Goal: Information Seeking & Learning: Learn about a topic

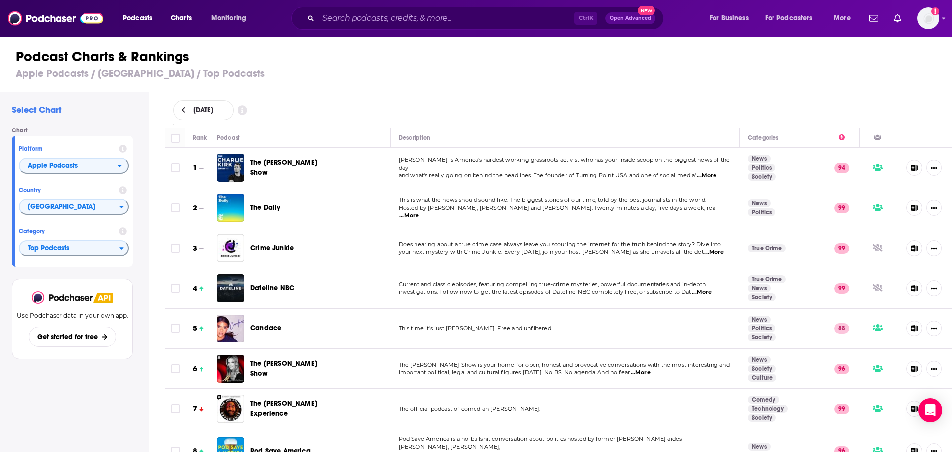
click at [911, 165] on icon at bounding box center [914, 168] width 7 height 6
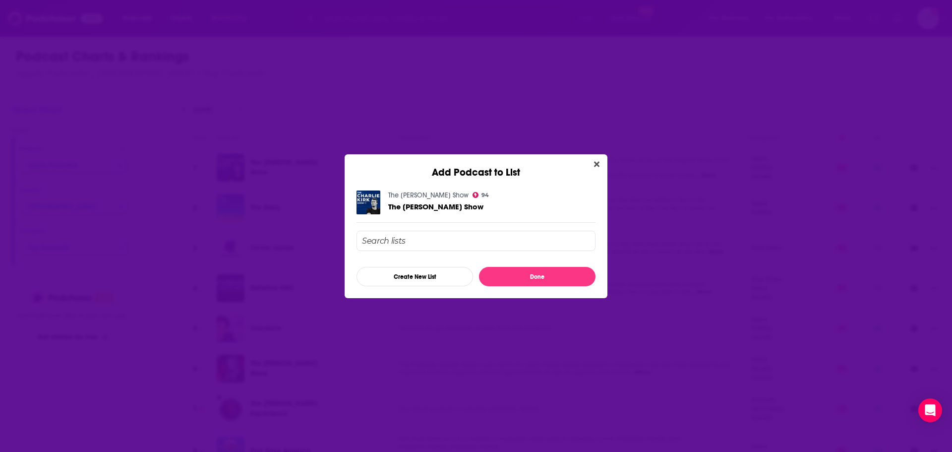
click at [597, 164] on icon "Close" at bounding box center [596, 163] width 5 height 5
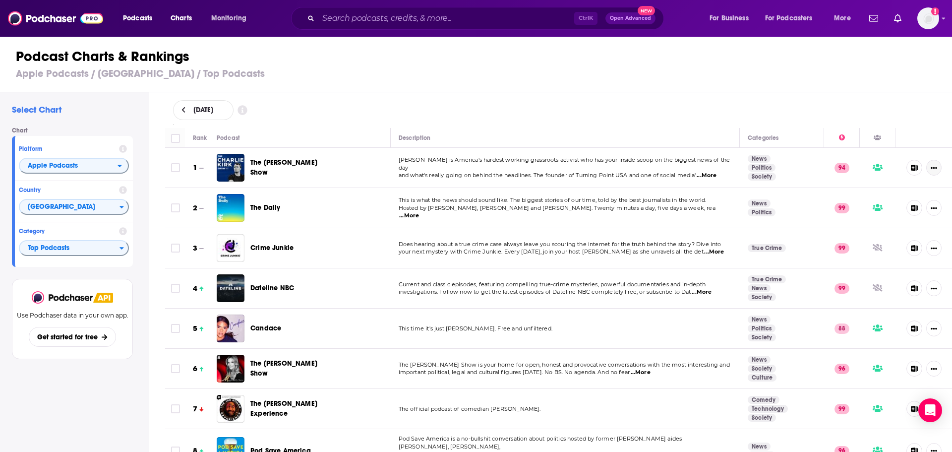
click at [930, 166] on icon "Show More Button" at bounding box center [933, 168] width 6 height 6
click at [933, 83] on div "Podcast Charts & Rankings Apple Podcasts / [GEOGRAPHIC_DATA] / Top Podcasts" at bounding box center [480, 64] width 960 height 57
click at [839, 139] on icon at bounding box center [842, 137] width 6 height 6
click at [839, 138] on icon at bounding box center [842, 137] width 6 height 6
click at [839, 140] on icon at bounding box center [842, 137] width 6 height 6
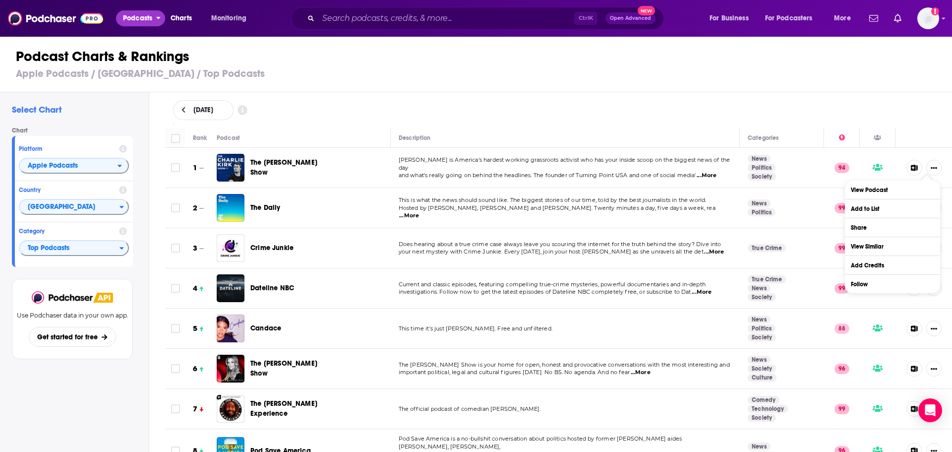
click at [135, 21] on span "Podcasts" at bounding box center [137, 18] width 29 height 14
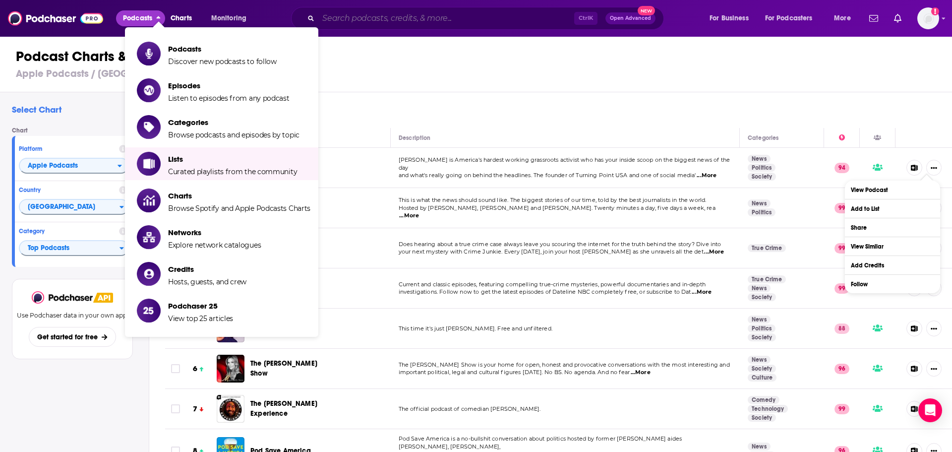
click at [473, 19] on input "Search podcasts, credits, & more..." at bounding box center [446, 18] width 256 height 16
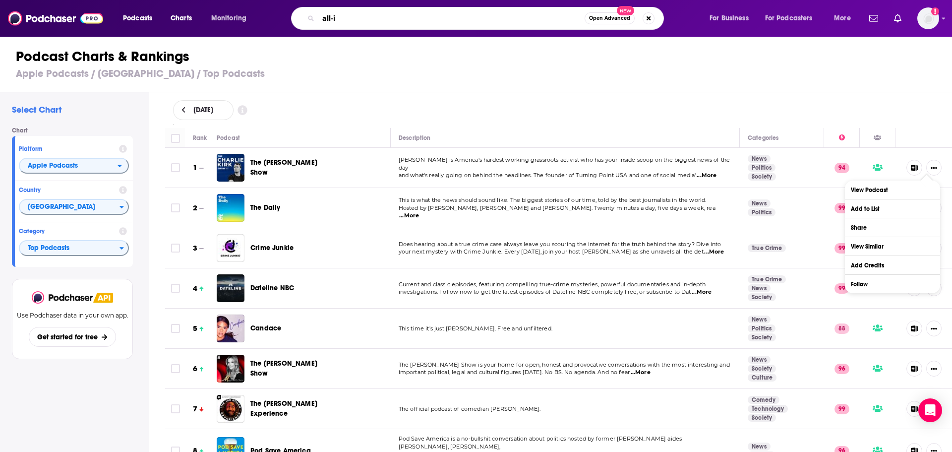
type input "all-in"
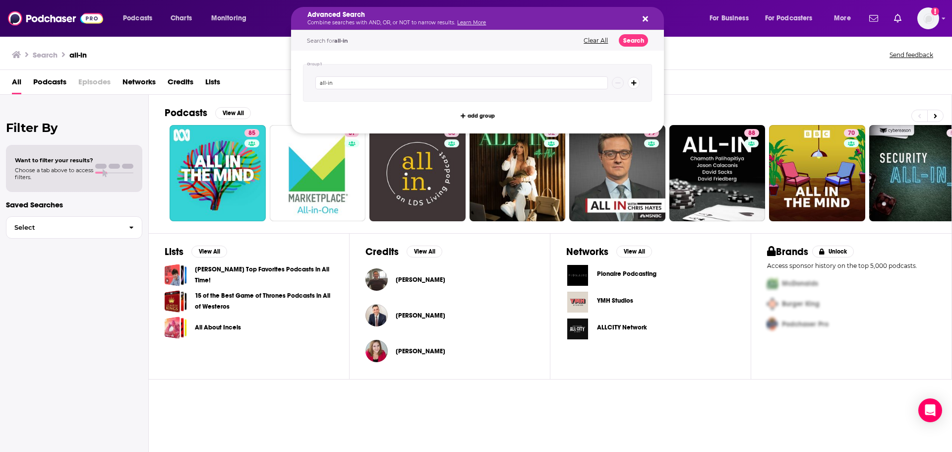
click at [418, 17] on h5 "Advanced Search" at bounding box center [469, 14] width 324 height 7
click at [803, 83] on div "All Podcasts Episodes Networks Credits Lists" at bounding box center [478, 84] width 932 height 20
click at [426, 16] on h5 "Advanced Search" at bounding box center [469, 14] width 324 height 7
click at [738, 88] on div "All Podcasts Episodes Networks Credits Lists" at bounding box center [478, 84] width 932 height 20
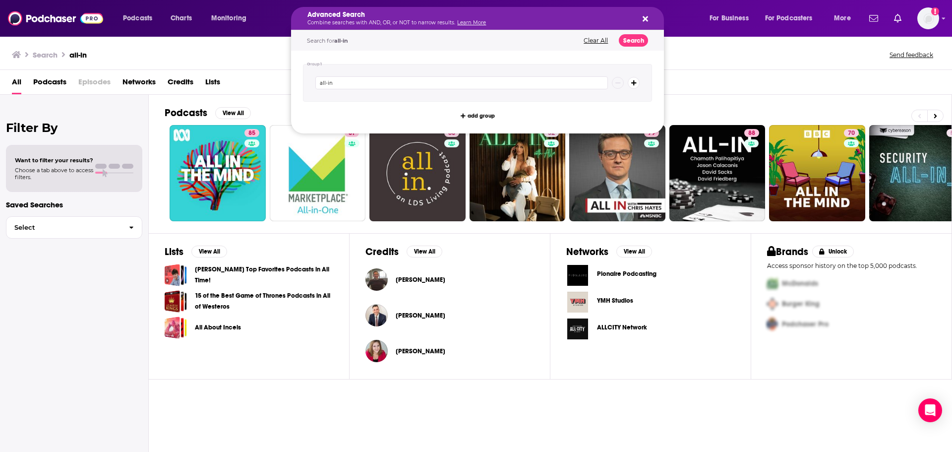
click at [355, 22] on p "Combine searches with AND, OR, or NOT to narrow results. Learn More" at bounding box center [469, 22] width 324 height 5
drag, startPoint x: 183, startPoint y: 47, endPoint x: 174, endPoint y: 51, distance: 10.0
click at [183, 48] on div "Search all-in Send feedback" at bounding box center [476, 53] width 952 height 34
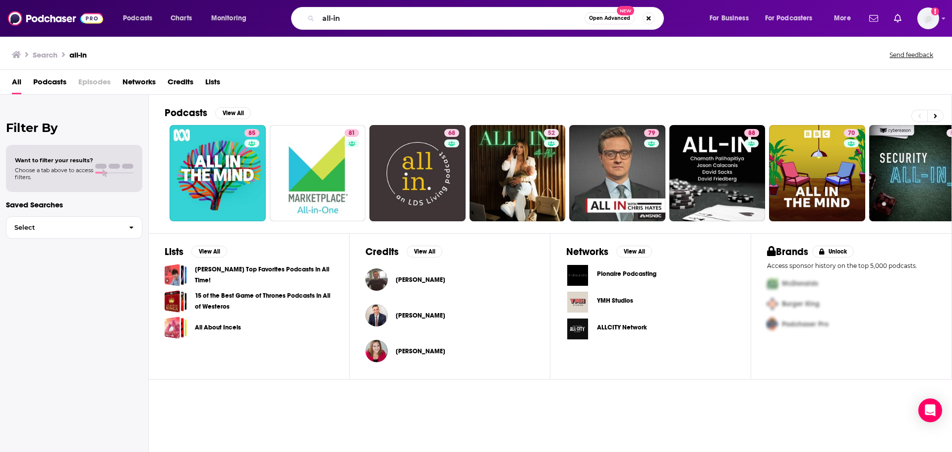
click at [47, 89] on span "Podcasts" at bounding box center [49, 84] width 33 height 20
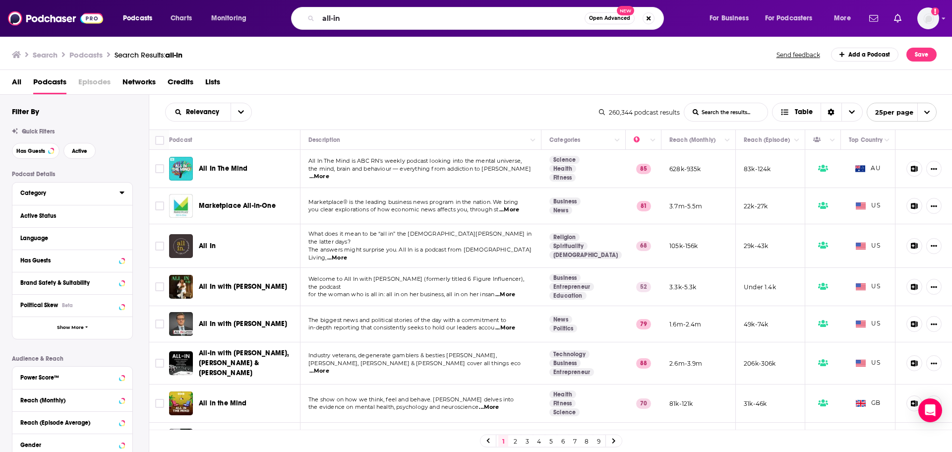
click at [59, 191] on div "Category" at bounding box center [66, 192] width 93 height 7
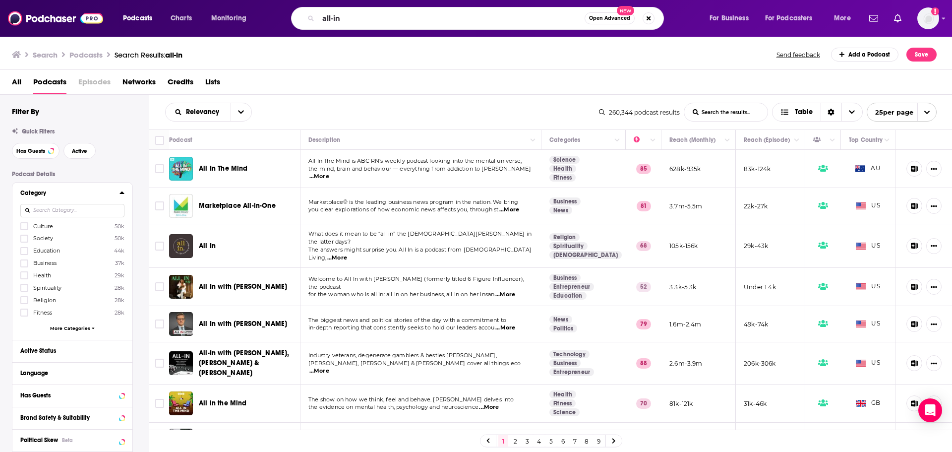
click at [68, 327] on span "More Categories" at bounding box center [70, 327] width 40 height 5
click at [79, 209] on input at bounding box center [72, 210] width 104 height 13
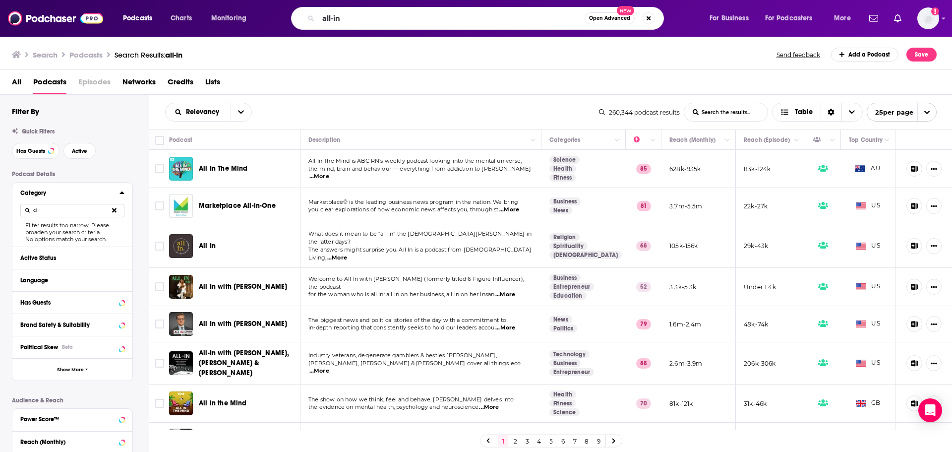
type input "c"
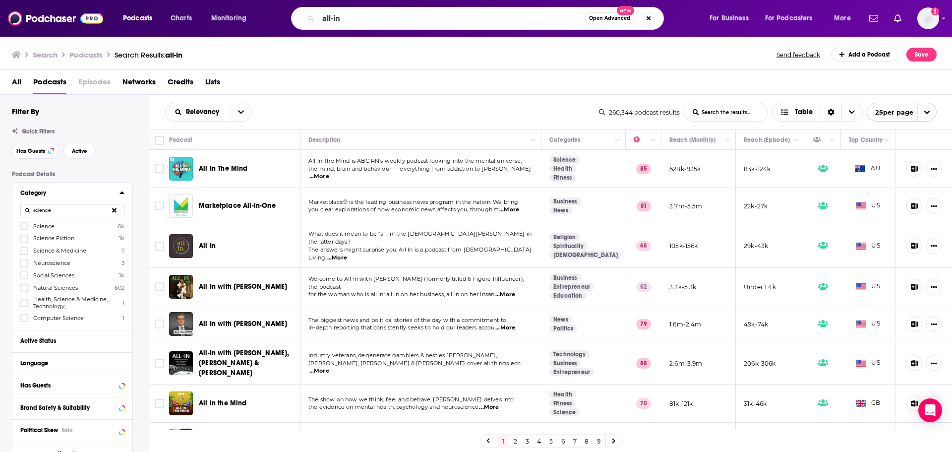
click at [85, 213] on input "science" at bounding box center [72, 210] width 104 height 13
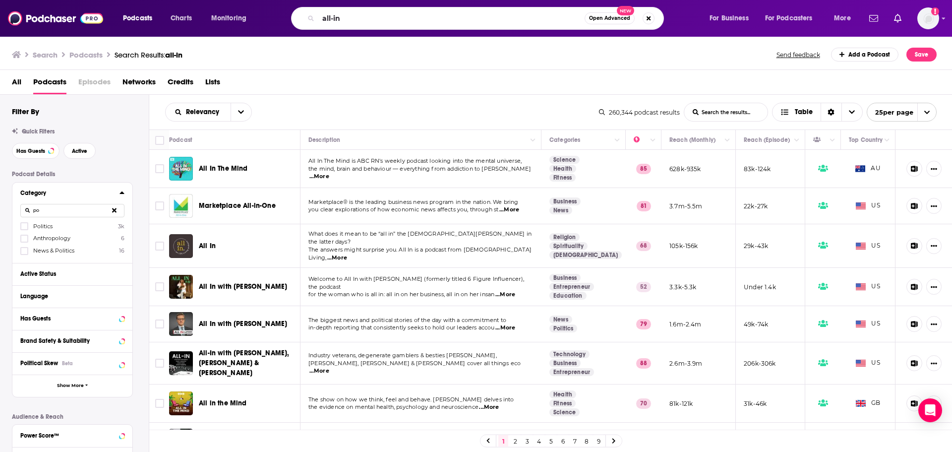
type input "p"
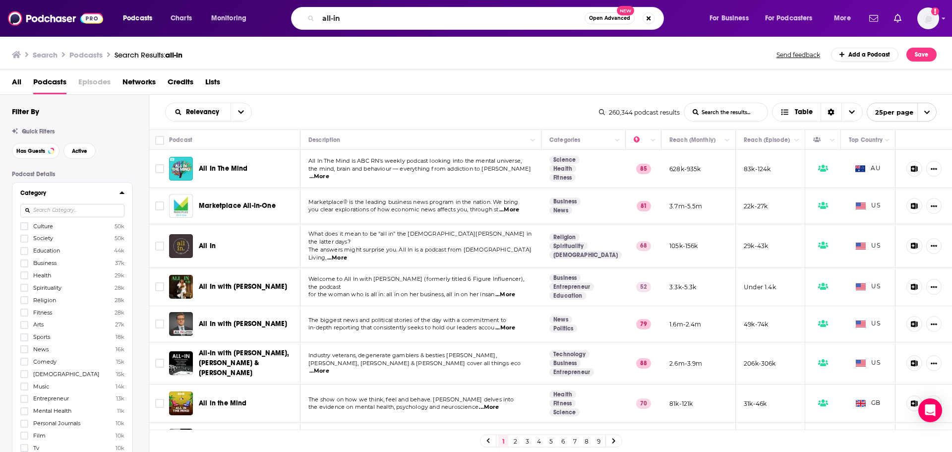
type input "b"
type input "econom"
click at [28, 229] on div at bounding box center [25, 226] width 10 height 8
click at [24, 229] on input "multiSelectOption-economics-0" at bounding box center [24, 229] width 0 height 0
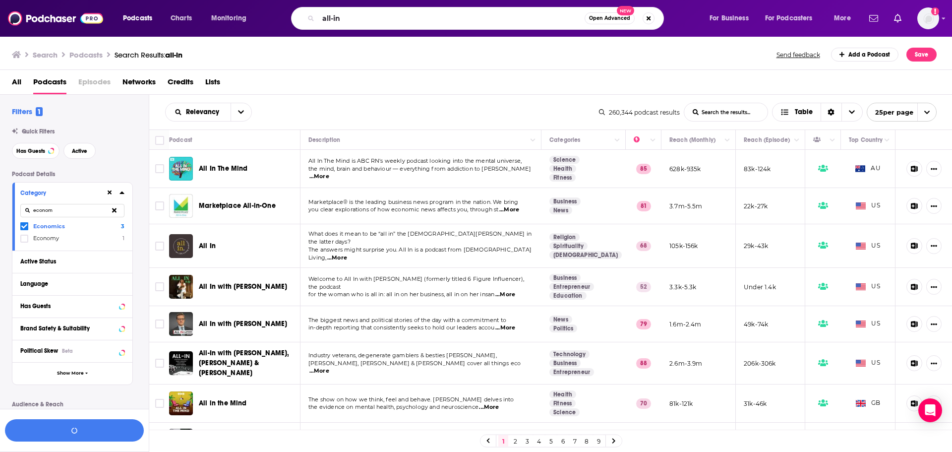
click at [24, 228] on icon at bounding box center [24, 226] width 6 height 6
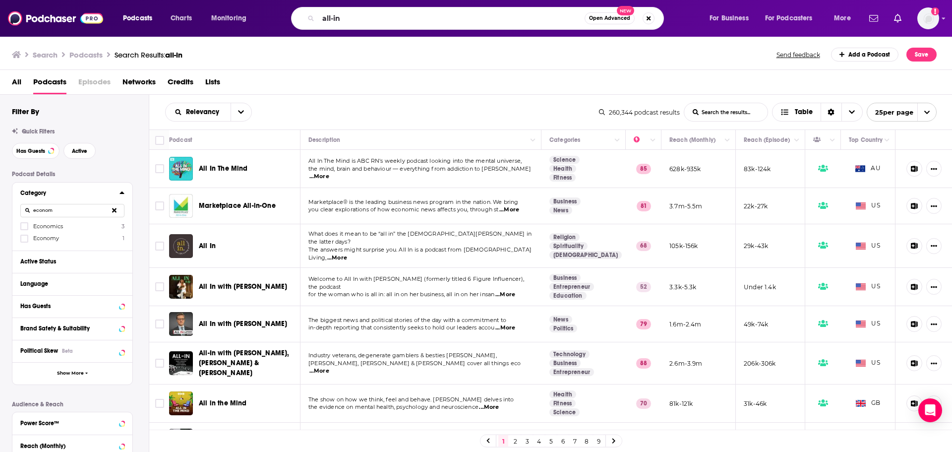
drag, startPoint x: 25, startPoint y: 229, endPoint x: 31, endPoint y: 229, distance: 5.9
click at [26, 230] on label at bounding box center [24, 226] width 8 height 8
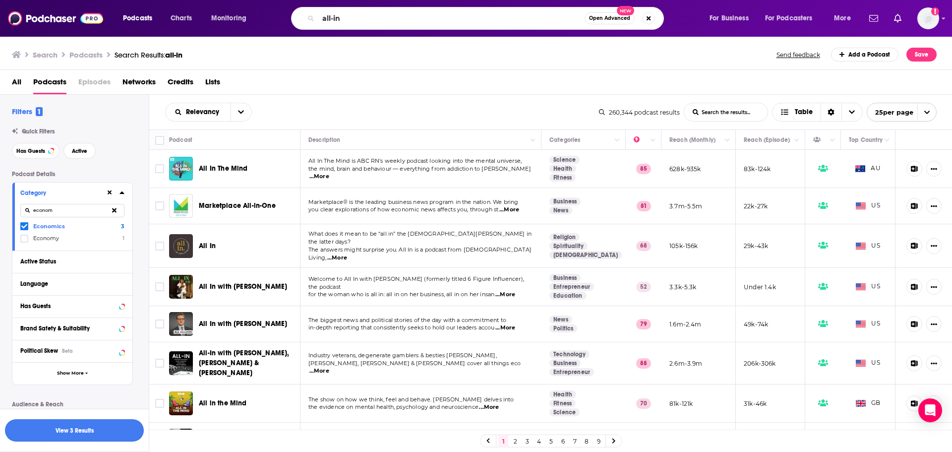
click at [98, 428] on button "View 3 Results" at bounding box center [74, 430] width 139 height 22
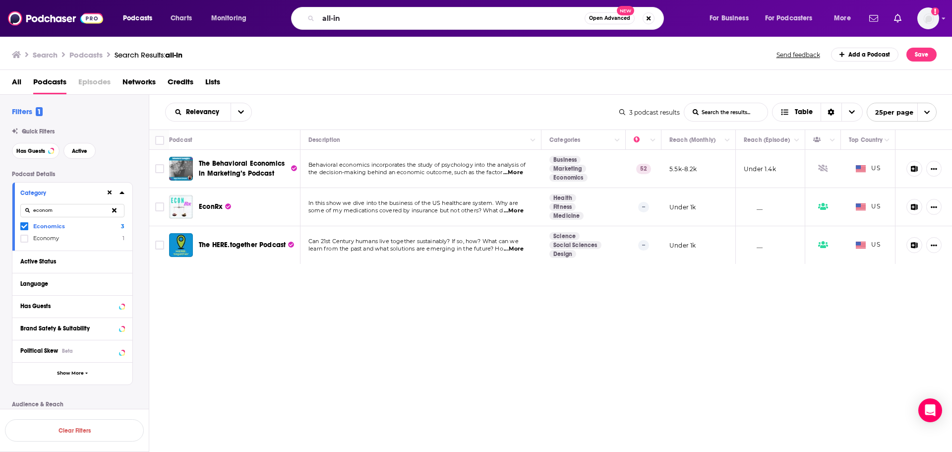
click at [106, 194] on button at bounding box center [110, 192] width 8 height 8
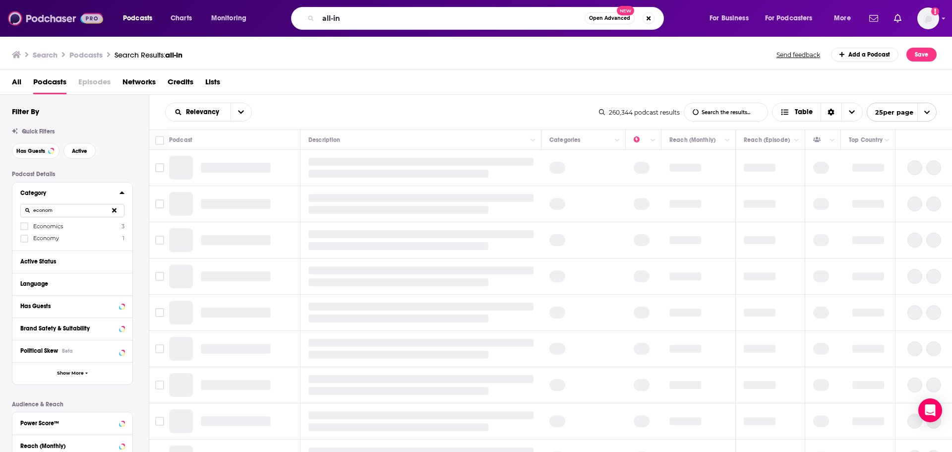
click at [53, 14] on img at bounding box center [55, 18] width 95 height 19
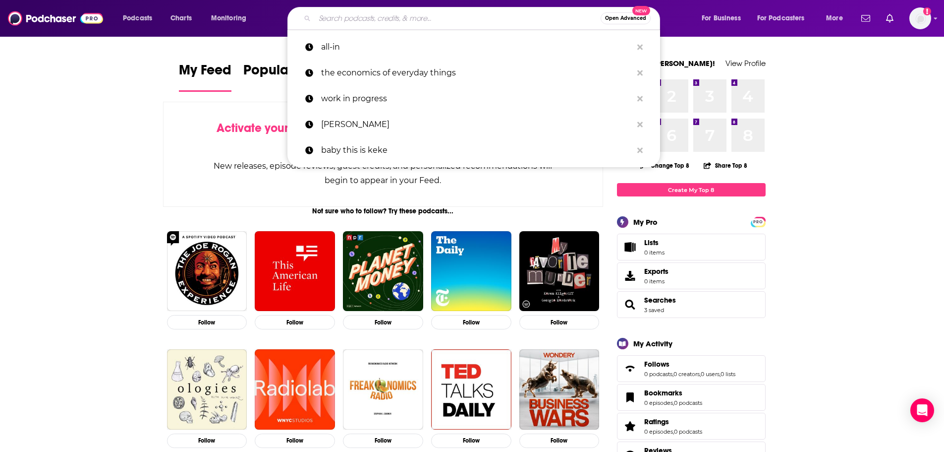
click at [330, 19] on input "Search podcasts, credits, & more..." at bounding box center [458, 18] width 286 height 16
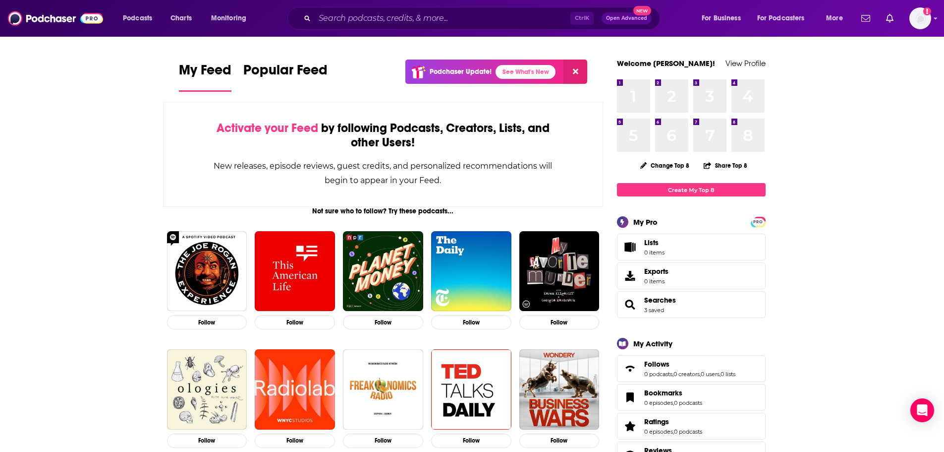
click at [276, 18] on div "Ctrl K Open Advanced New" at bounding box center [483, 18] width 416 height 23
click at [179, 18] on span "Charts" at bounding box center [181, 18] width 21 height 14
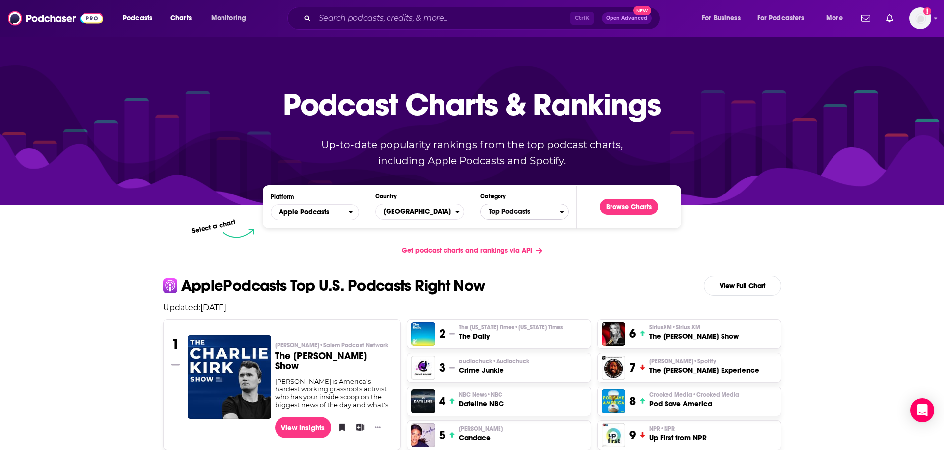
click at [523, 208] on span "Top Podcasts" at bounding box center [520, 211] width 79 height 17
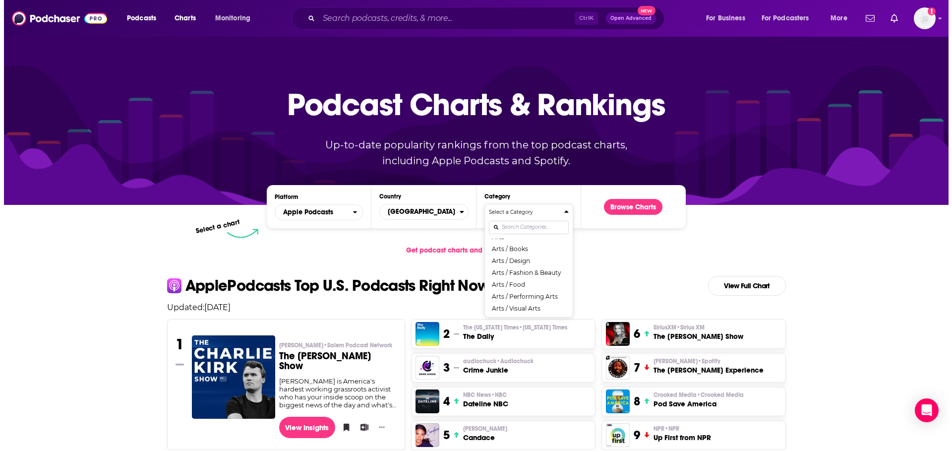
scroll to position [50, 0]
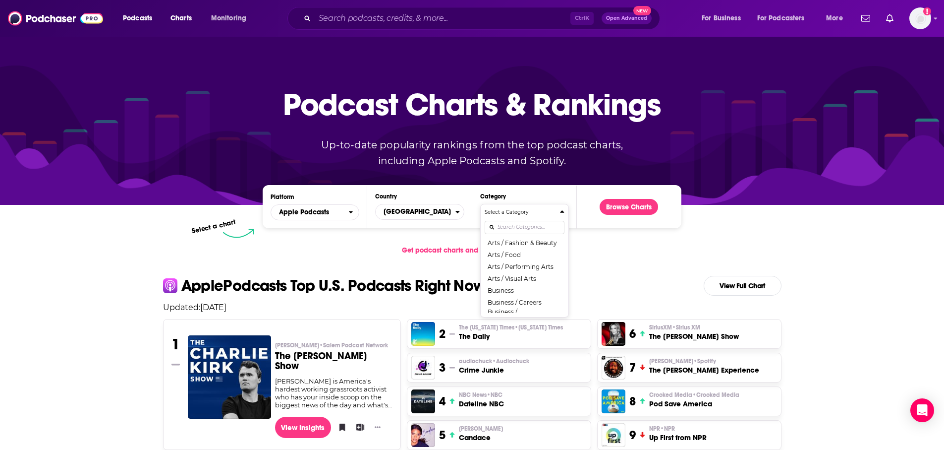
click at [538, 293] on button "Business" at bounding box center [525, 290] width 80 height 12
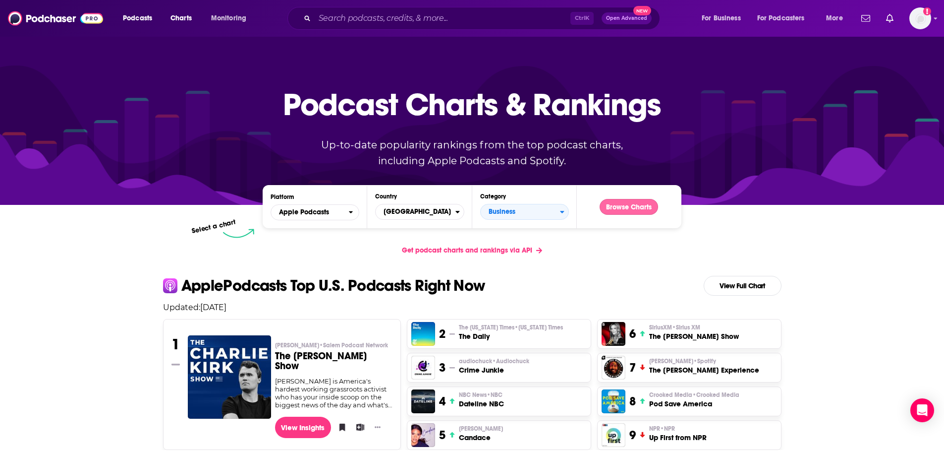
click at [621, 203] on button "Browse Charts" at bounding box center [629, 207] width 58 height 16
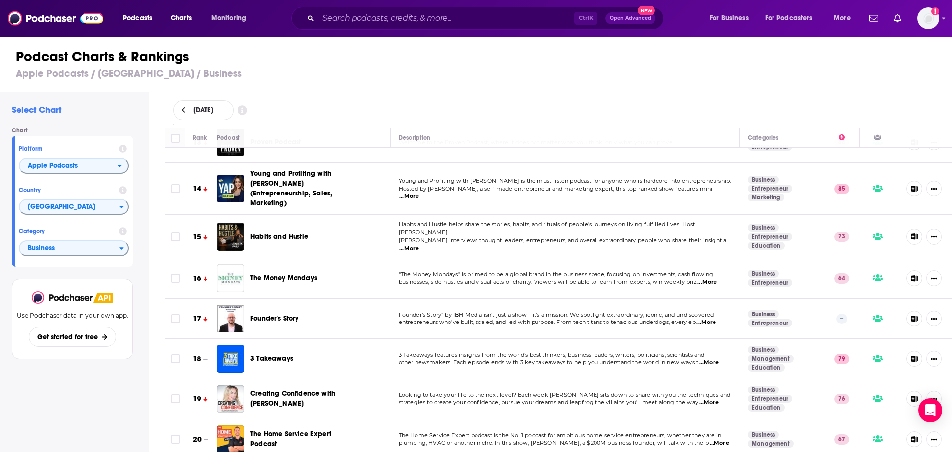
scroll to position [595, 0]
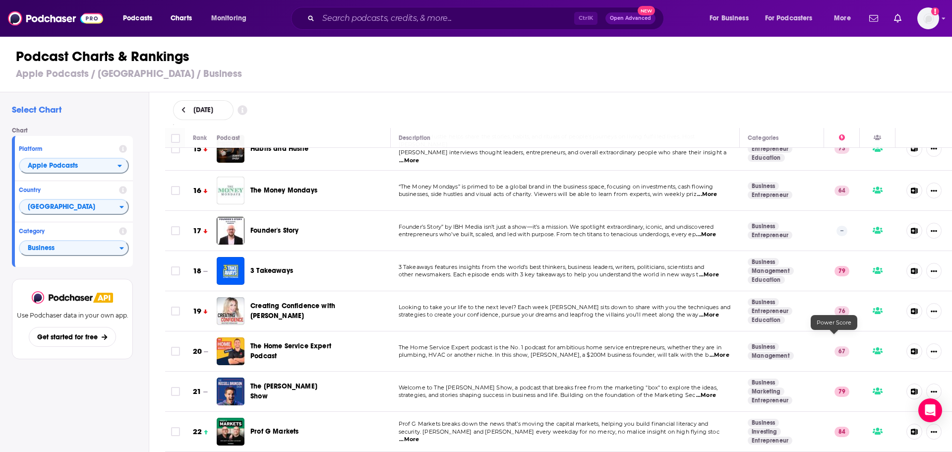
click at [834, 346] on p "67" at bounding box center [841, 351] width 15 height 10
click at [931, 190] on icon "Show More Button" at bounding box center [934, 191] width 6 height 2
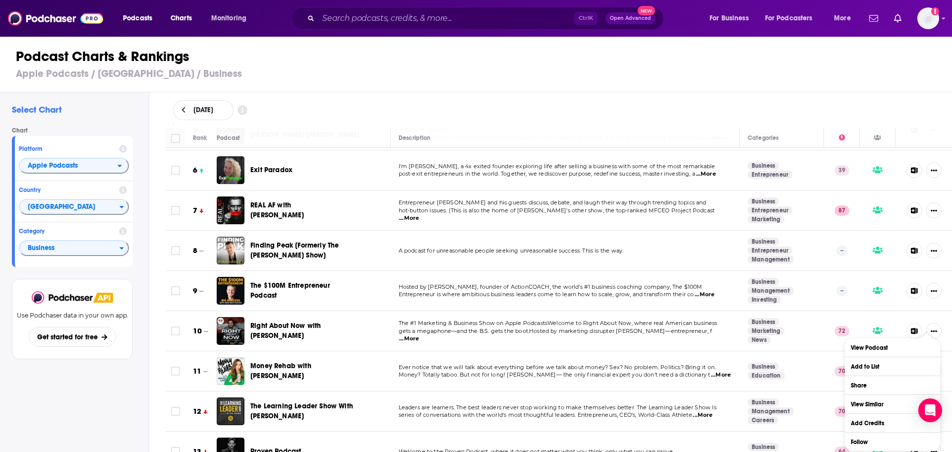
scroll to position [0, 0]
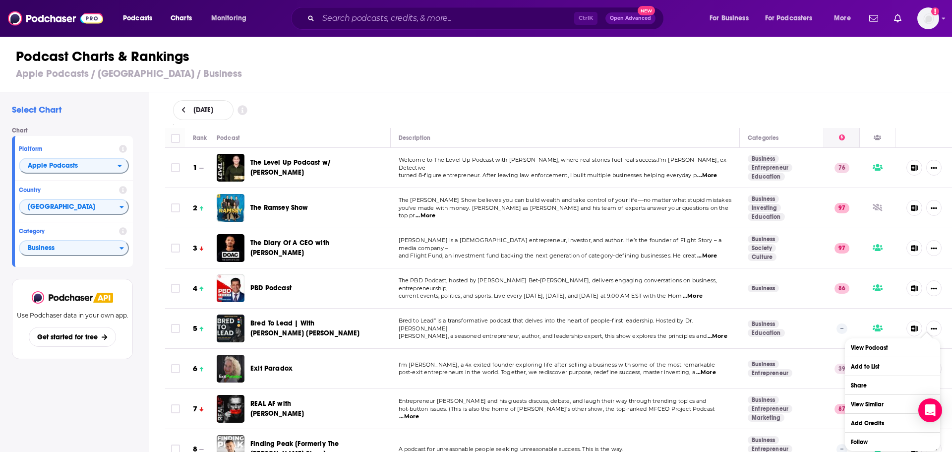
click at [839, 139] on icon at bounding box center [842, 137] width 6 height 6
click at [836, 166] on p "76" at bounding box center [841, 168] width 15 height 10
click at [104, 247] on span "Business" at bounding box center [70, 248] width 100 height 17
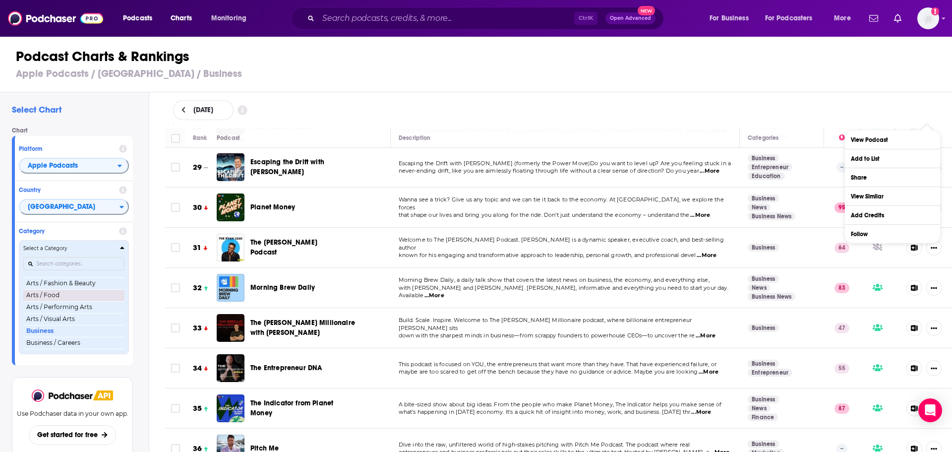
scroll to position [82, 0]
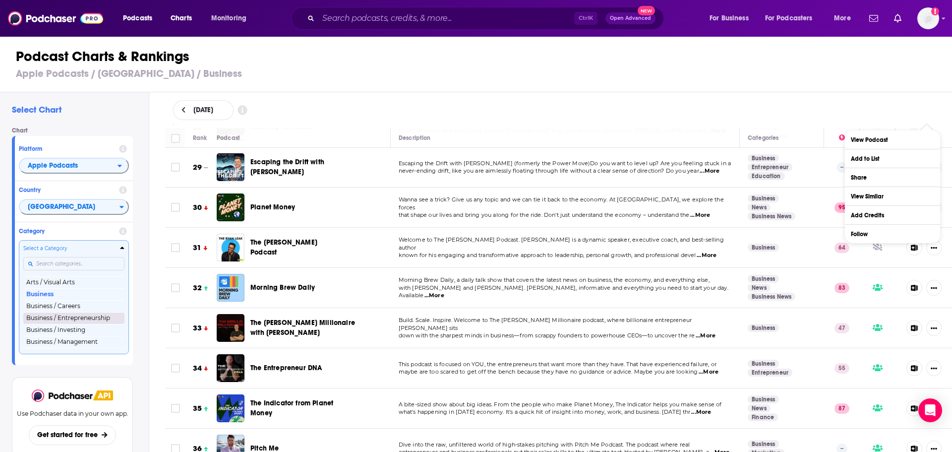
click at [90, 319] on button "Business / Entrepreneurship" at bounding box center [73, 318] width 101 height 12
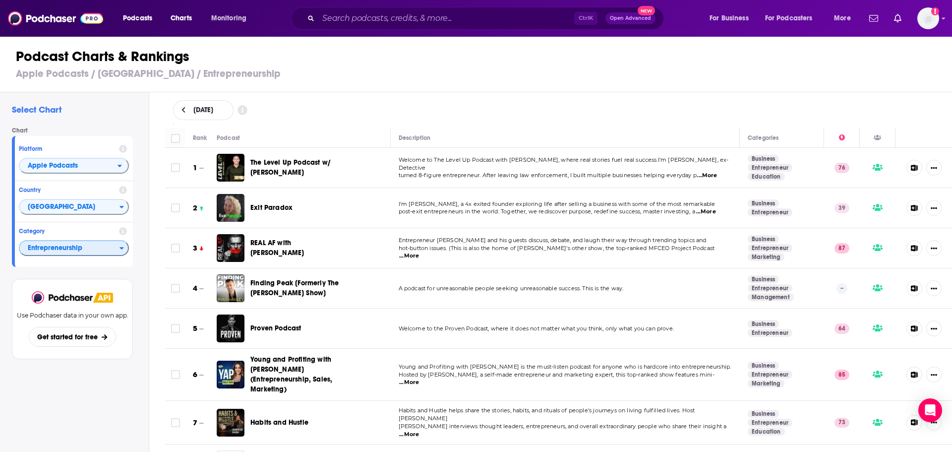
click at [97, 248] on span "Entrepreneurship" at bounding box center [70, 248] width 100 height 17
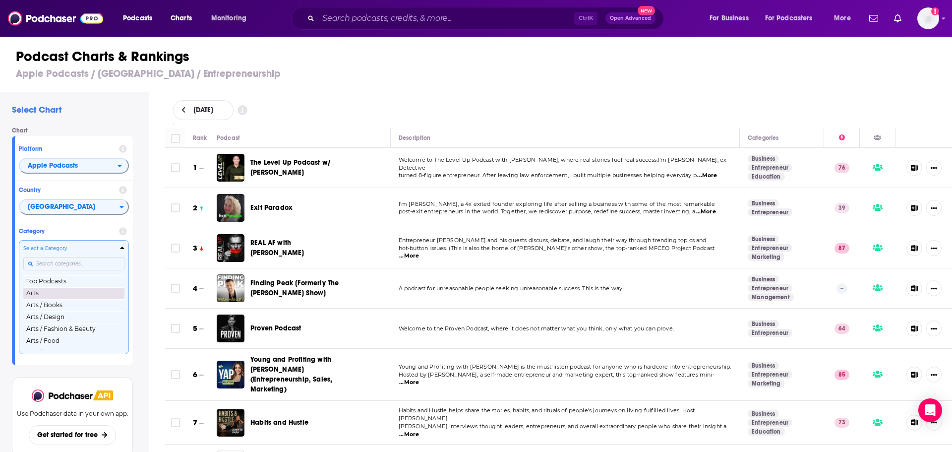
click at [103, 293] on button "Arts" at bounding box center [73, 293] width 101 height 12
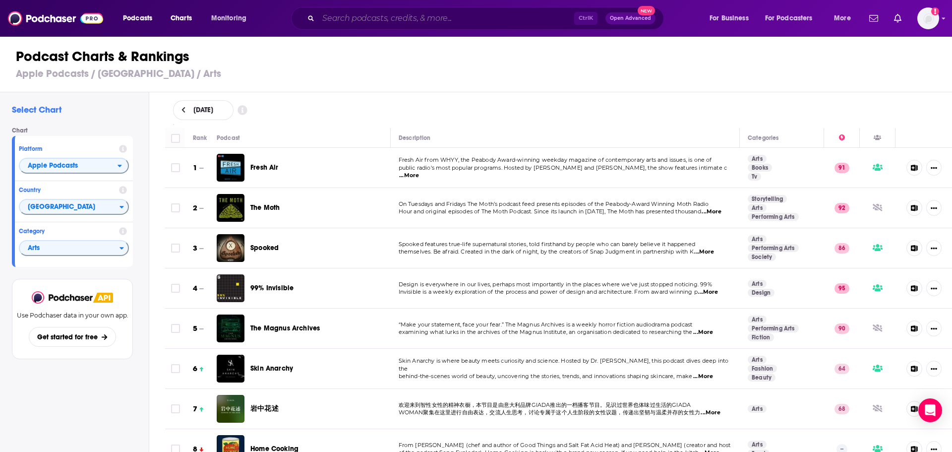
click at [421, 22] on input "Search podcasts, credits, & more..." at bounding box center [446, 18] width 256 height 16
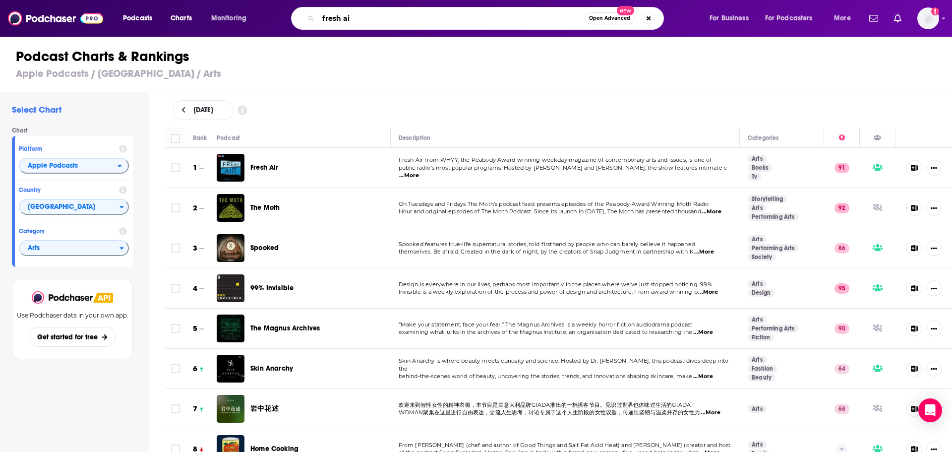
type input "fresh air"
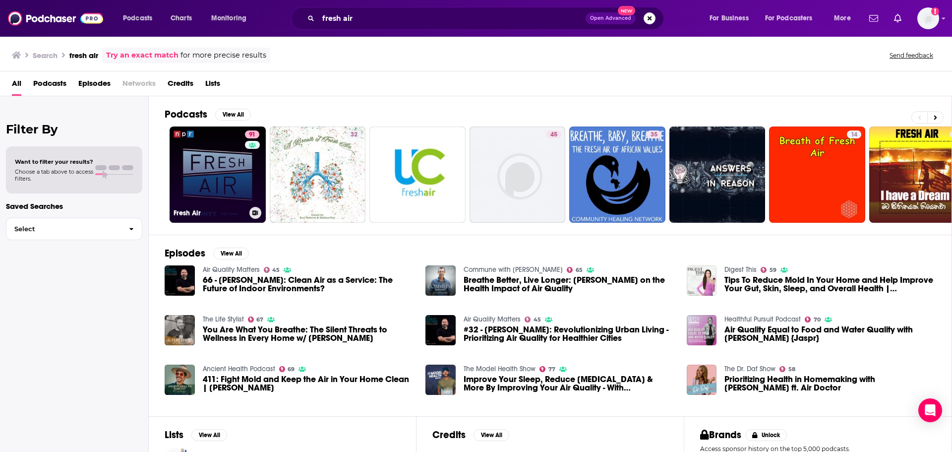
click at [210, 187] on link "91 Fresh Air" at bounding box center [218, 174] width 96 height 96
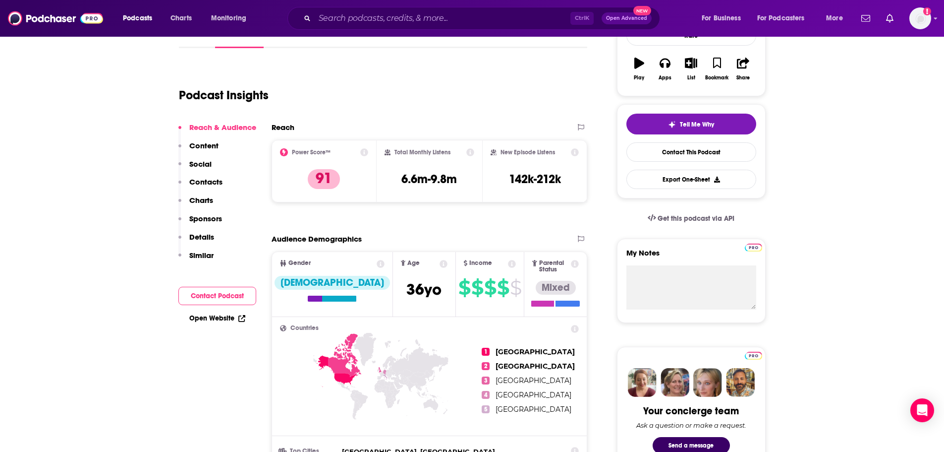
scroll to position [99, 0]
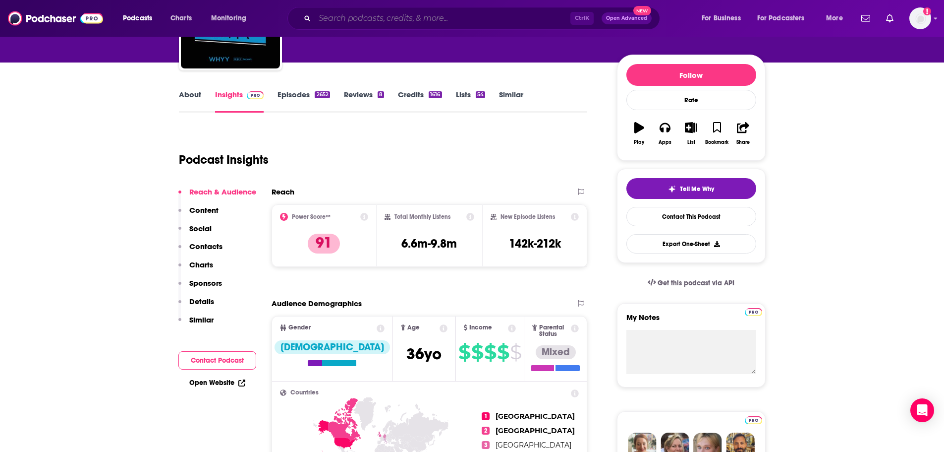
click at [433, 19] on input "Search podcasts, credits, & more..." at bounding box center [443, 18] width 256 height 16
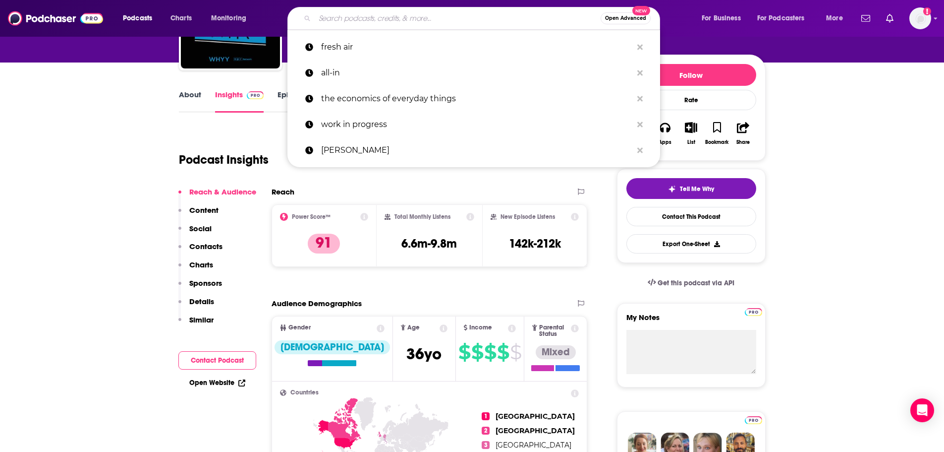
paste input "Stratechery"
type input "Stratechery"
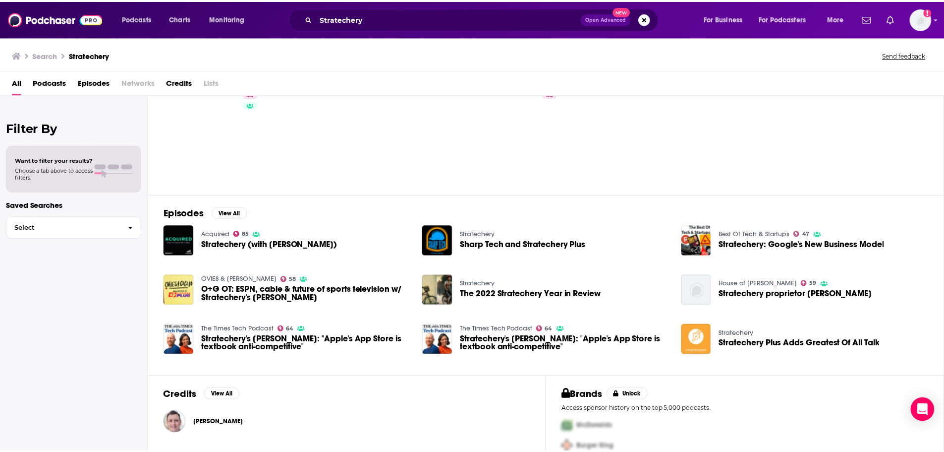
scroll to position [76, 0]
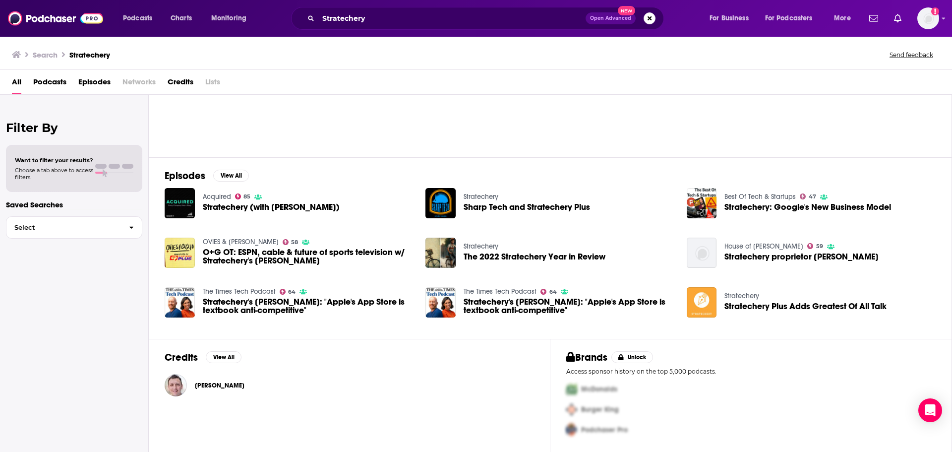
click at [209, 203] on span "Stratechery (with [PERSON_NAME])" at bounding box center [271, 207] width 137 height 8
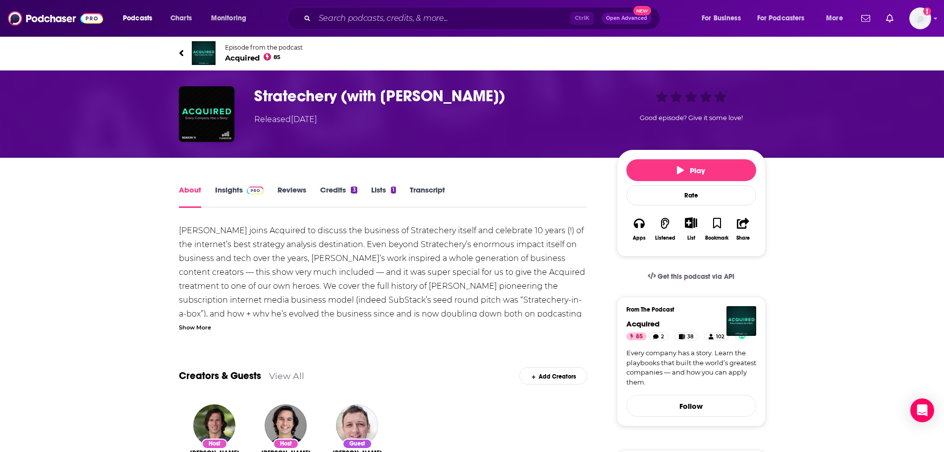
click at [227, 190] on link "Insights" at bounding box center [239, 196] width 49 height 23
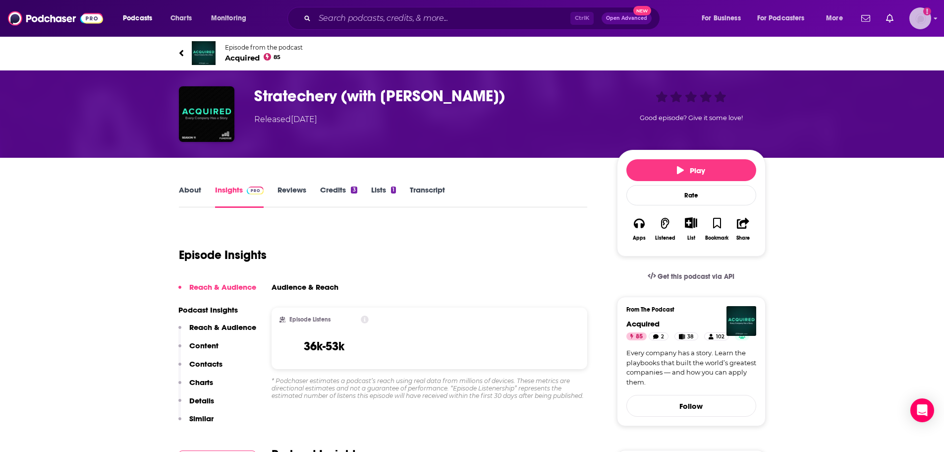
click at [917, 25] on img "Logged in as cgiron" at bounding box center [921, 18] width 22 height 22
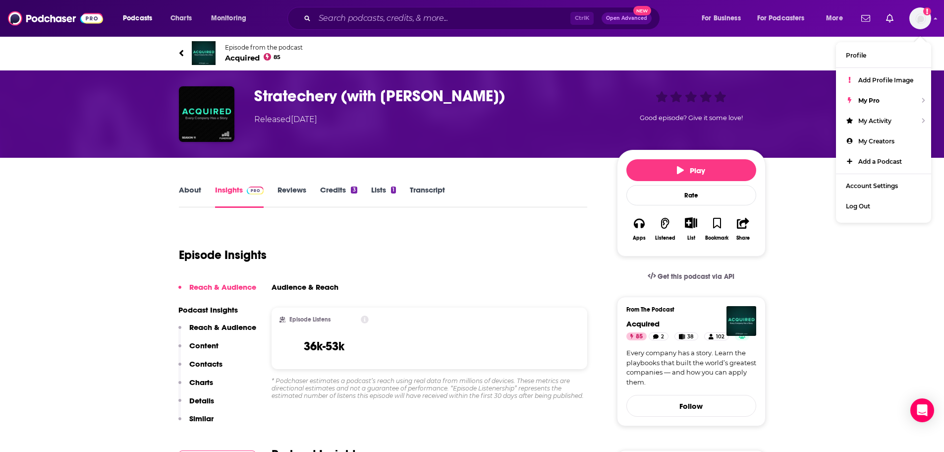
click at [530, 271] on div "Episode Insights" at bounding box center [383, 249] width 409 height 51
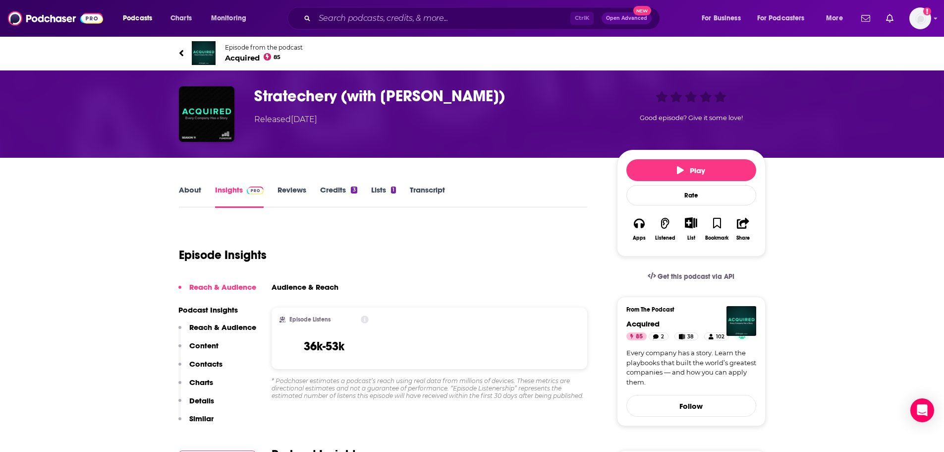
click at [199, 189] on link "About" at bounding box center [190, 196] width 22 height 23
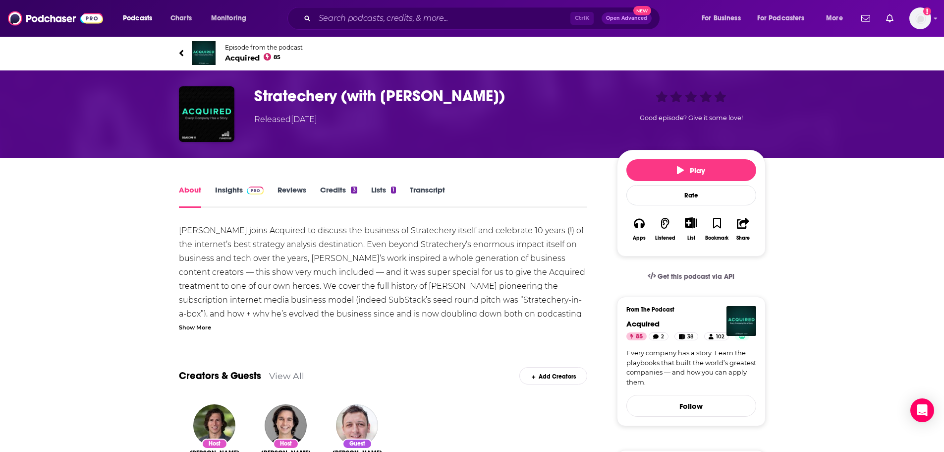
click at [205, 45] on img at bounding box center [204, 53] width 24 height 24
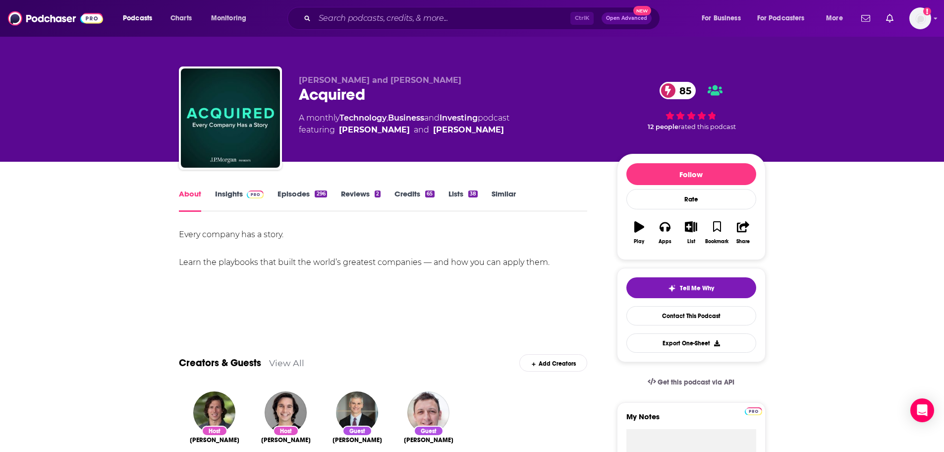
click at [229, 193] on link "Insights" at bounding box center [239, 200] width 49 height 23
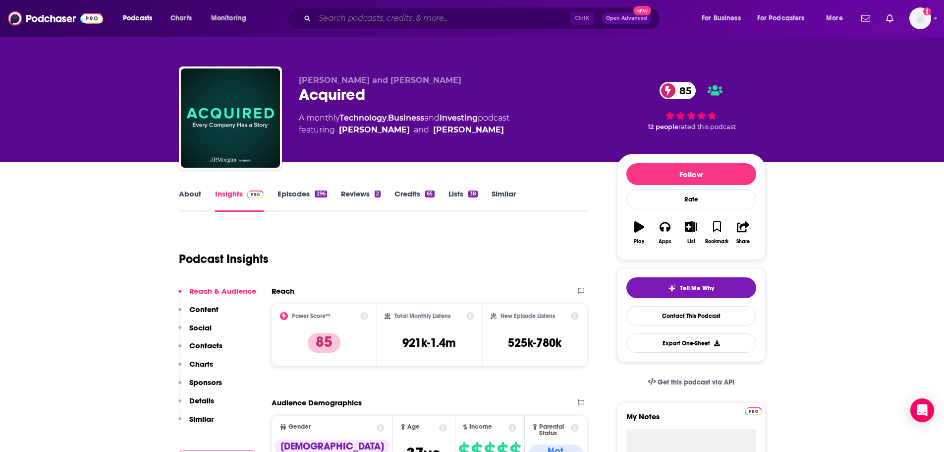
click at [345, 14] on input "Search podcasts, credits, & more..." at bounding box center [443, 18] width 256 height 16
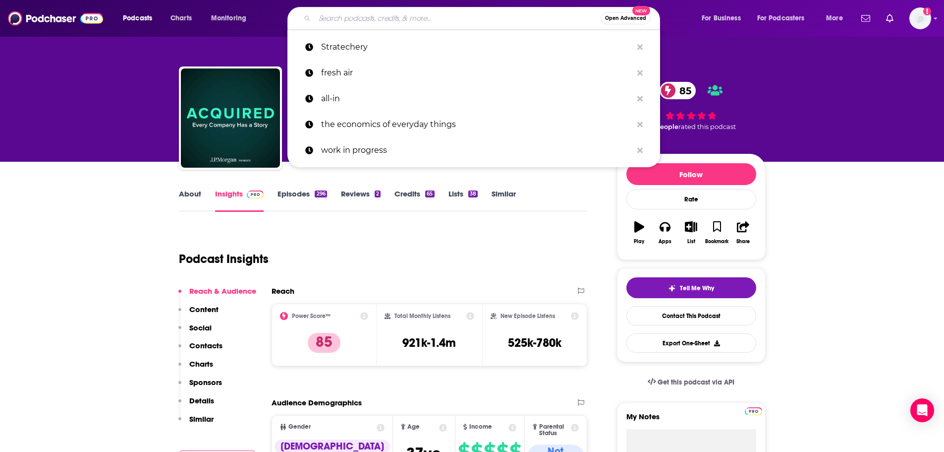
paste input "All-In"
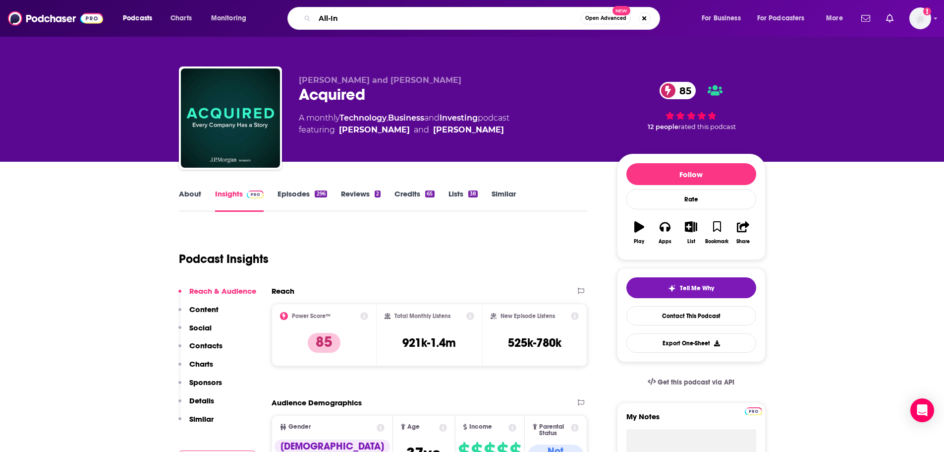
type input "All-In"
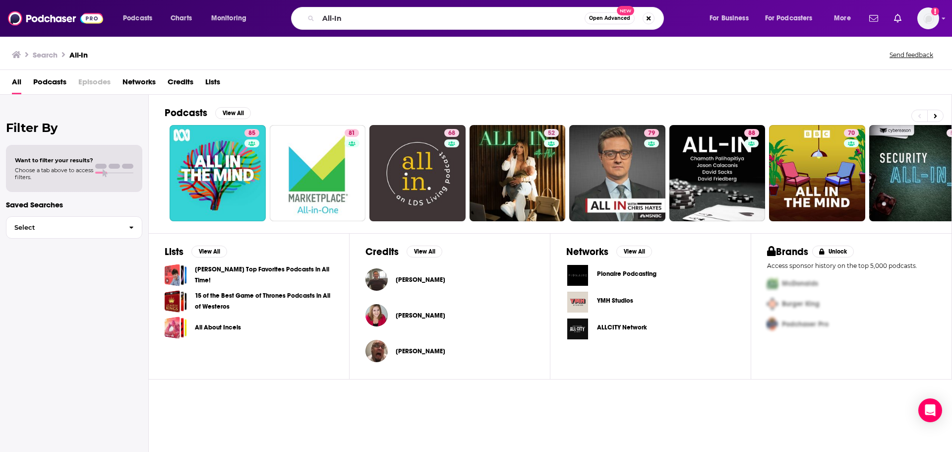
click at [605, 402] on div "Podcasts View All 85 81 68 52 79 88 70 56 + 260k Lists View All [PERSON_NAME] T…" at bounding box center [550, 273] width 803 height 357
click at [550, 390] on div "Podcasts View All 85 81 68 52 79 88 70 56 + 260k Lists View All [PERSON_NAME] T…" at bounding box center [550, 273] width 803 height 357
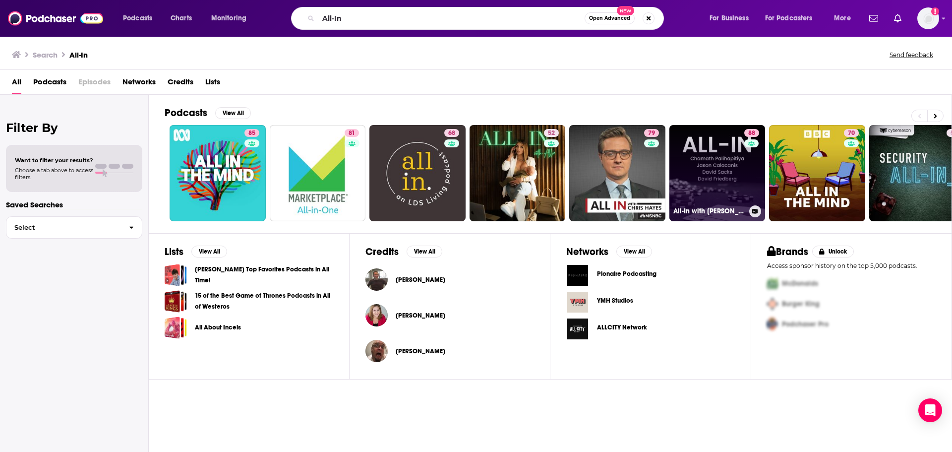
click at [737, 183] on link "88 All-In with [PERSON_NAME], [PERSON_NAME] & [PERSON_NAME]" at bounding box center [717, 173] width 96 height 96
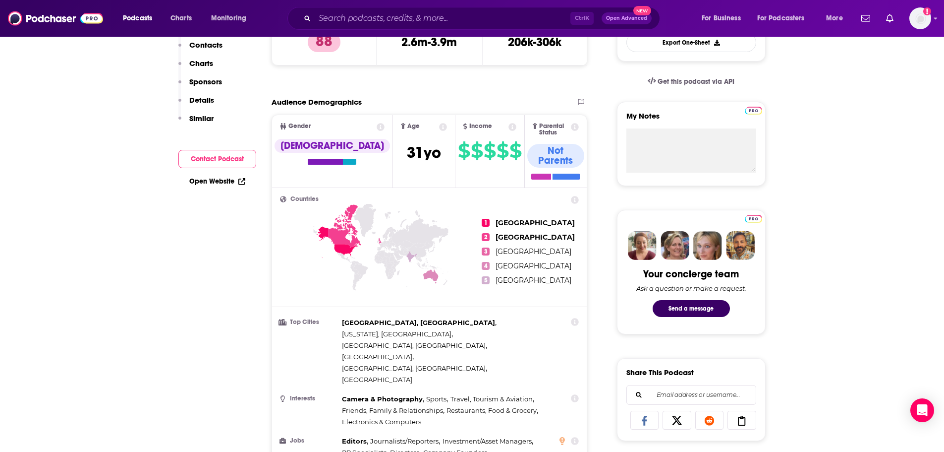
scroll to position [50, 0]
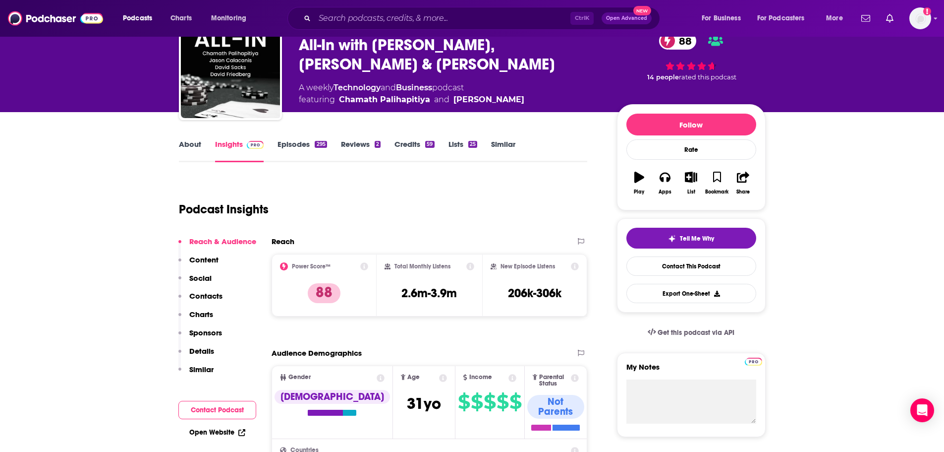
click at [364, 26] on div "Ctrl K Open Advanced New" at bounding box center [473, 18] width 373 height 23
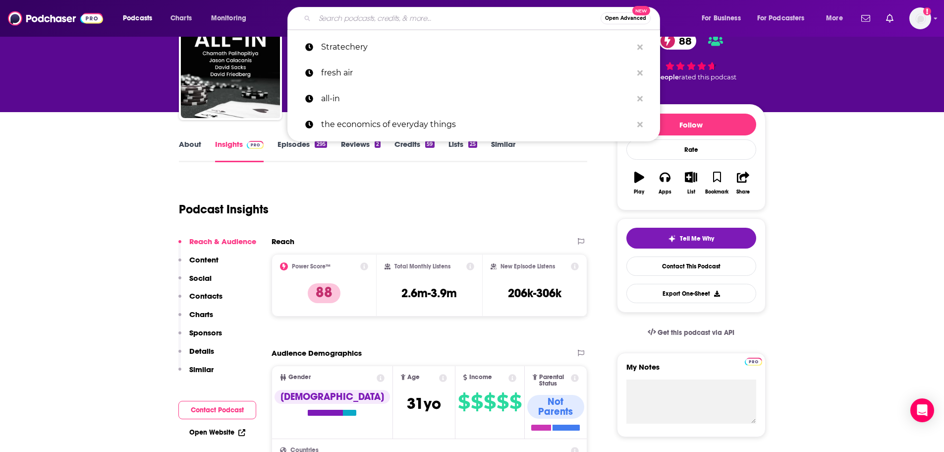
click at [363, 19] on input "Search podcasts, credits, & more..." at bounding box center [458, 18] width 286 height 16
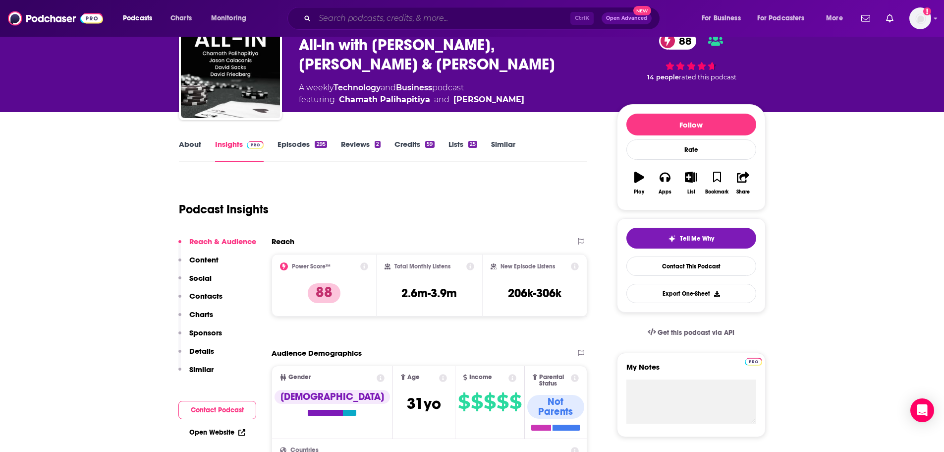
click at [446, 21] on input "Search podcasts, credits, & more..." at bounding box center [443, 18] width 256 height 16
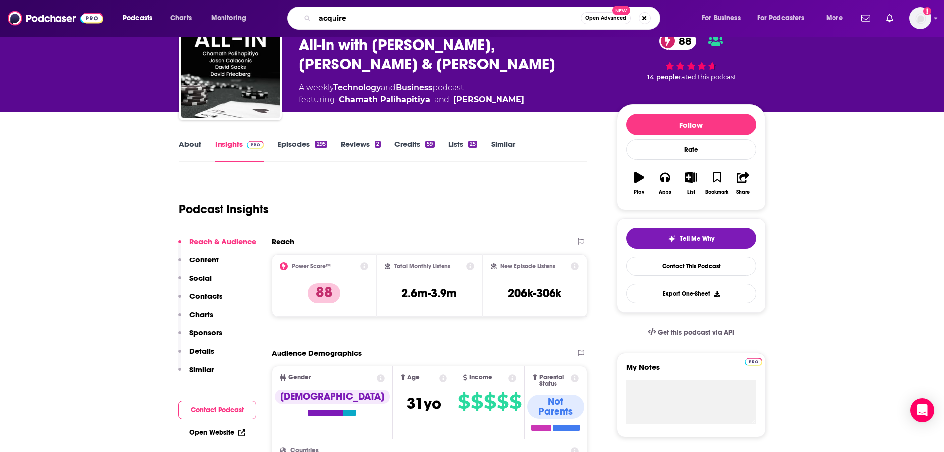
type input "acquired"
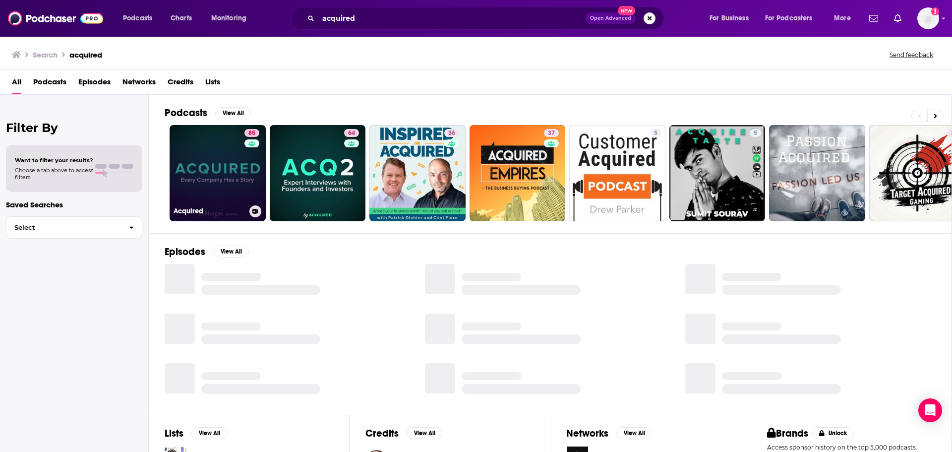
click at [223, 168] on link "85 Acquired" at bounding box center [218, 173] width 96 height 96
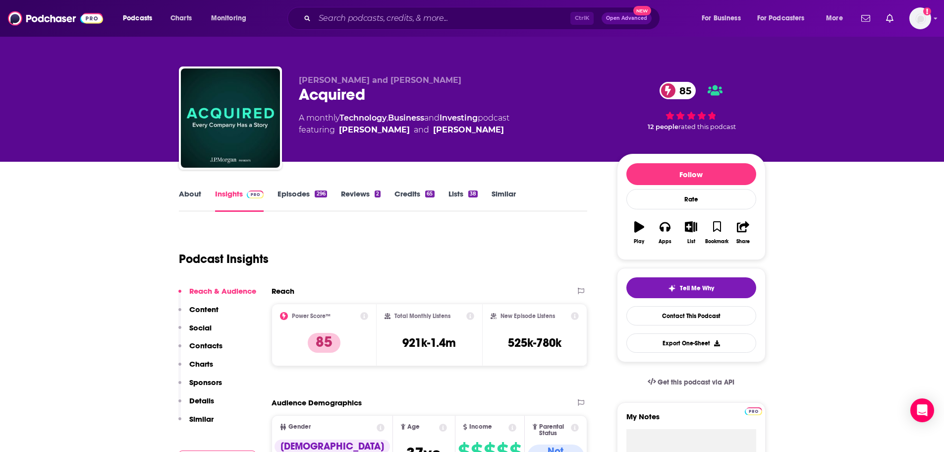
click at [364, 317] on icon at bounding box center [364, 316] width 8 height 8
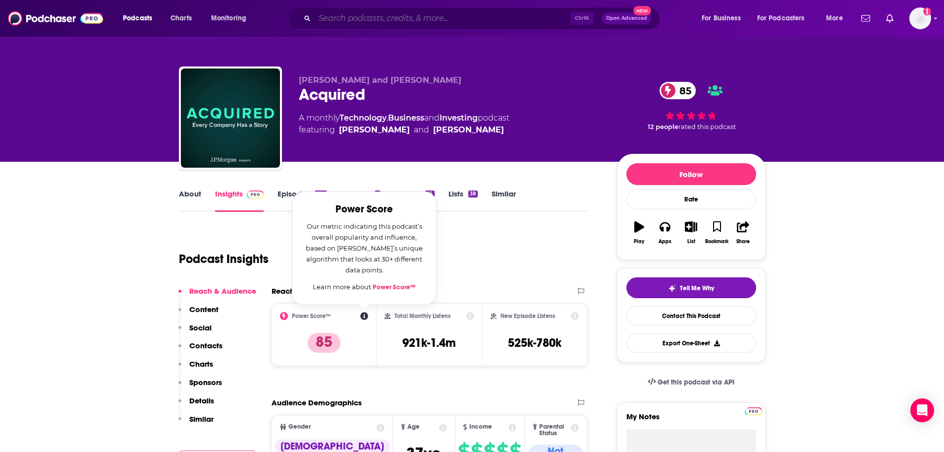
click at [359, 22] on input "Search podcasts, credits, & more..." at bounding box center [443, 18] width 256 height 16
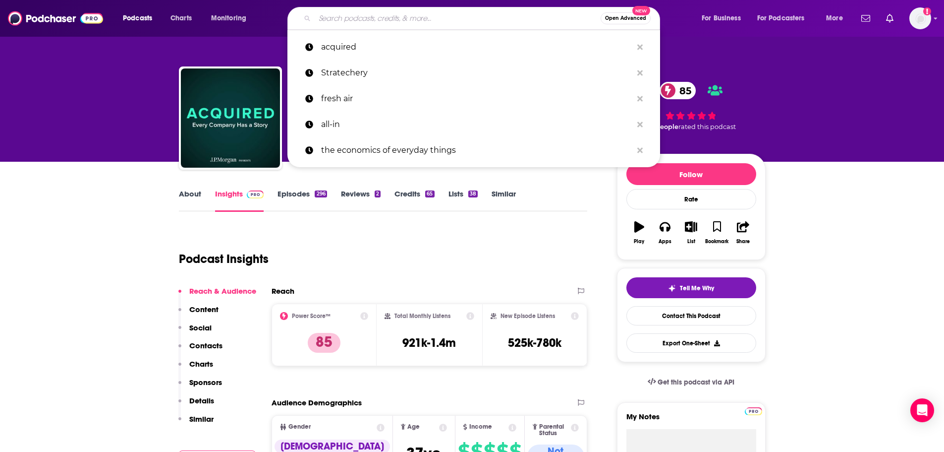
paste input "20VC"
type input "20VC"
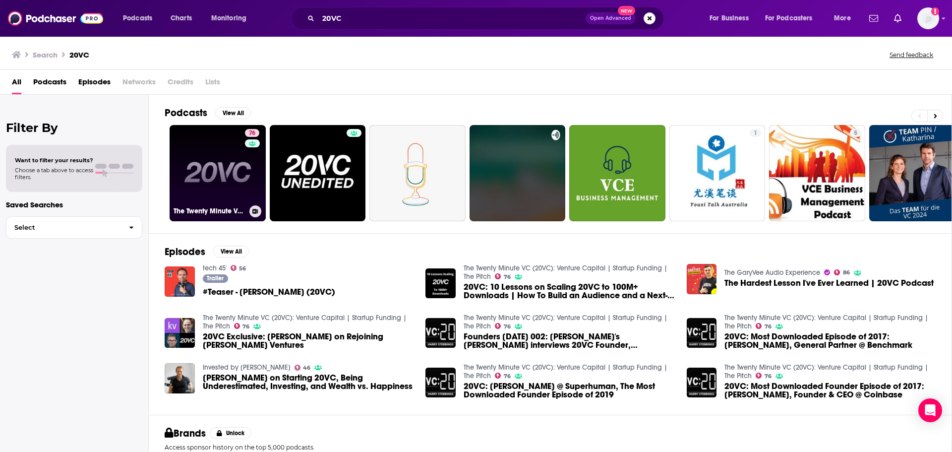
click at [206, 174] on link "76 The Twenty Minute VC (20VC): Venture Capital | Startup Funding | The Pitch" at bounding box center [218, 173] width 96 height 96
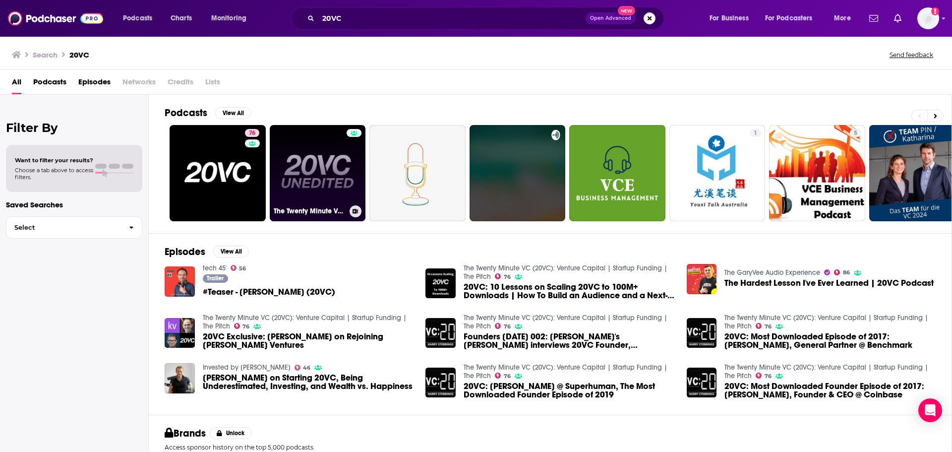
click at [325, 176] on link "The Twenty Minute VC (20VC): UNEDITED" at bounding box center [318, 173] width 96 height 96
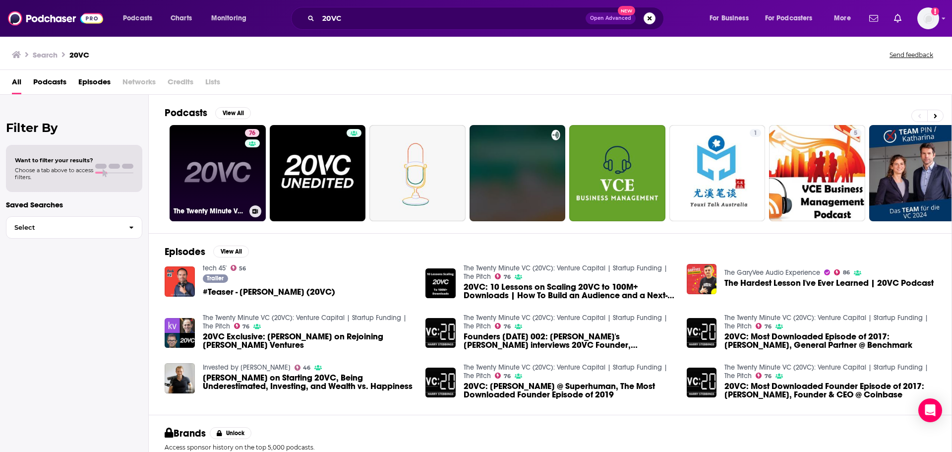
click at [228, 168] on link "76 The Twenty Minute VC (20VC): Venture Capital | Startup Funding | The Pitch" at bounding box center [218, 173] width 96 height 96
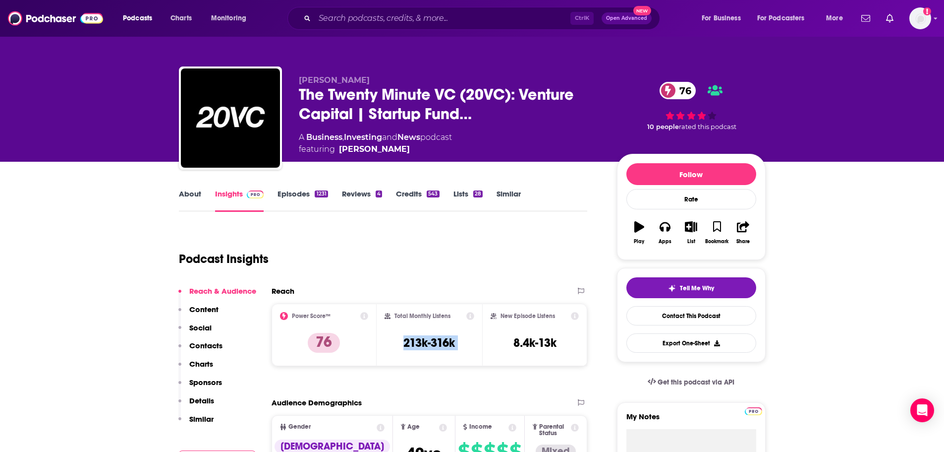
drag, startPoint x: 443, startPoint y: 341, endPoint x: 401, endPoint y: 343, distance: 41.2
click at [401, 343] on div "Power Score™ 76 Total Monthly Listens 213k-316k New Episode Listens 8.4k-13k" at bounding box center [430, 334] width 316 height 62
click at [353, 22] on input "Search podcasts, credits, & more..." at bounding box center [443, 18] width 256 height 16
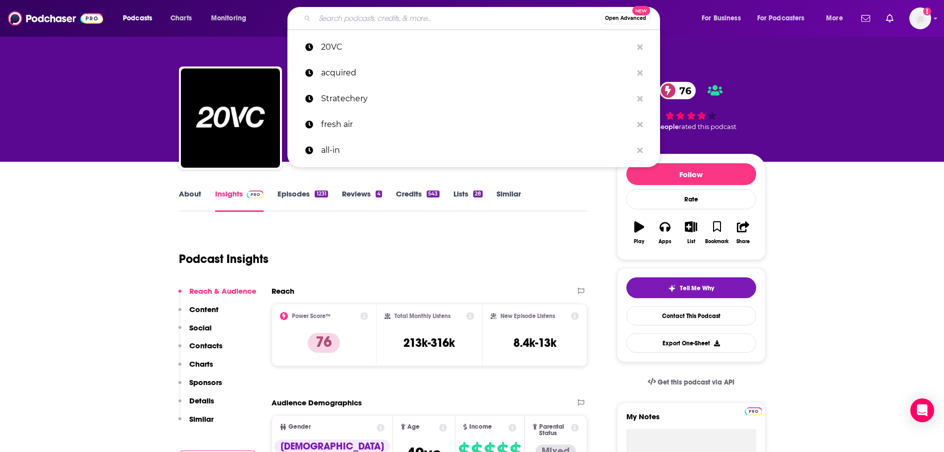
paste input "a16z"
type input "a16z"
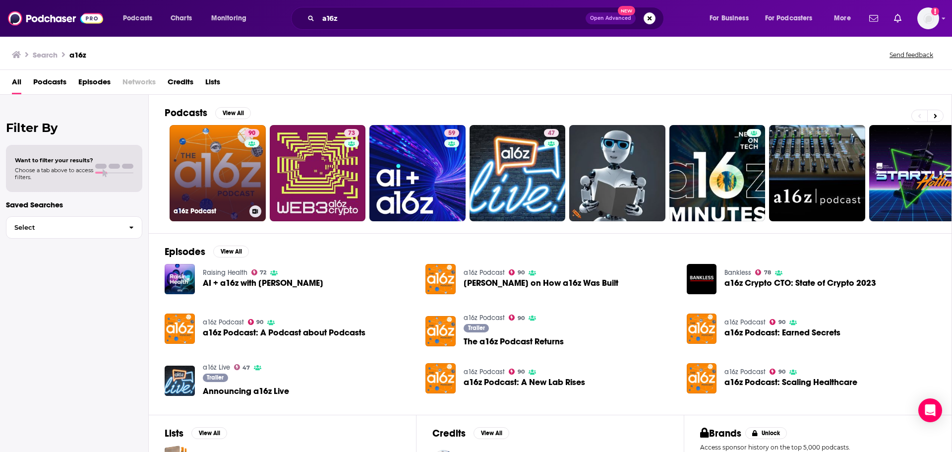
click at [203, 155] on link "90 a16z Podcast" at bounding box center [218, 173] width 96 height 96
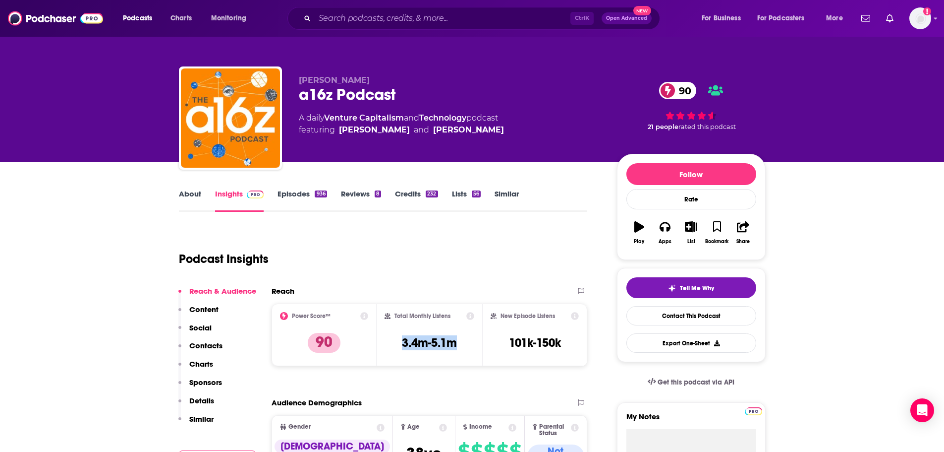
drag, startPoint x: 464, startPoint y: 343, endPoint x: 398, endPoint y: 343, distance: 65.9
click at [398, 343] on div "Total Monthly Listens 3.4m-5.1m" at bounding box center [430, 335] width 90 height 46
copy h3 "3.4m-5.1m"
click at [360, 16] on input "Search podcasts, credits, & more..." at bounding box center [443, 18] width 256 height 16
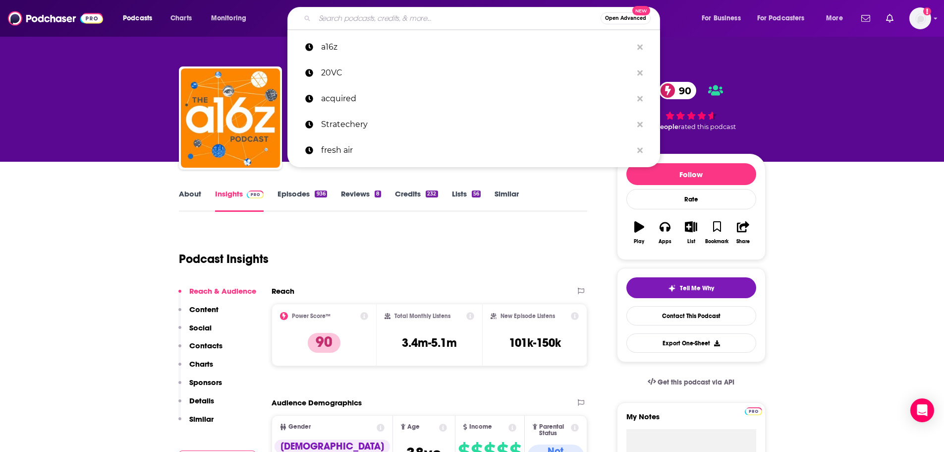
paste input "Sharp Tech"
type input "Sharp Tech"
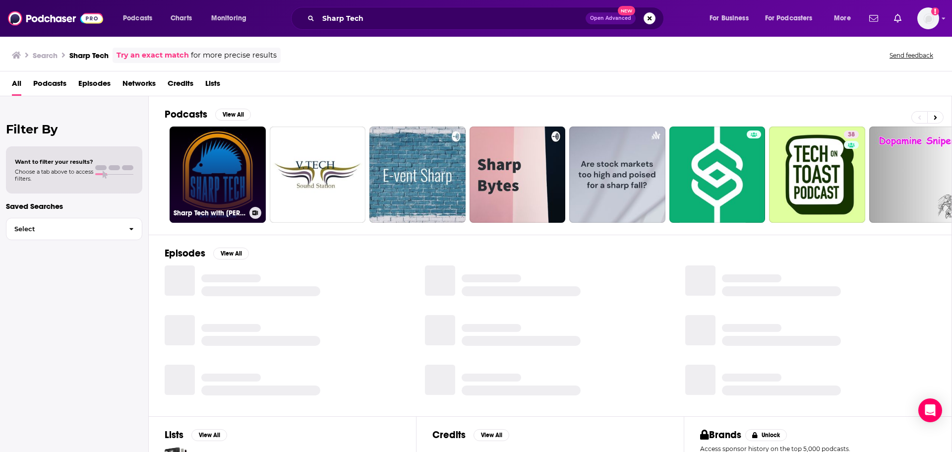
click at [200, 178] on link "Sharp Tech with [PERSON_NAME]" at bounding box center [218, 174] width 96 height 96
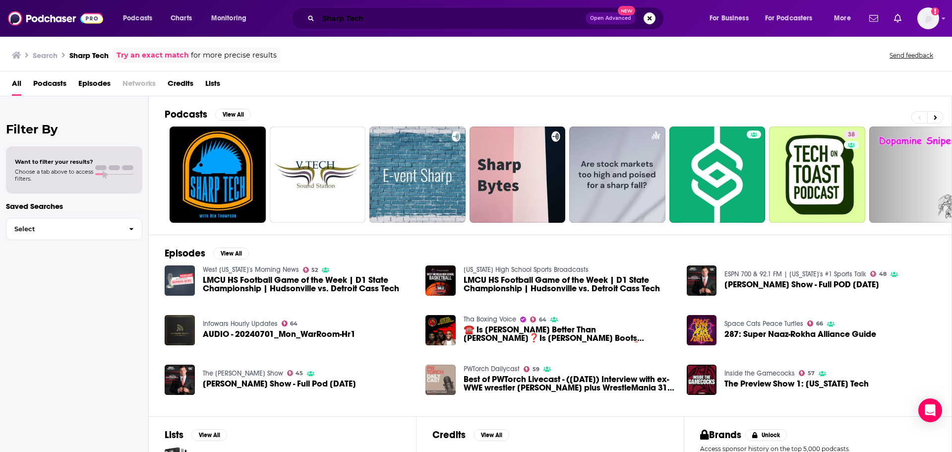
click at [424, 16] on input "Sharp Tech" at bounding box center [451, 18] width 267 height 16
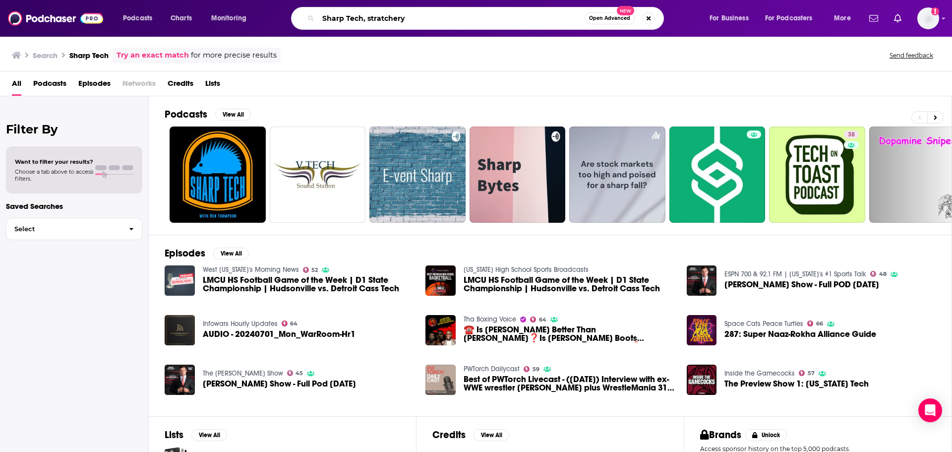
type input "Sharp Tech, stratchery"
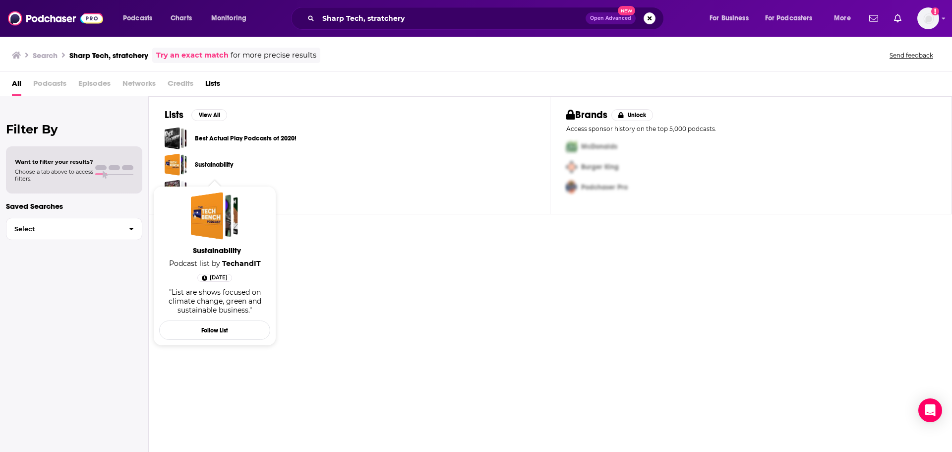
click at [228, 166] on link "Sustainability" at bounding box center [214, 164] width 38 height 11
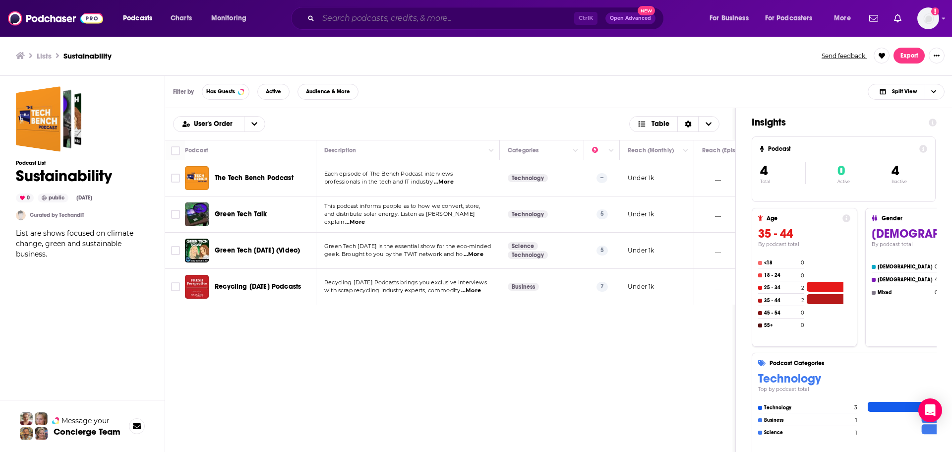
click at [472, 15] on input "Search podcasts, credits, & more..." at bounding box center [446, 18] width 256 height 16
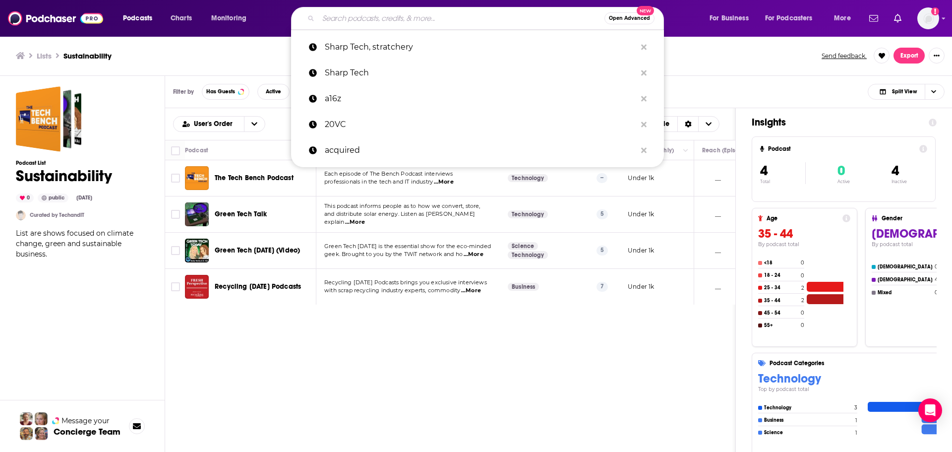
paste input "Sharp Tech"
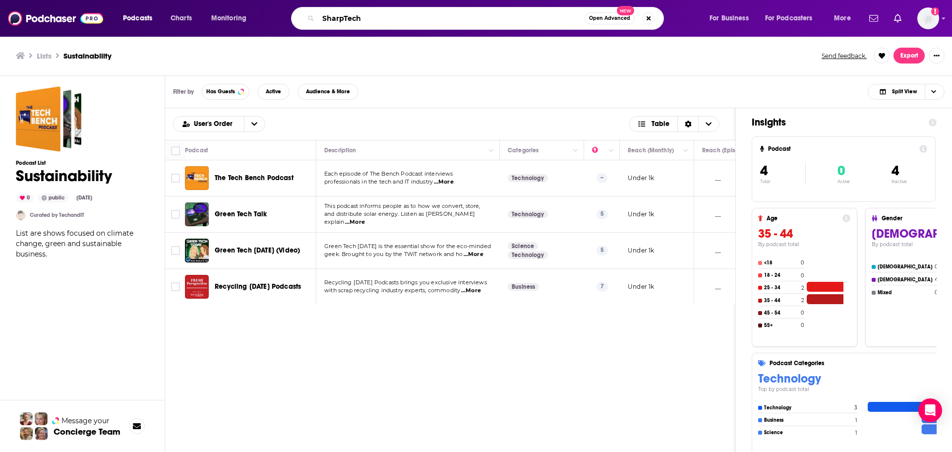
type input "SharpTech"
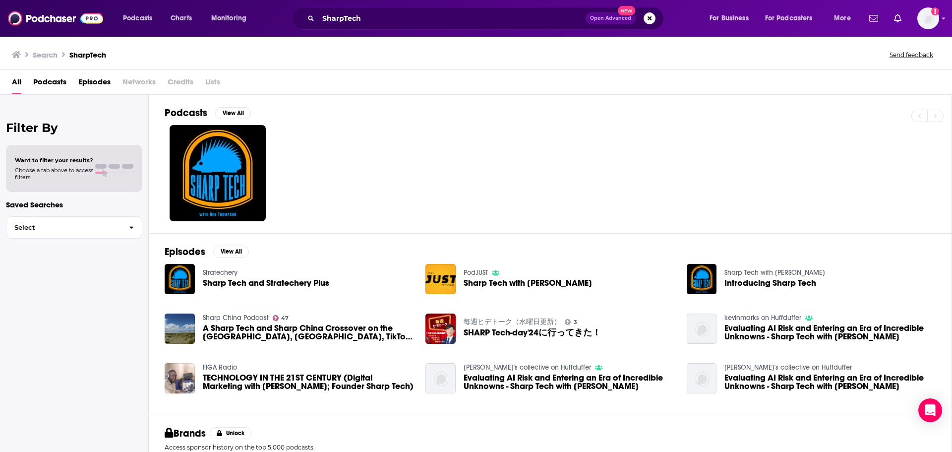
click at [279, 283] on span "Sharp Tech and Stratechery Plus" at bounding box center [266, 283] width 126 height 8
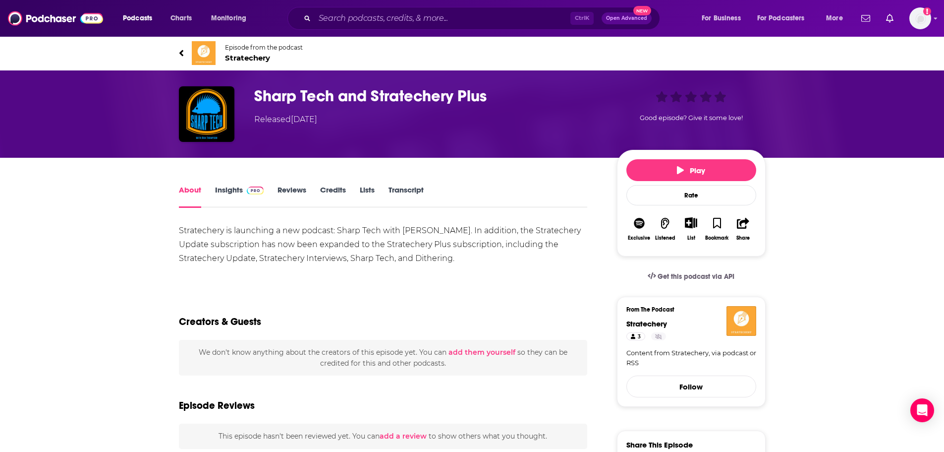
click at [235, 189] on link "Insights" at bounding box center [239, 196] width 49 height 23
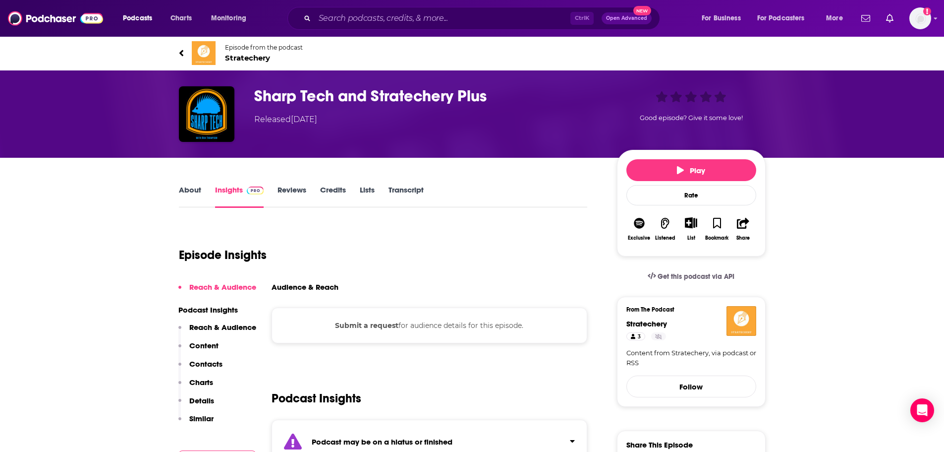
click at [327, 289] on h3 "Audience & Reach" at bounding box center [305, 286] width 67 height 9
click at [233, 327] on p "Reach & Audience" at bounding box center [222, 326] width 67 height 9
click at [381, 21] on input "Search podcasts, credits, & more..." at bounding box center [443, 18] width 256 height 16
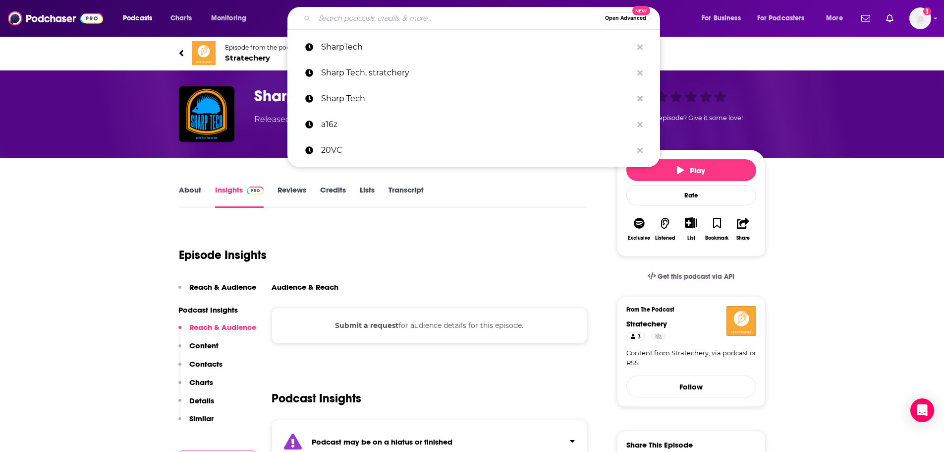
paste input "[PERSON_NAME]’s Podcast"
type input "[PERSON_NAME]’s Podcast"
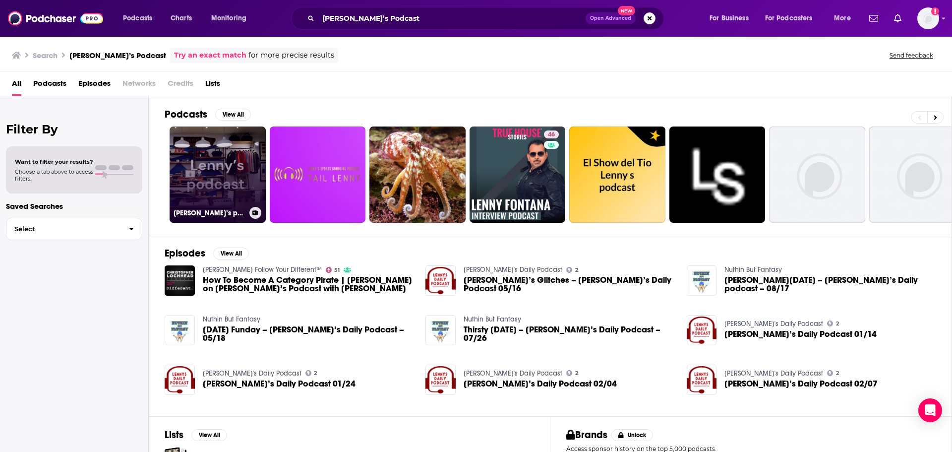
click at [211, 190] on link "[PERSON_NAME]’s podcast" at bounding box center [218, 174] width 96 height 96
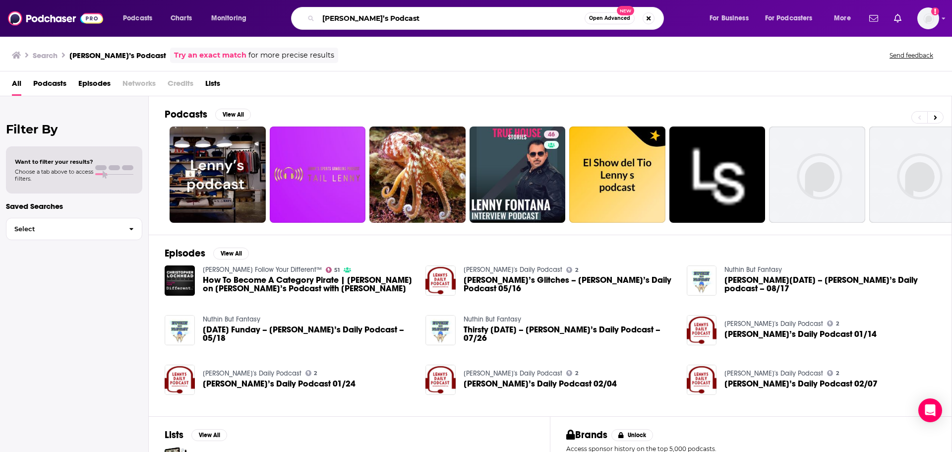
click at [413, 21] on input "[PERSON_NAME]’s Podcast" at bounding box center [451, 18] width 266 height 16
paste input "Invest Like the Best"
type input "Invest Like the Best"
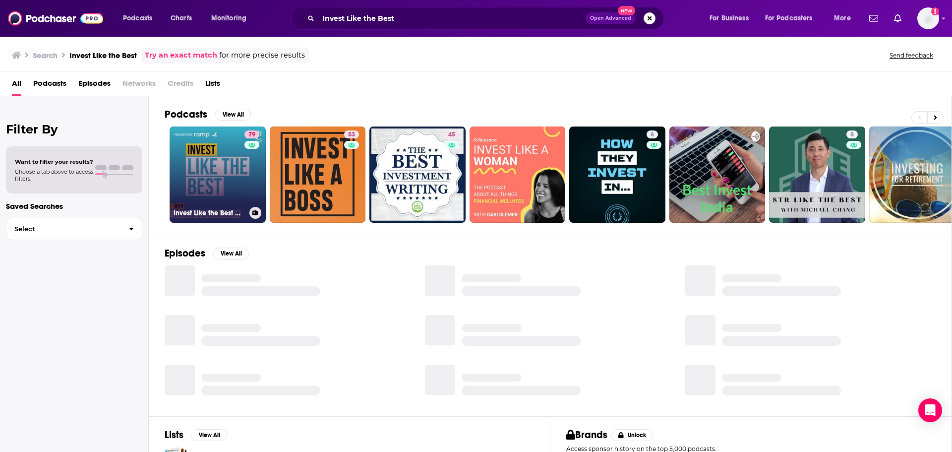
click at [212, 183] on link "79 Invest Like the Best with [PERSON_NAME]" at bounding box center [218, 174] width 96 height 96
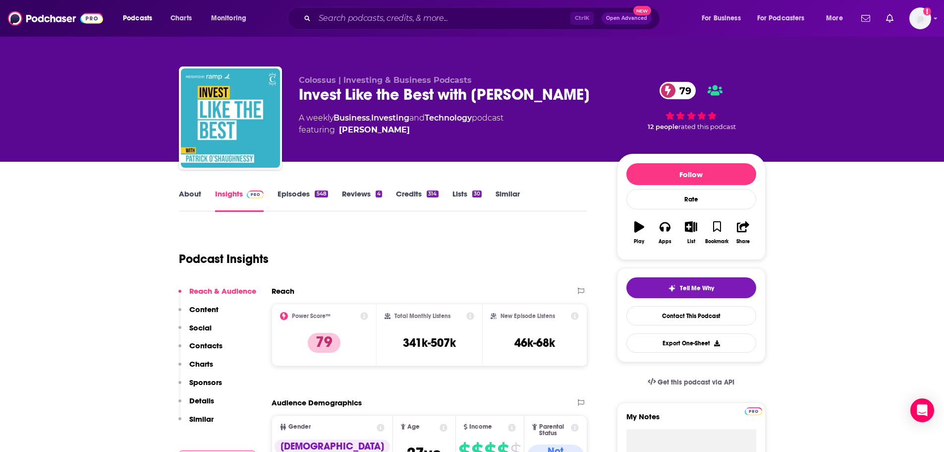
click at [425, 344] on h3 "341k-507k" at bounding box center [429, 342] width 53 height 15
click at [398, 13] on input "Search podcasts, credits, & more..." at bounding box center [443, 18] width 256 height 16
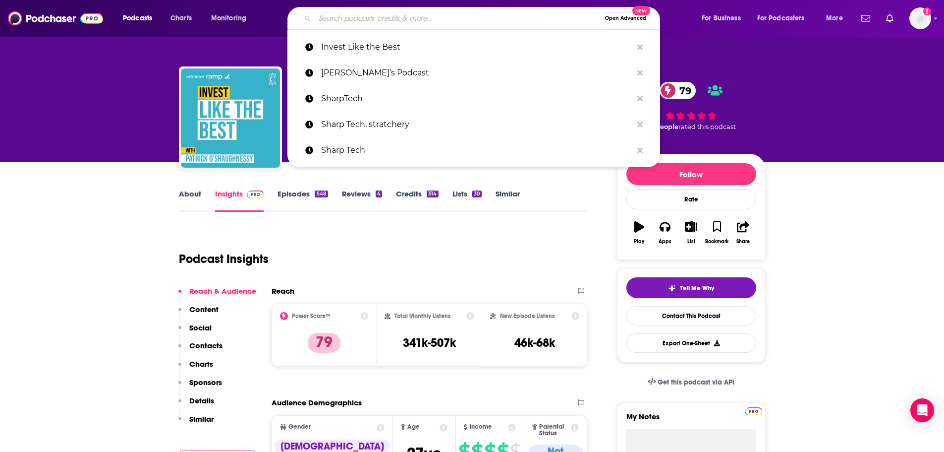
paste input "The Journal. (WSJ)"
type input "The Journal. (WSJ)"
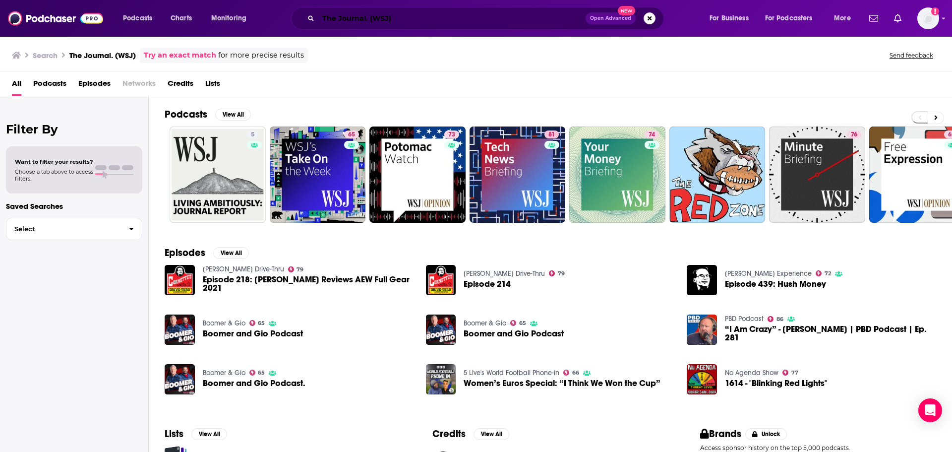
drag, startPoint x: 421, startPoint y: 25, endPoint x: 423, endPoint y: 19, distance: 6.3
click at [422, 25] on input "The Journal. (WSJ)" at bounding box center [451, 18] width 267 height 16
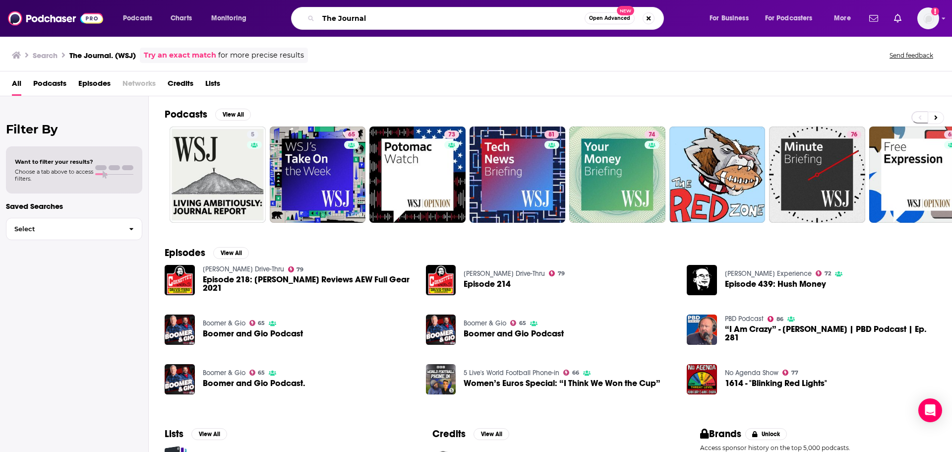
type input "The Journal"
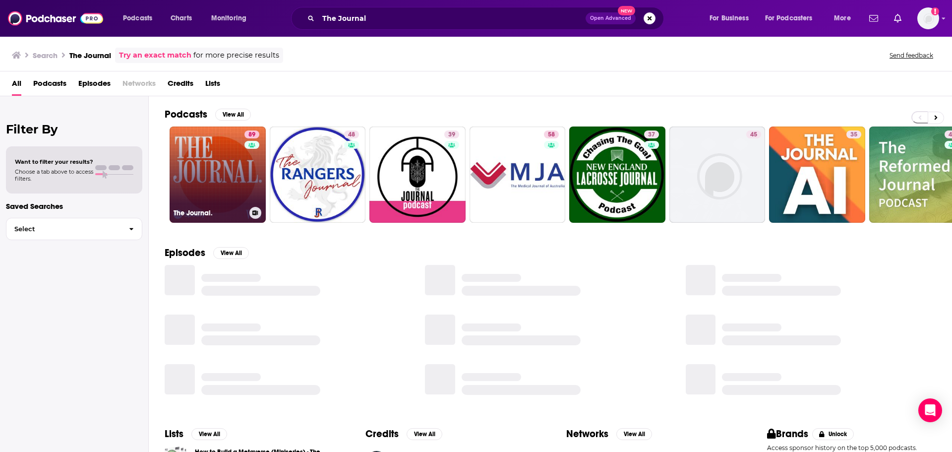
click at [190, 171] on link "89 The Journal." at bounding box center [218, 174] width 96 height 96
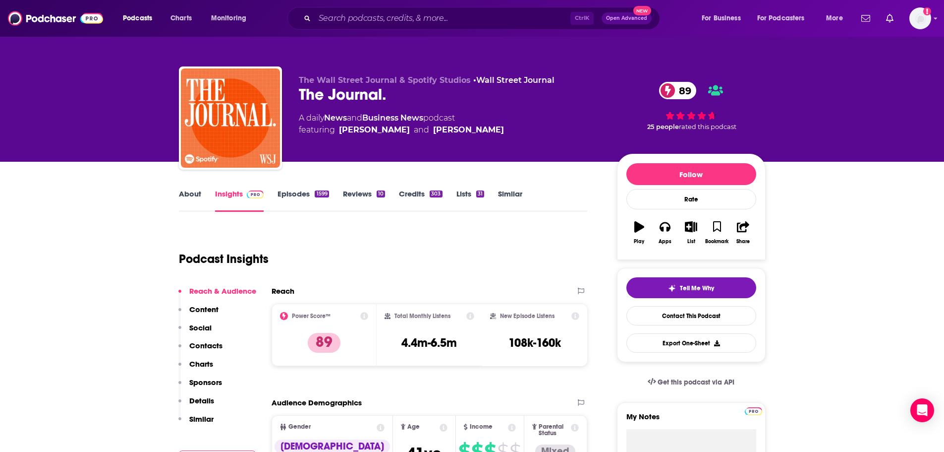
click at [425, 344] on h3 "4.4m-6.5m" at bounding box center [429, 342] width 56 height 15
click at [424, 343] on h3 "4.4m-6.5m" at bounding box center [429, 342] width 56 height 15
copy div "4.4m-6.5m"
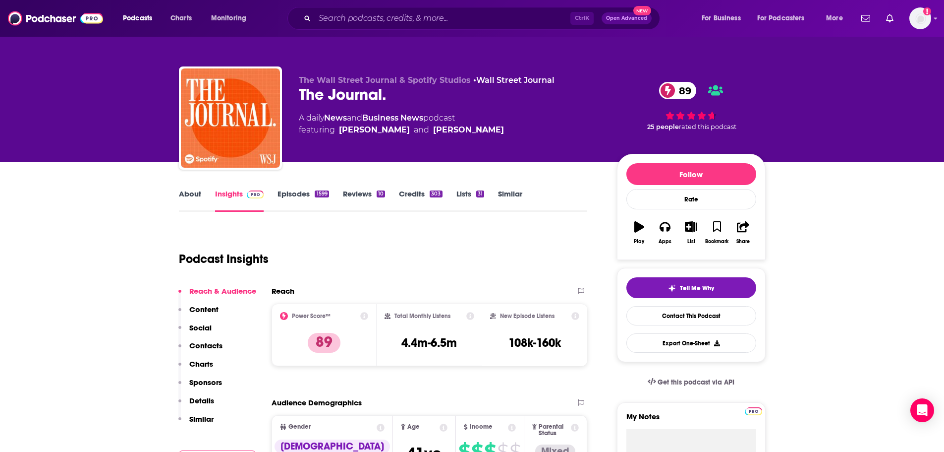
click at [477, 30] on div "Podcasts Charts Monitoring Ctrl K Open Advanced New For Business For Podcasters…" at bounding box center [472, 18] width 944 height 37
click at [476, 25] on input "Search podcasts, credits, & more..." at bounding box center [443, 18] width 256 height 16
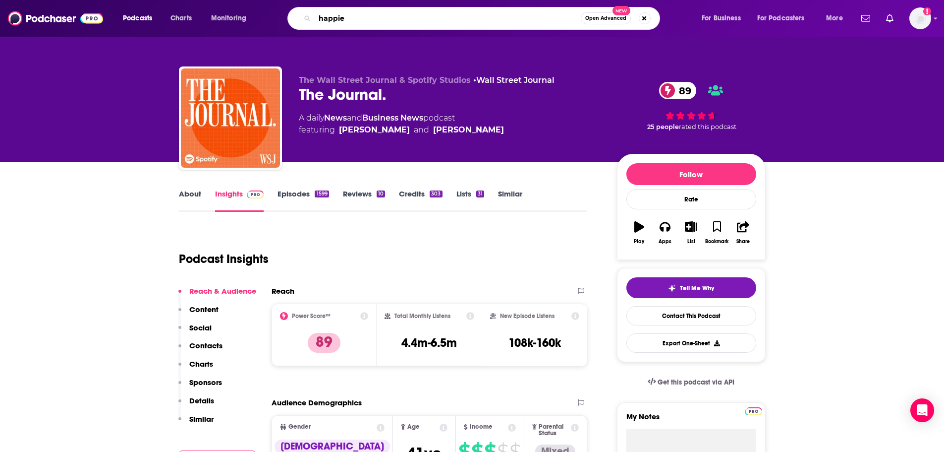
type input "happier"
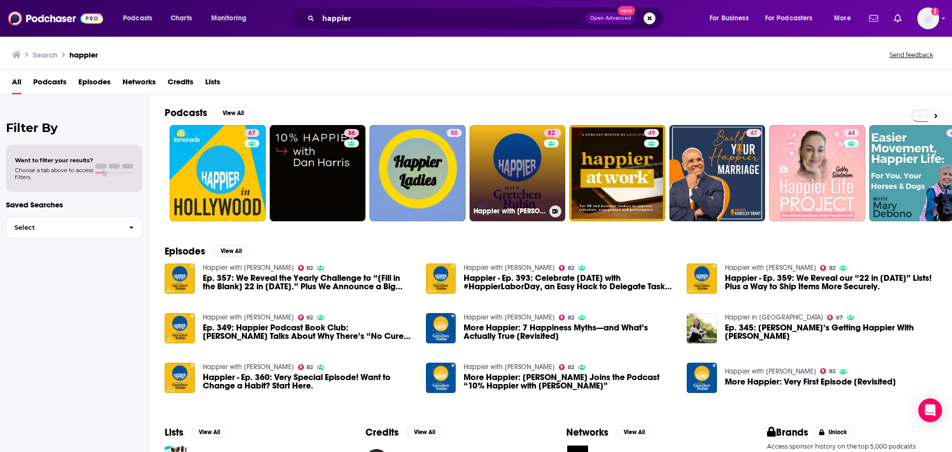
click at [514, 161] on link "82 Happier with Gretchen Rubin" at bounding box center [517, 173] width 96 height 96
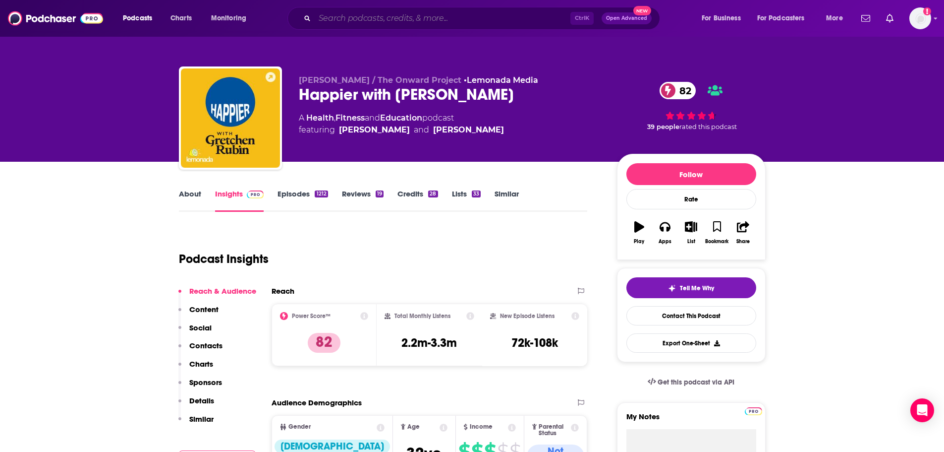
click at [411, 19] on input "Search podcasts, credits, & more..." at bounding box center [443, 18] width 256 height 16
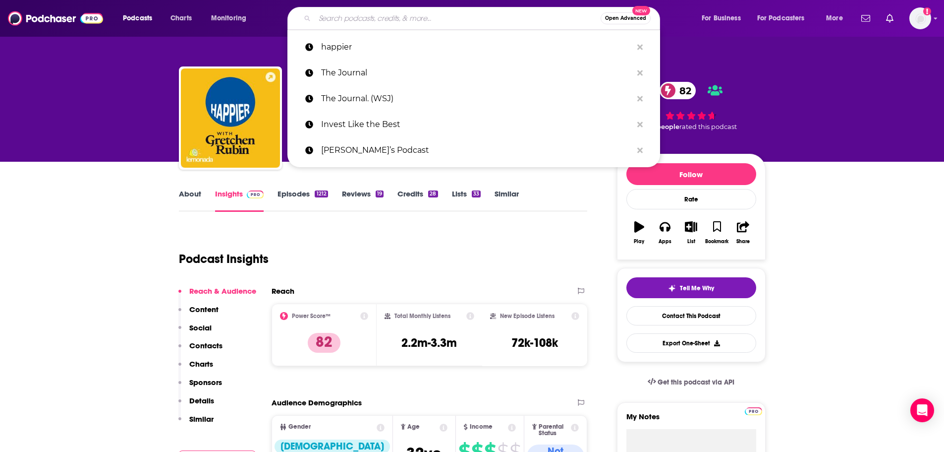
paste input "Prof G Markets / Prof G Pod"
type input "Prof G Markets / Prof G Pod"
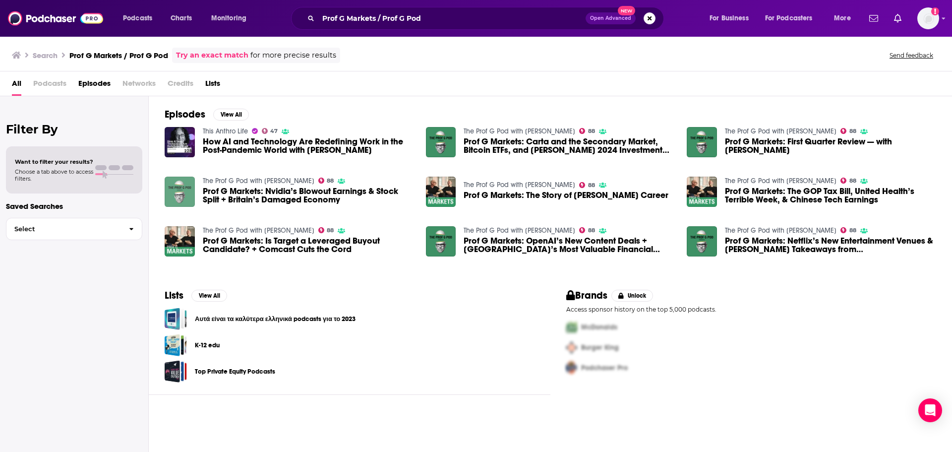
click at [170, 191] on img "Prof G Markets: Nvidia’s Blowout Earnings & Stock Split + Britain’s Damaged Eco…" at bounding box center [180, 191] width 30 height 30
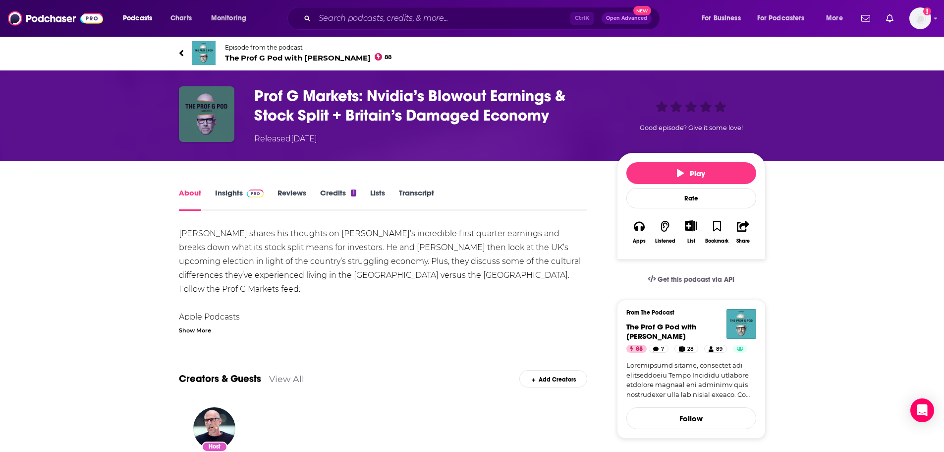
click at [216, 106] on img "Prof G Markets: Nvidia’s Blowout Earnings & Stock Split + Britain’s Damaged Eco…" at bounding box center [207, 114] width 56 height 56
click at [211, 107] on img "Prof G Markets: Nvidia’s Blowout Earnings & Stock Split + Britain’s Damaged Eco…" at bounding box center [207, 114] width 56 height 56
click at [213, 114] on img "Prof G Markets: Nvidia’s Blowout Earnings & Stock Split + Britain’s Damaged Eco…" at bounding box center [207, 114] width 56 height 56
click at [243, 57] on span "The Prof G Pod with Scott Galloway 88" at bounding box center [308, 57] width 167 height 9
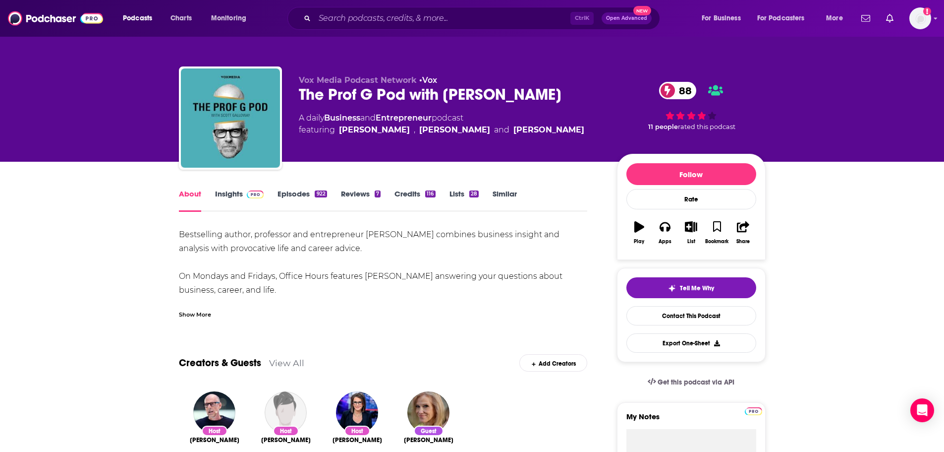
click at [236, 188] on div "About Insights Episodes 922 Reviews 7 Credits 116 Lists 28 Similar" at bounding box center [383, 199] width 409 height 24
click at [237, 192] on link "Insights" at bounding box center [239, 200] width 49 height 23
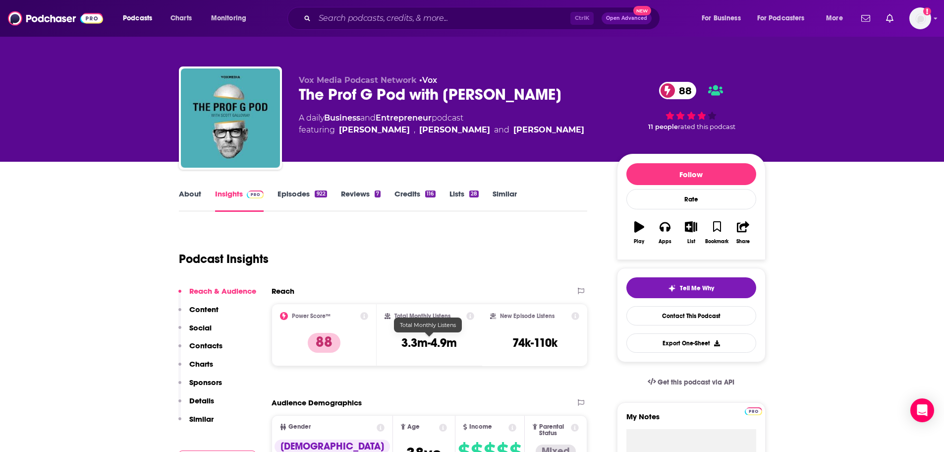
click at [443, 349] on h3 "3.3m-4.9m" at bounding box center [429, 342] width 56 height 15
click at [442, 349] on h3 "3.3m-4.9m" at bounding box center [429, 342] width 56 height 15
copy div "3.3m-4.9m"
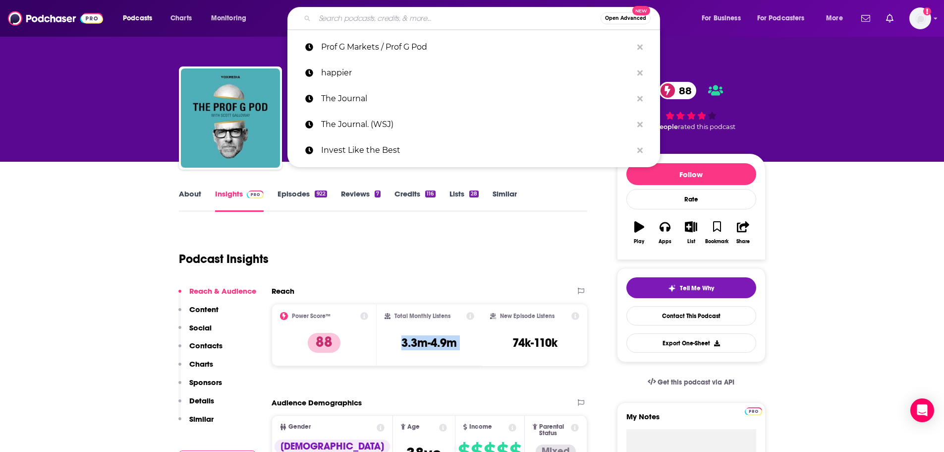
click at [345, 13] on input "Search podcasts, credits, & more..." at bounding box center [458, 18] width 286 height 16
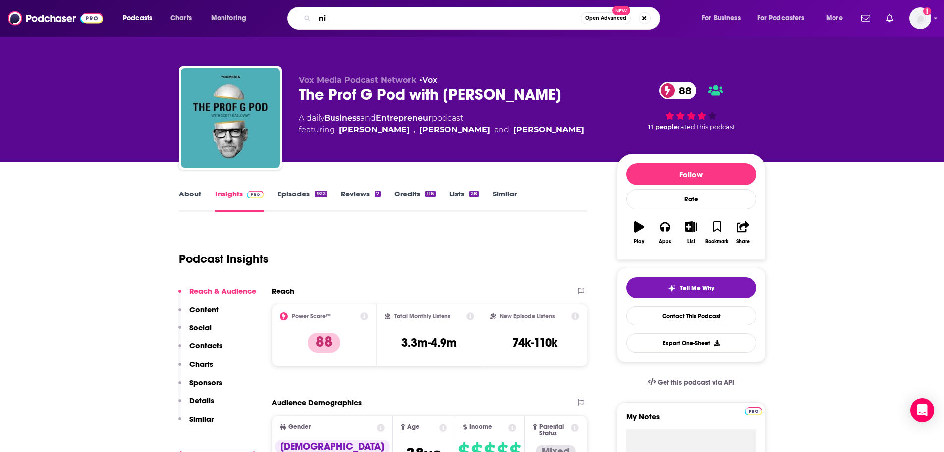
type input "n"
type input "modern wisdom"
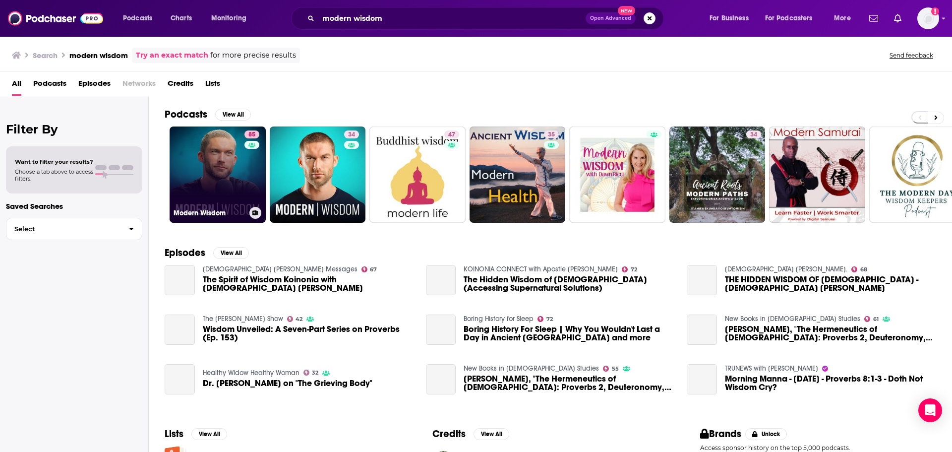
click at [230, 187] on link "85 Modern Wisdom" at bounding box center [218, 174] width 96 height 96
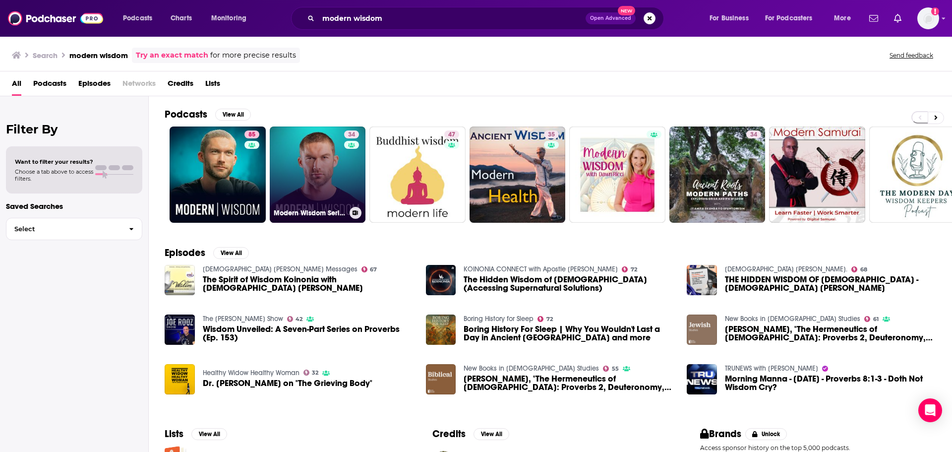
click at [327, 202] on link "34 Modern Wisdom Series (TLDR Network)" at bounding box center [318, 174] width 96 height 96
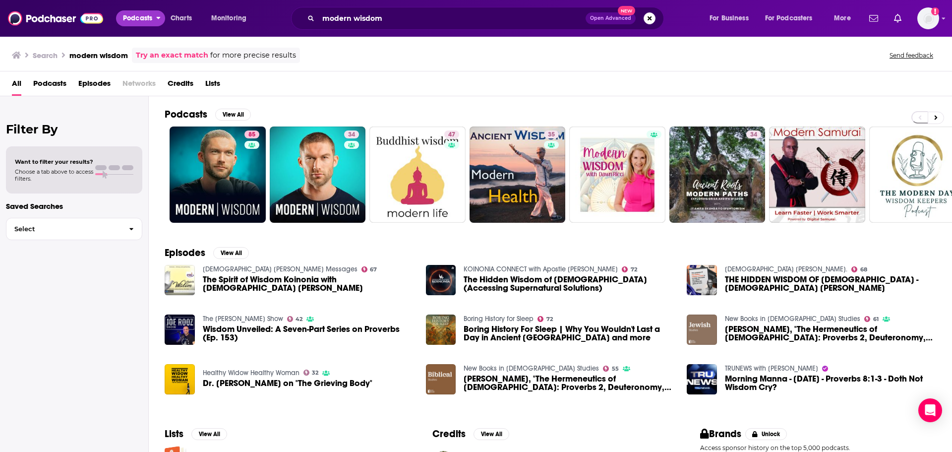
click at [142, 25] on span "Podcasts" at bounding box center [137, 18] width 29 height 14
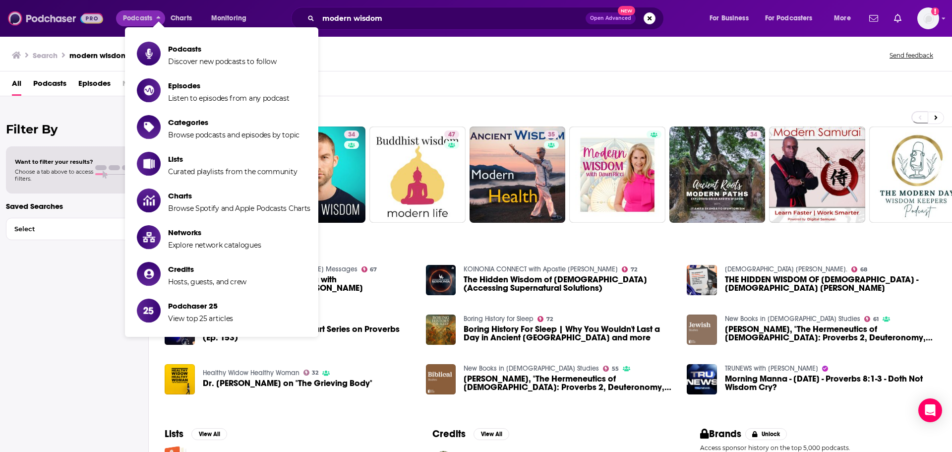
click at [55, 18] on img at bounding box center [55, 18] width 95 height 19
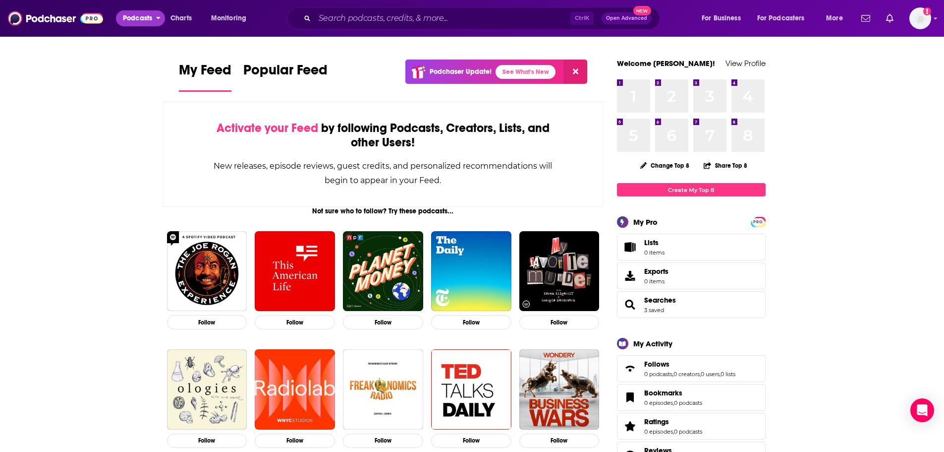
click at [138, 18] on span "Podcasts" at bounding box center [137, 18] width 29 height 14
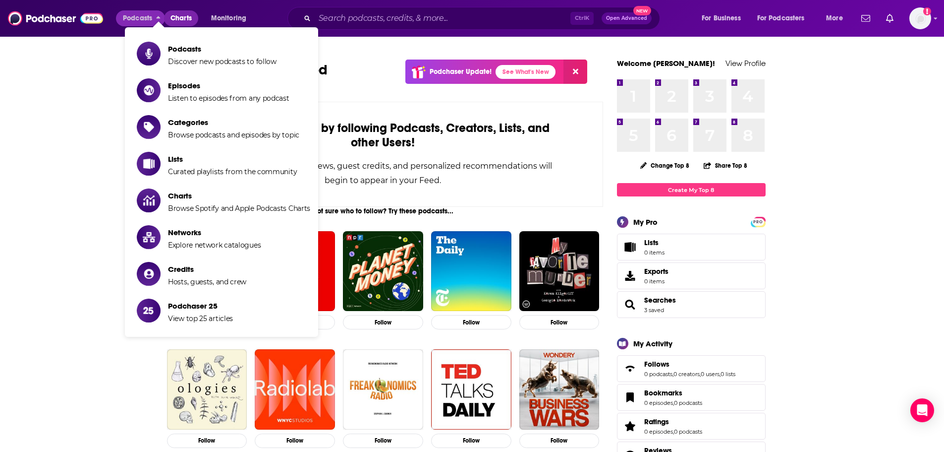
click at [167, 22] on link "Charts" at bounding box center [181, 18] width 34 height 16
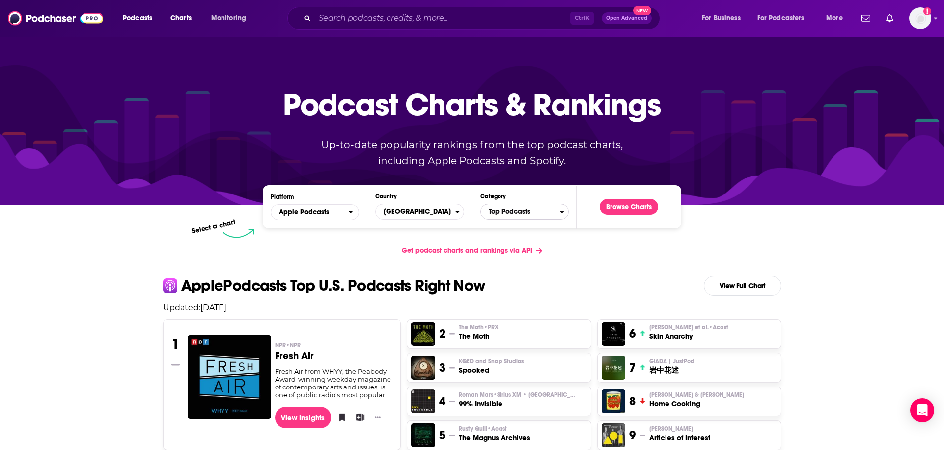
click at [535, 207] on span "Top Podcasts" at bounding box center [520, 211] width 79 height 17
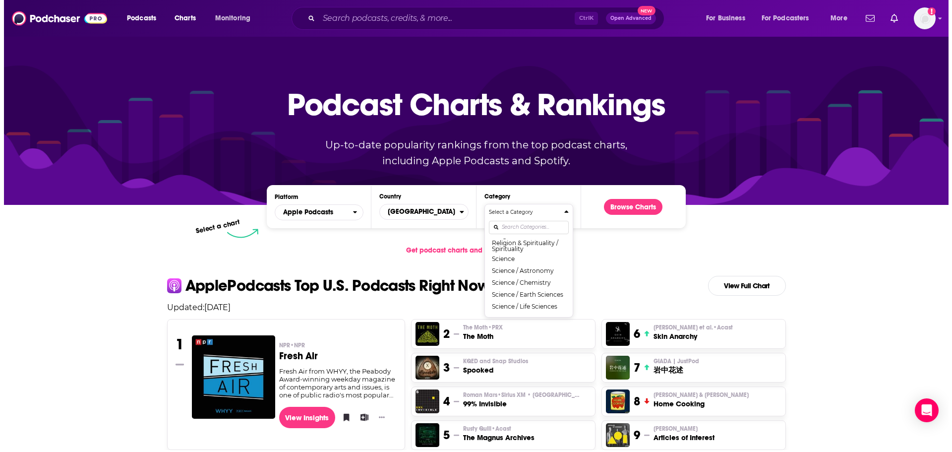
scroll to position [860, 0]
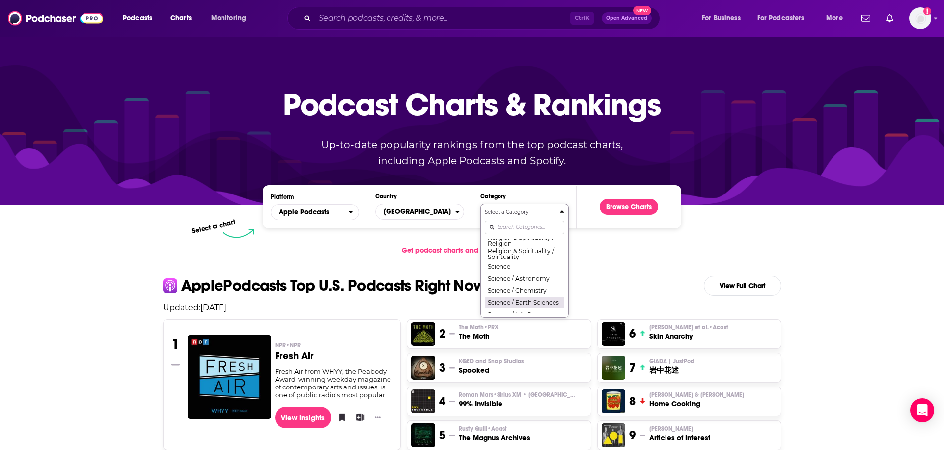
click at [543, 308] on button "Science / Earth Sciences" at bounding box center [525, 302] width 80 height 12
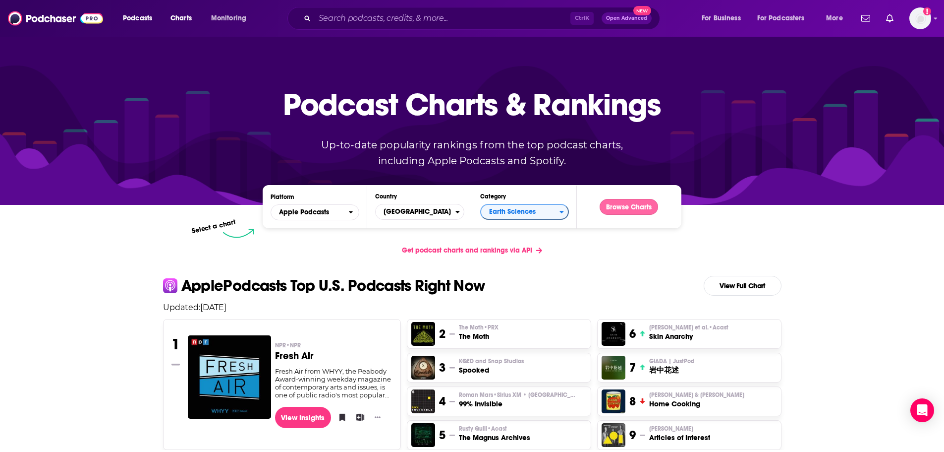
click at [639, 202] on button "Browse Charts" at bounding box center [629, 207] width 58 height 16
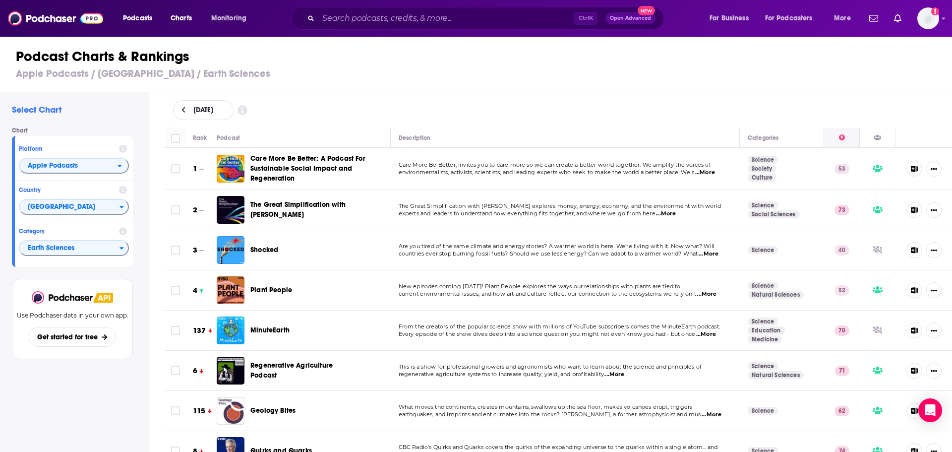
click at [829, 136] on div at bounding box center [841, 138] width 35 height 12
click at [839, 139] on icon at bounding box center [842, 137] width 6 height 6
click at [839, 141] on div at bounding box center [842, 138] width 6 height 12
click at [662, 210] on span "...More" at bounding box center [666, 214] width 20 height 8
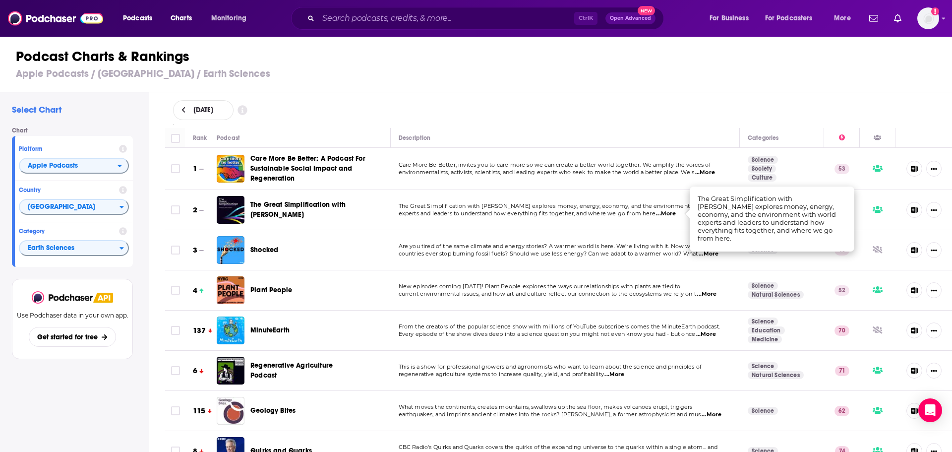
click at [333, 197] on div "The Great Simplification with Nate Hagens" at bounding box center [316, 210] width 132 height 28
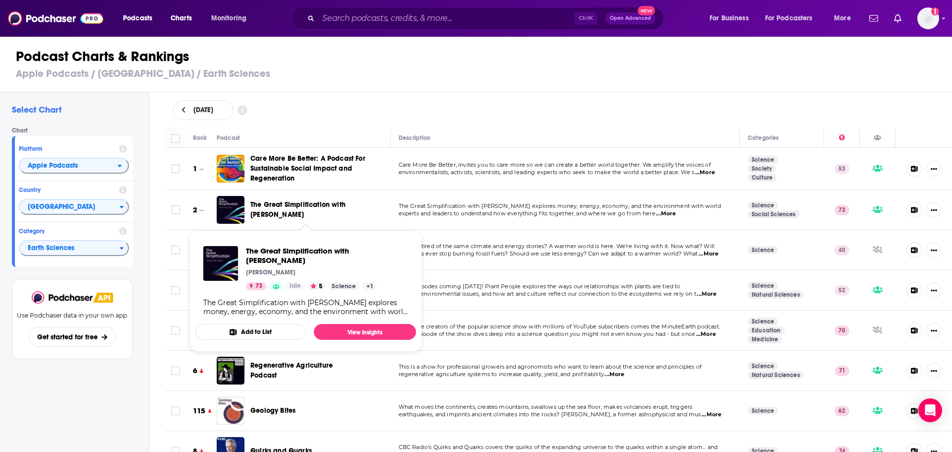
click at [337, 201] on span "The Great Simplification with Nate Hagens" at bounding box center [297, 209] width 95 height 18
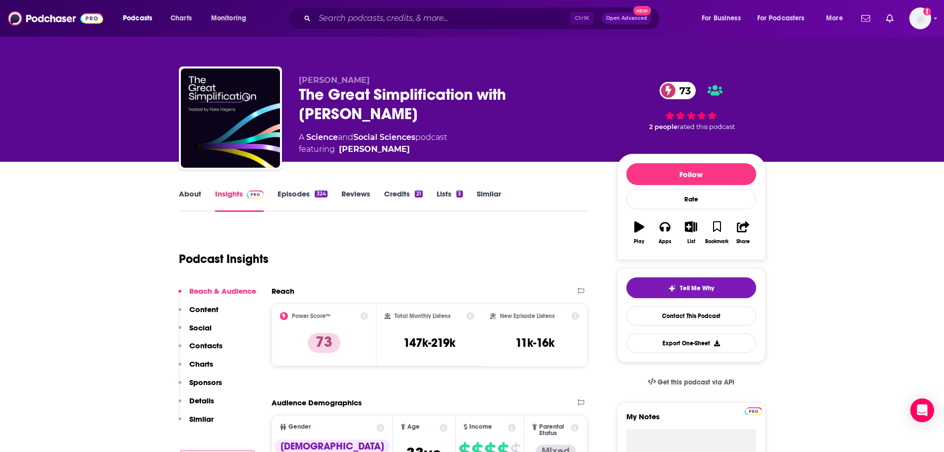
click at [295, 192] on link "Episodes 324" at bounding box center [303, 200] width 50 height 23
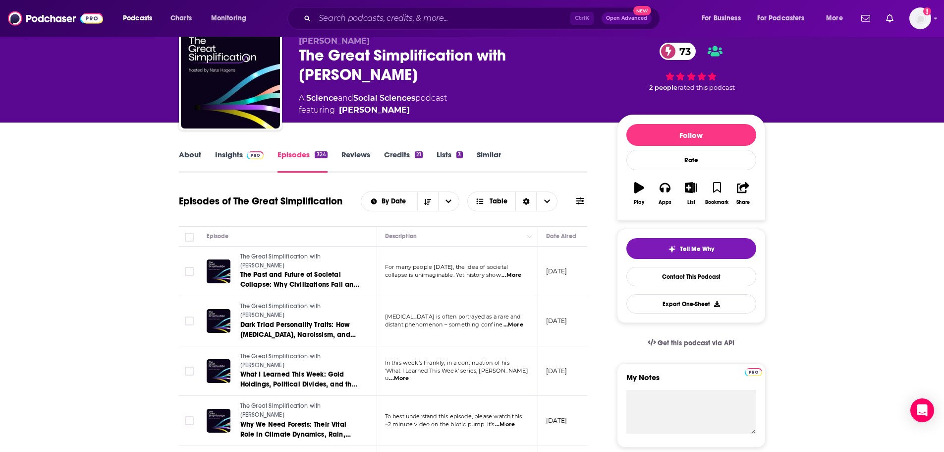
scroll to position [50, 0]
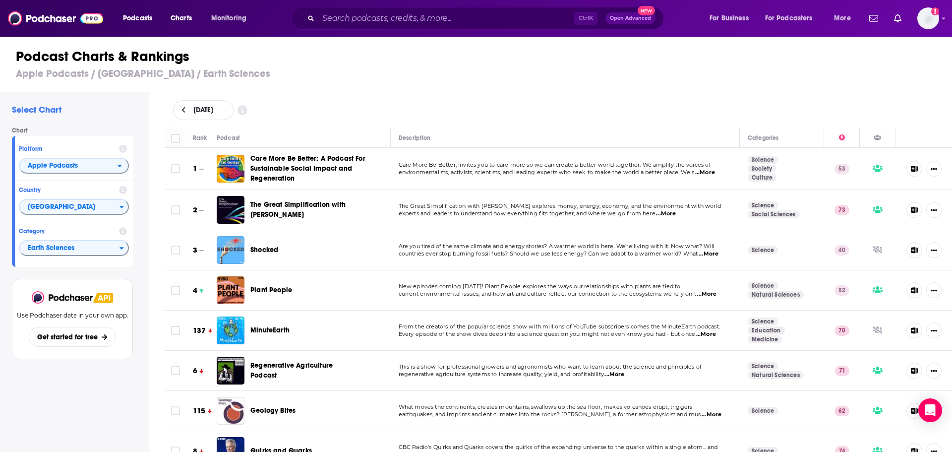
click at [229, 246] on img "Shocked" at bounding box center [231, 250] width 28 height 28
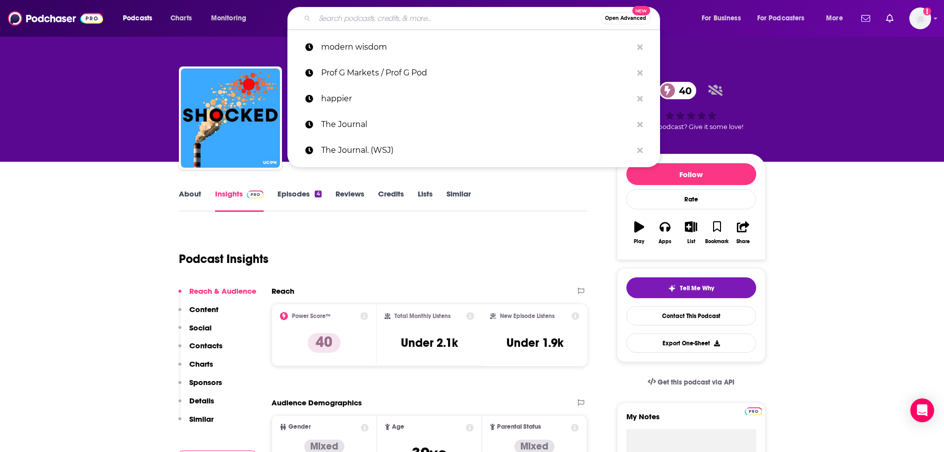
click at [426, 19] on input "Search podcasts, credits, & more..." at bounding box center [458, 18] width 286 height 16
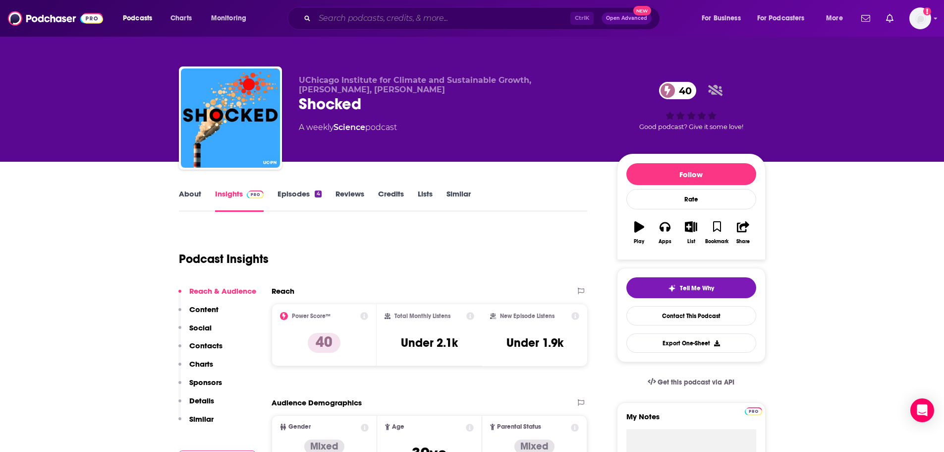
click at [413, 20] on input "Search podcasts, credits, & more..." at bounding box center [443, 18] width 256 height 16
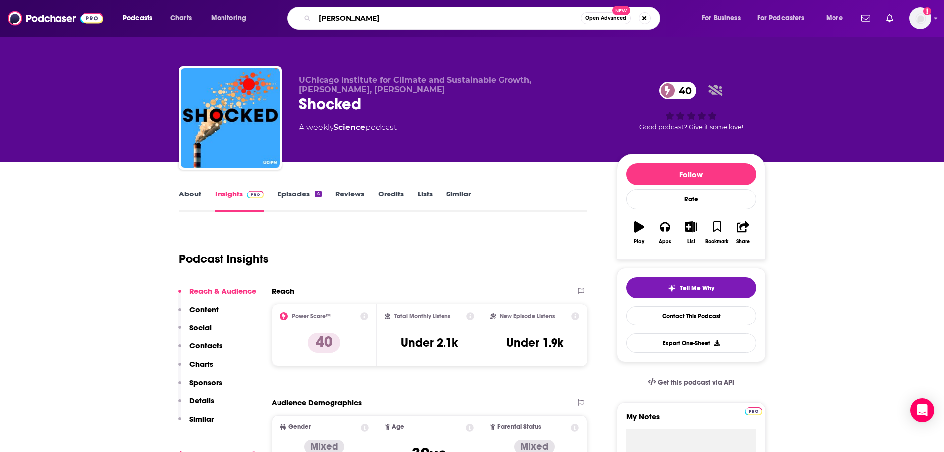
type input "tim ferriss"
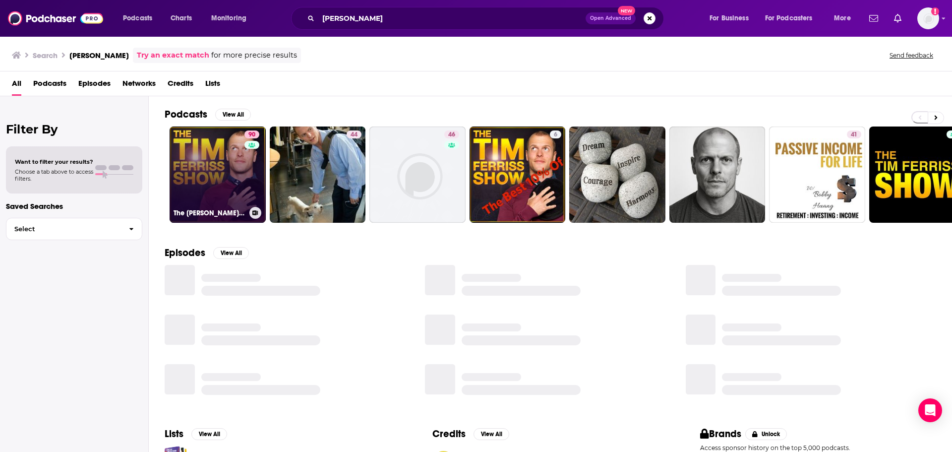
click at [215, 170] on link "90 The Tim Ferriss Show" at bounding box center [218, 174] width 96 height 96
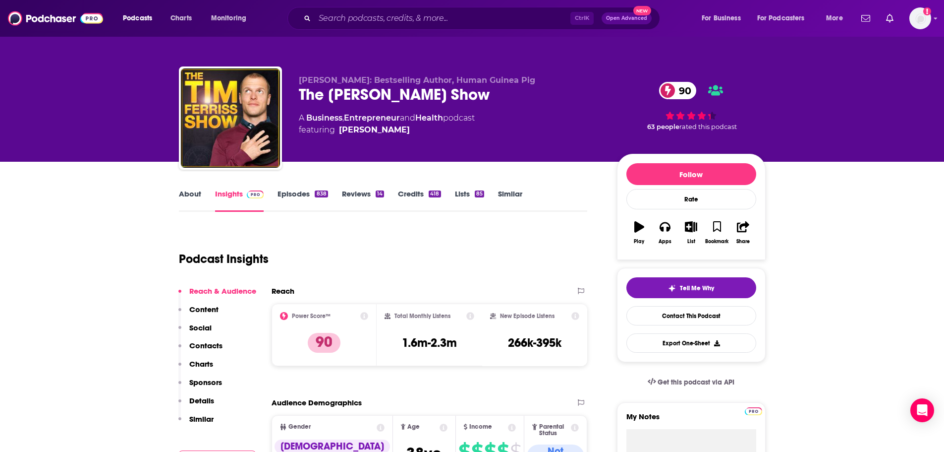
click at [301, 193] on link "Episodes 838" at bounding box center [303, 200] width 50 height 23
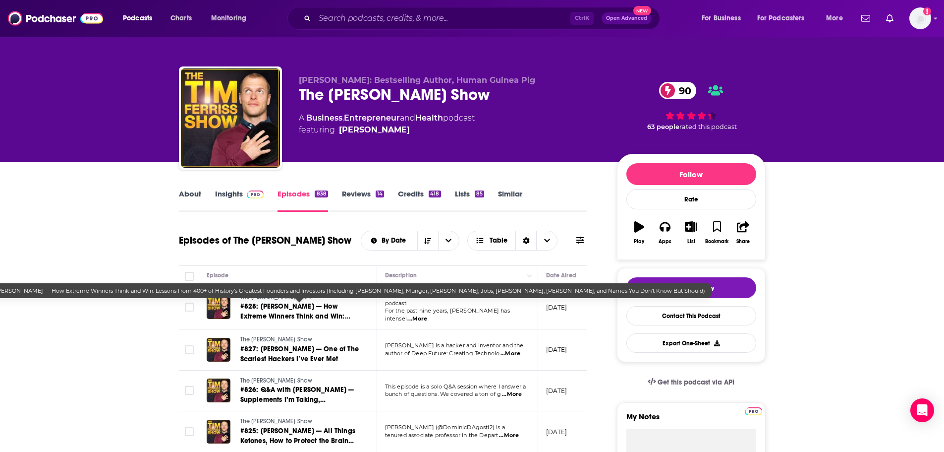
click at [295, 312] on span "#828: David Senra — How Extreme Winners Think and Win: Lessons from 400+ of His…" at bounding box center [297, 346] width 114 height 88
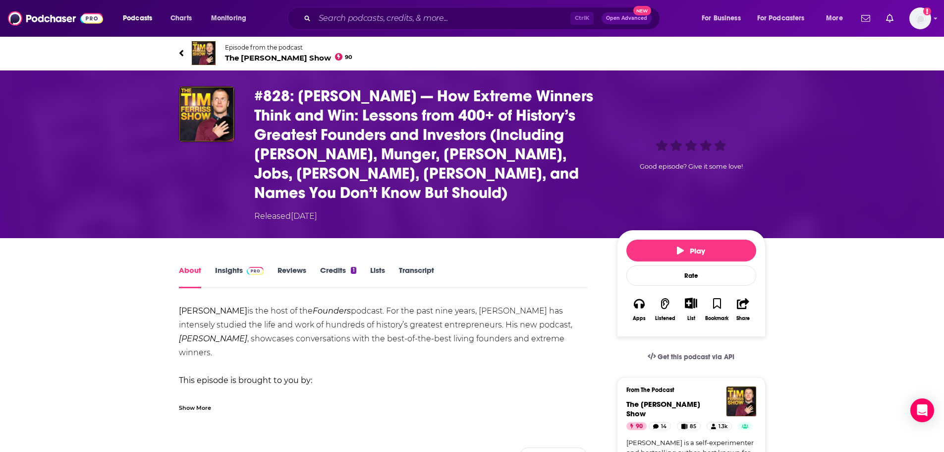
scroll to position [50, 0]
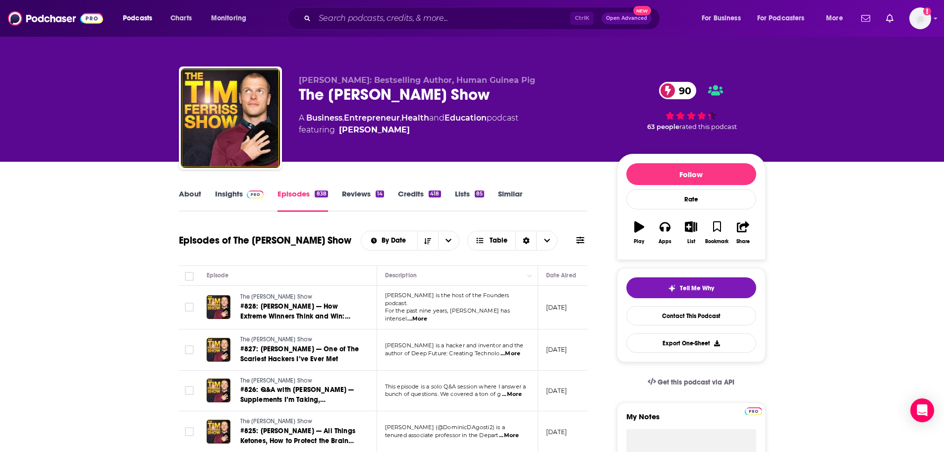
click at [250, 191] on img at bounding box center [255, 194] width 17 height 8
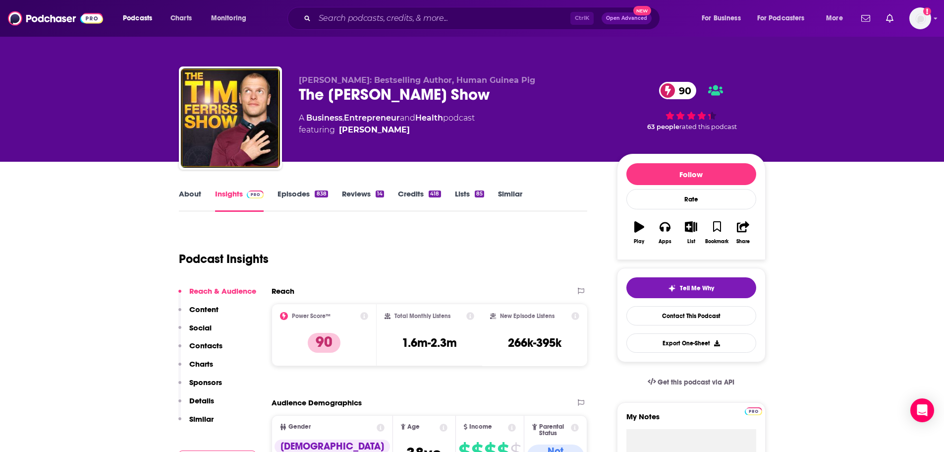
click at [209, 311] on p "Content" at bounding box center [203, 308] width 29 height 9
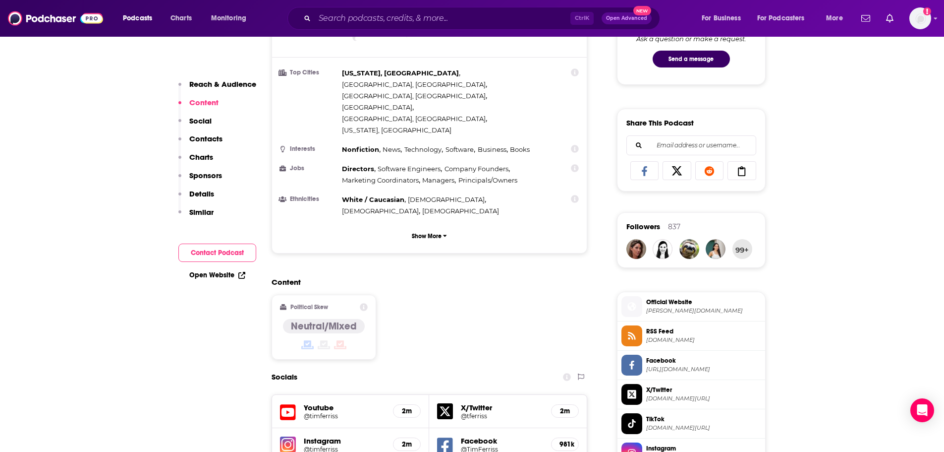
scroll to position [619, 0]
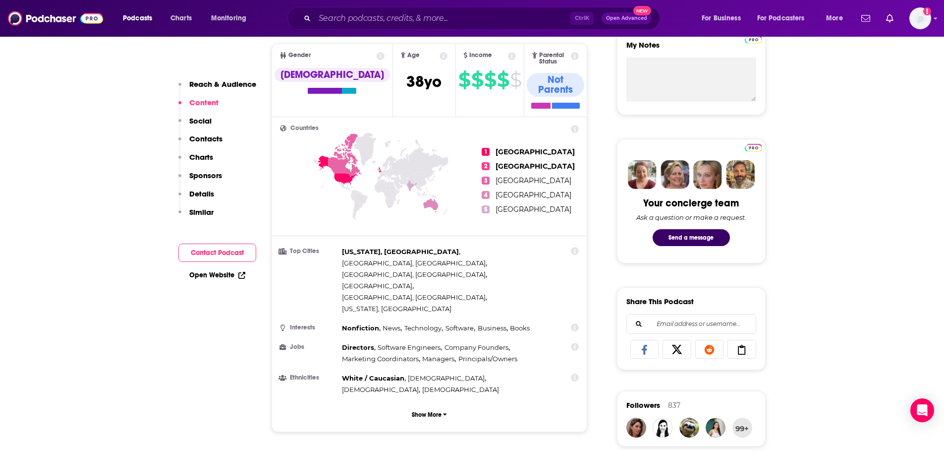
click at [204, 116] on p "Social" at bounding box center [200, 120] width 22 height 9
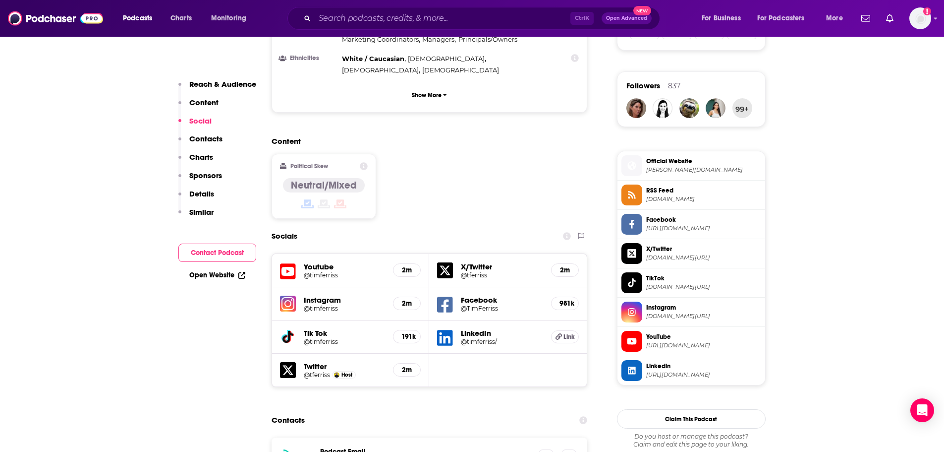
scroll to position [709, 0]
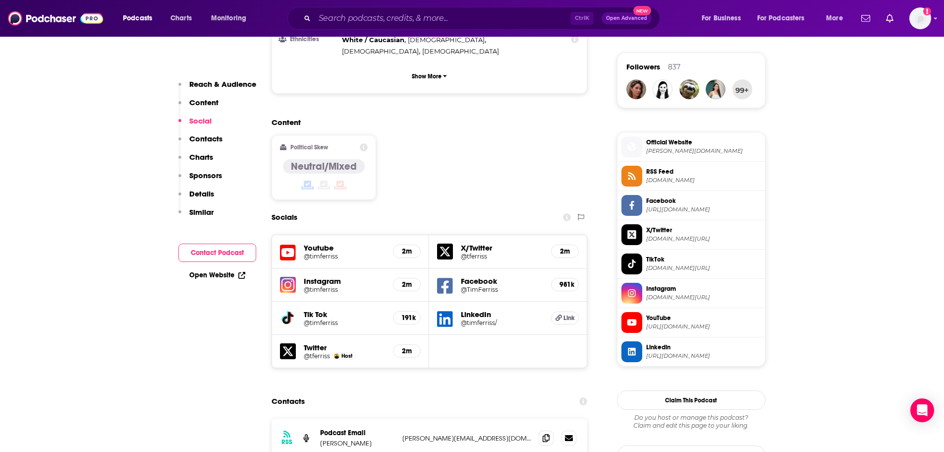
click at [212, 132] on div "Reach & Audience Content Social Contacts Charts Sponsors Details Similar" at bounding box center [217, 152] width 78 height 146
click at [213, 138] on p "Contacts" at bounding box center [205, 138] width 33 height 9
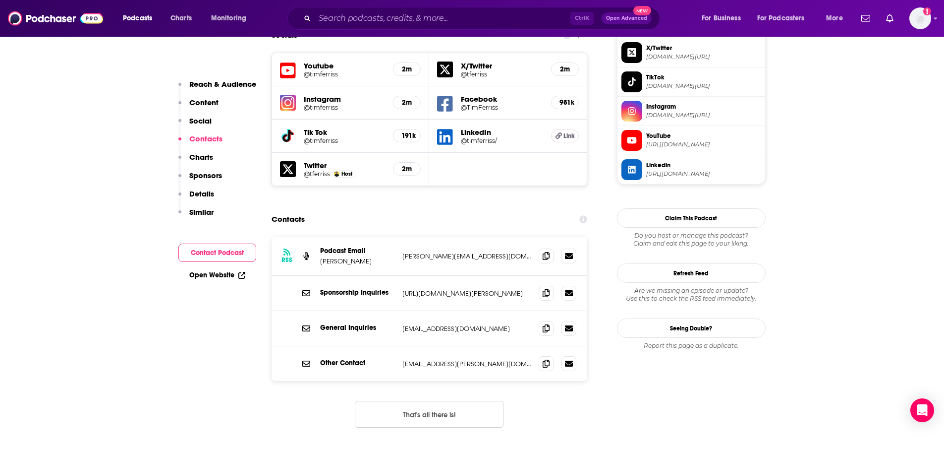
scroll to position [893, 0]
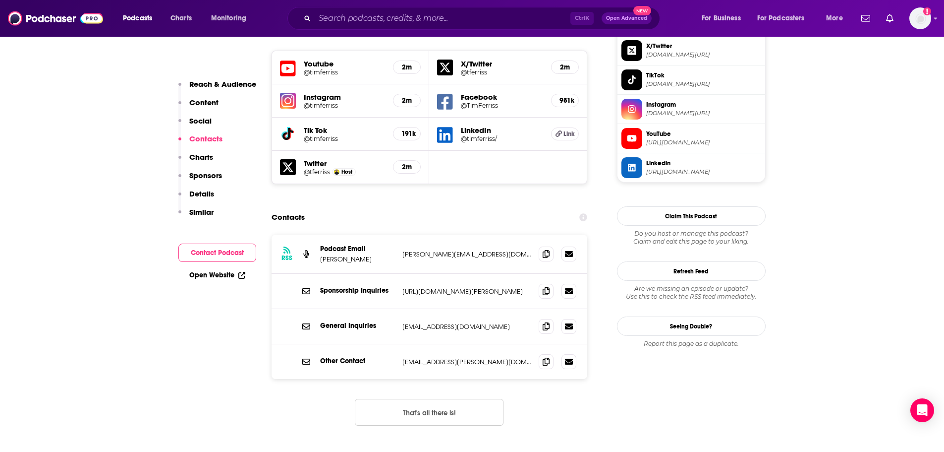
click at [209, 156] on p "Charts" at bounding box center [201, 156] width 24 height 9
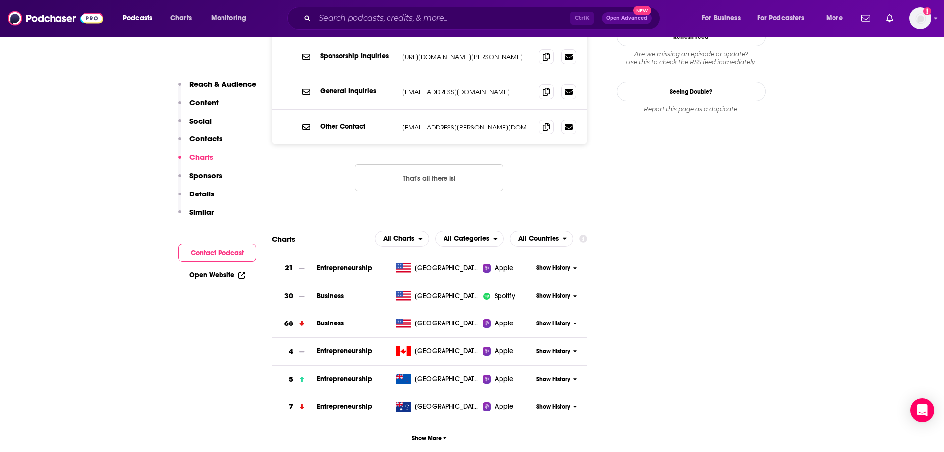
scroll to position [1151, 0]
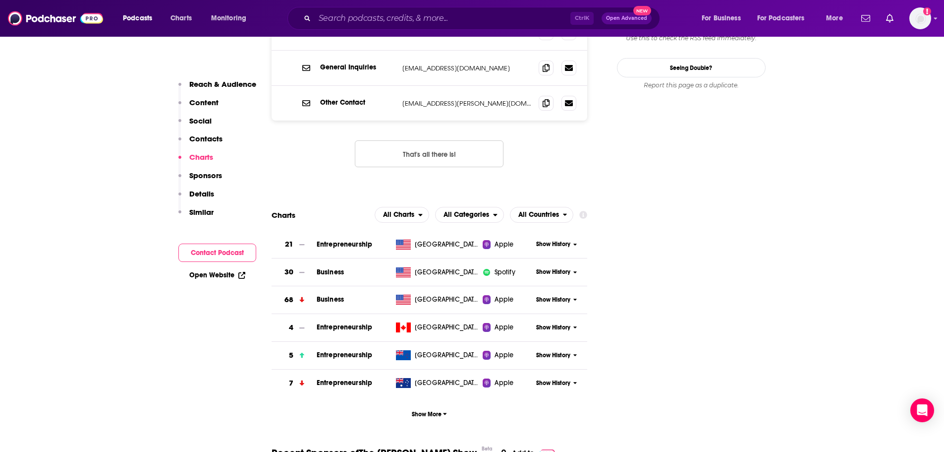
click at [204, 177] on p "Sponsors" at bounding box center [205, 175] width 33 height 9
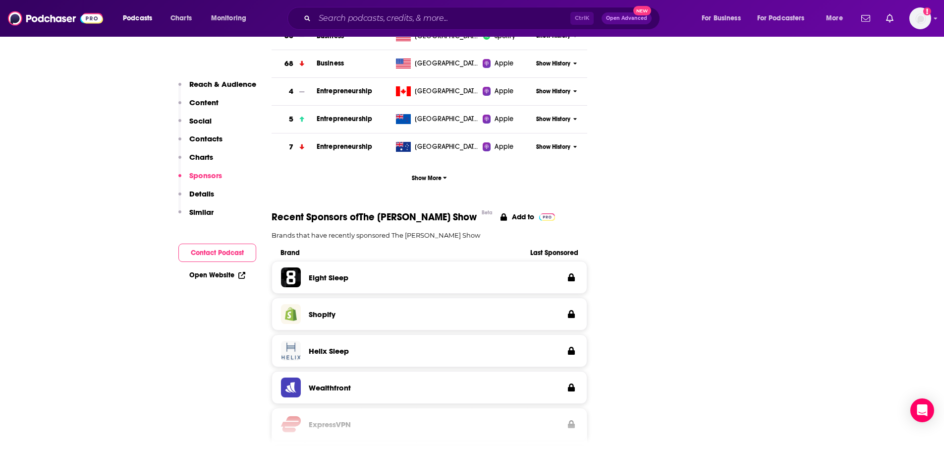
scroll to position [1392, 0]
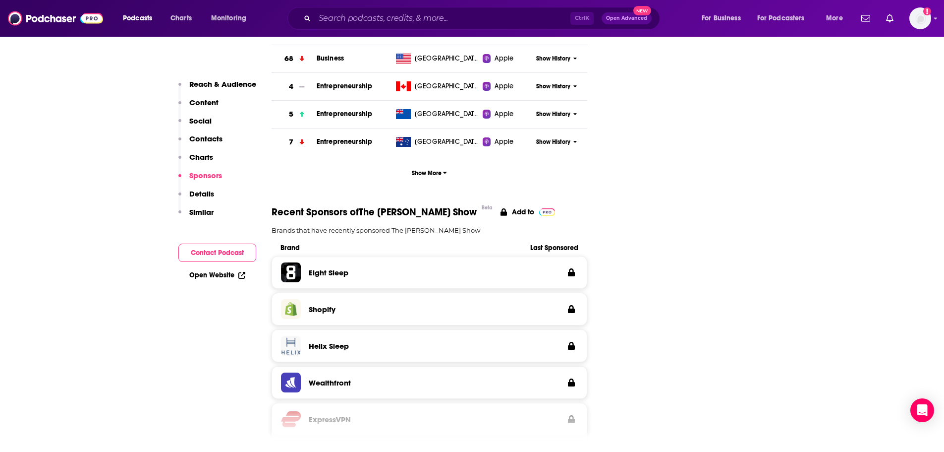
click at [197, 194] on p "Details" at bounding box center [201, 193] width 25 height 9
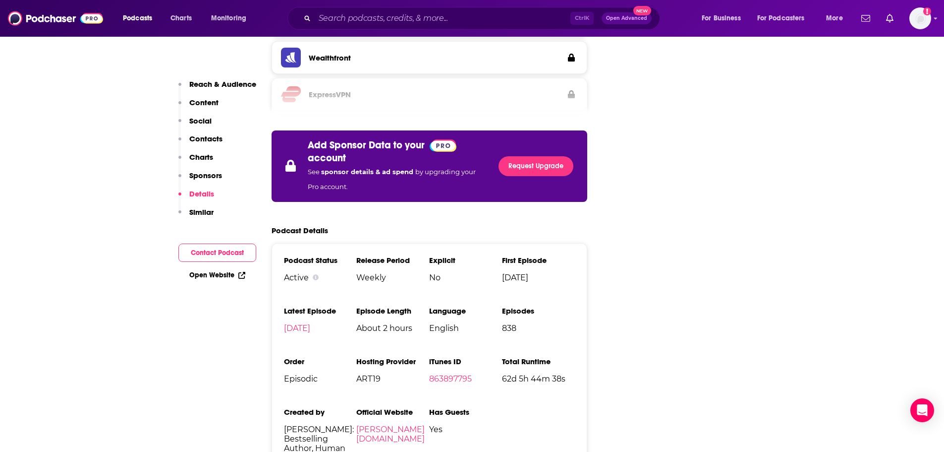
scroll to position [1737, 0]
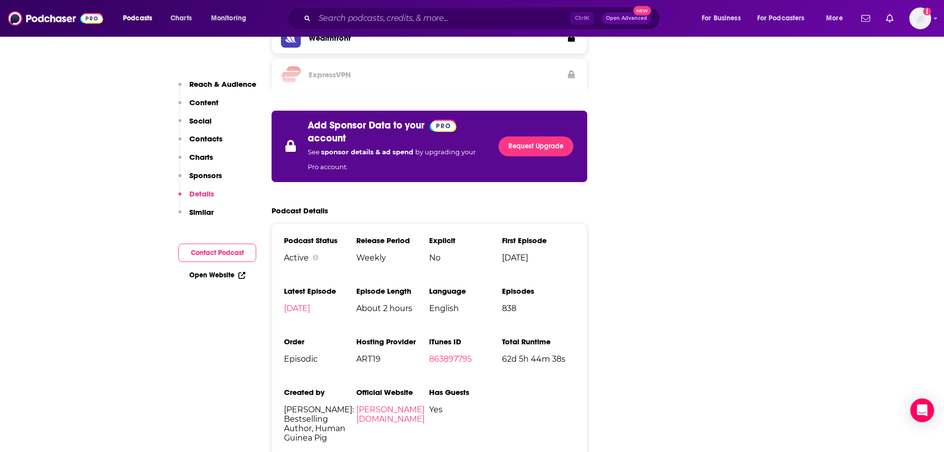
click at [208, 175] on p "Sponsors" at bounding box center [205, 175] width 33 height 9
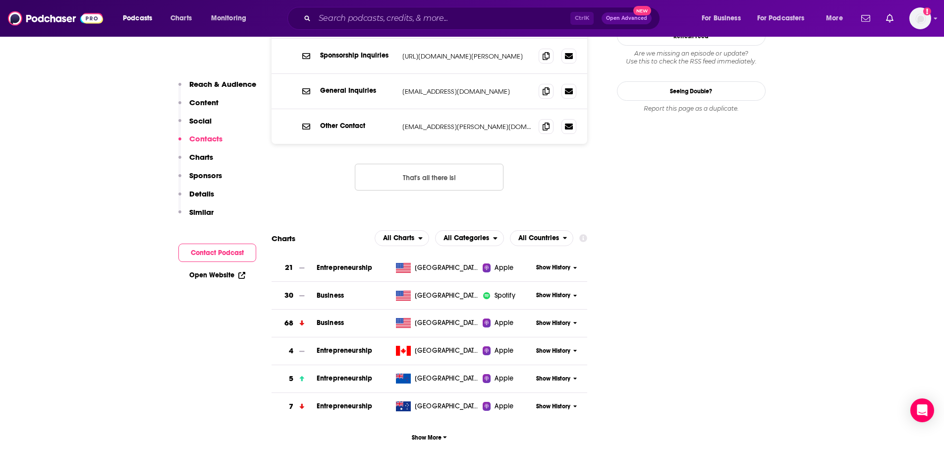
scroll to position [252, 0]
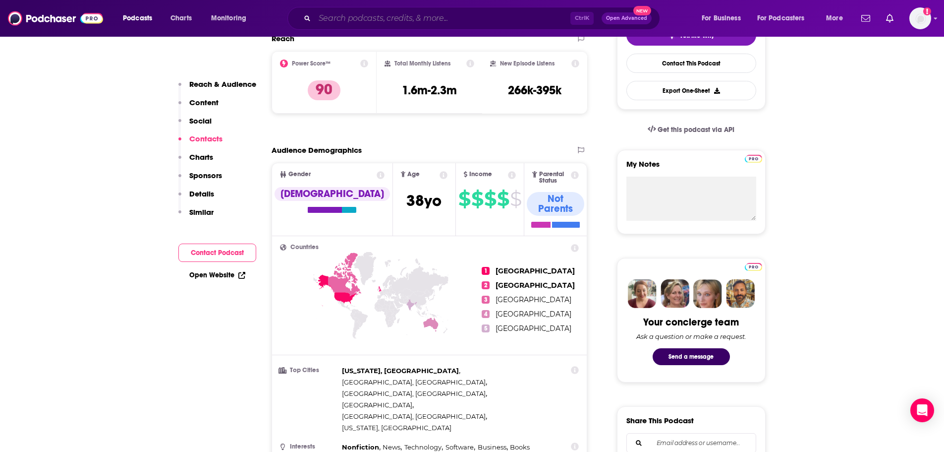
click at [439, 17] on input "Search podcasts, credits, & more..." at bounding box center [443, 18] width 256 height 16
click at [549, 7] on div "Ctrl K Open Advanced New" at bounding box center [473, 18] width 373 height 23
click at [550, 14] on input "Search podcasts, credits, & more..." at bounding box center [443, 18] width 256 height 16
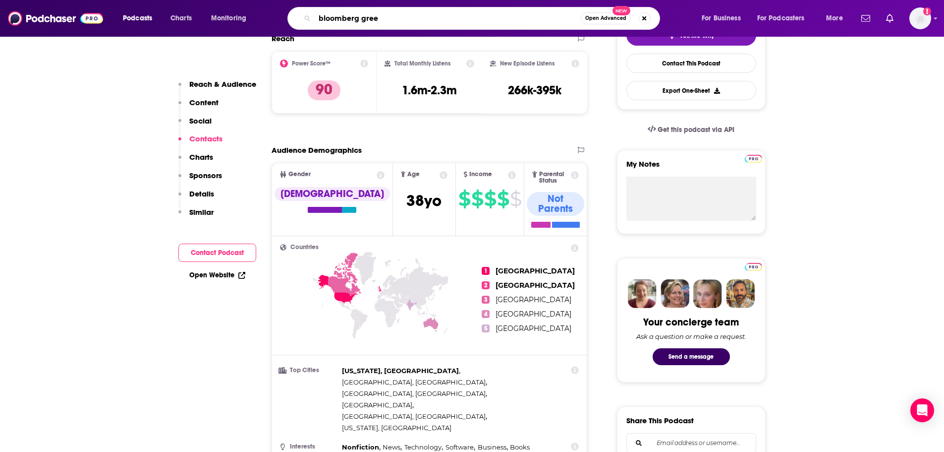
type input "bloomberg green"
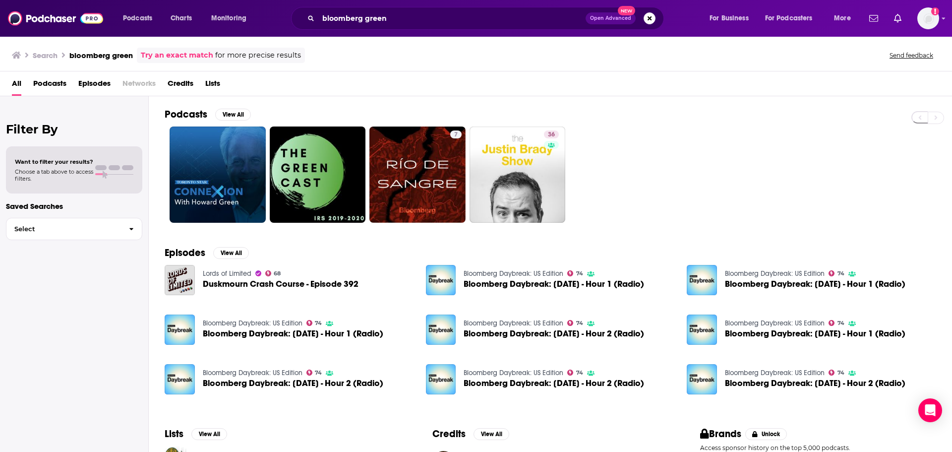
click at [197, 114] on h2 "Podcasts" at bounding box center [186, 114] width 43 height 12
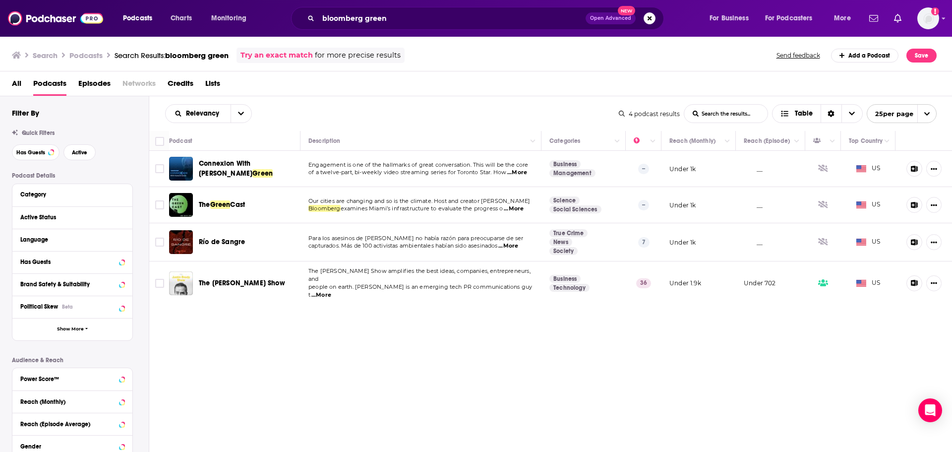
click at [307, 16] on div "bloomberg green Open Advanced New" at bounding box center [477, 18] width 373 height 23
click at [375, 18] on input "bloomberg green" at bounding box center [451, 18] width 267 height 16
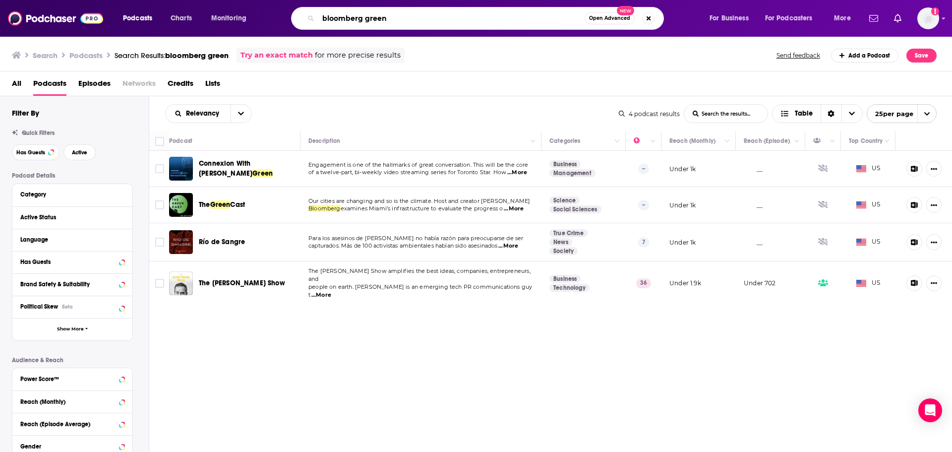
click at [375, 18] on input "bloomberg green" at bounding box center [451, 18] width 266 height 16
click at [392, 16] on input "bloomberg green" at bounding box center [451, 18] width 266 height 16
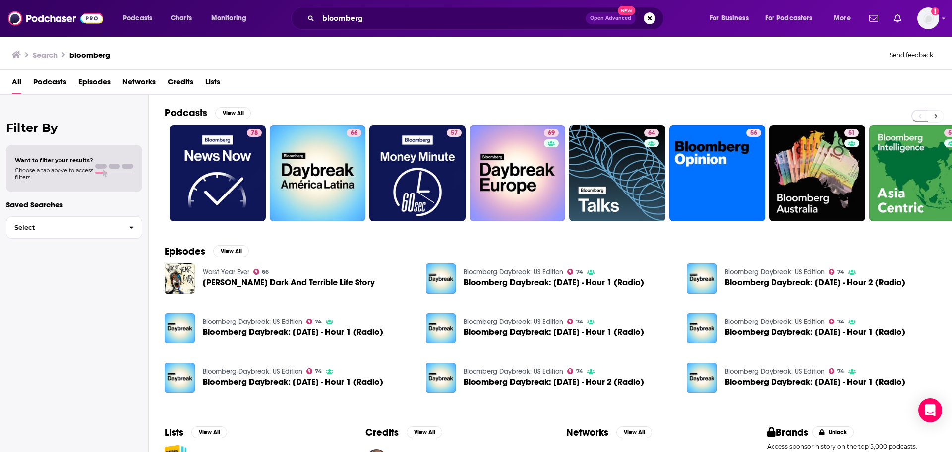
click at [937, 116] on button at bounding box center [935, 116] width 16 height 12
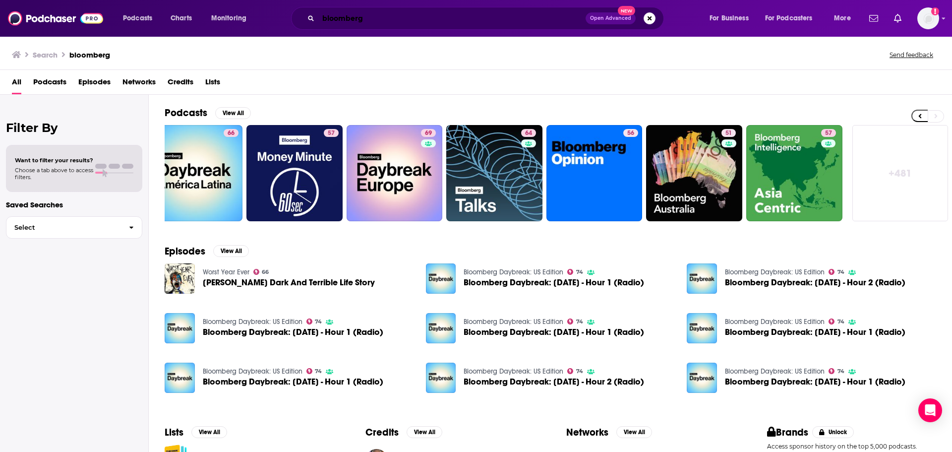
click at [416, 21] on input "bloomberg" at bounding box center [451, 18] width 267 height 16
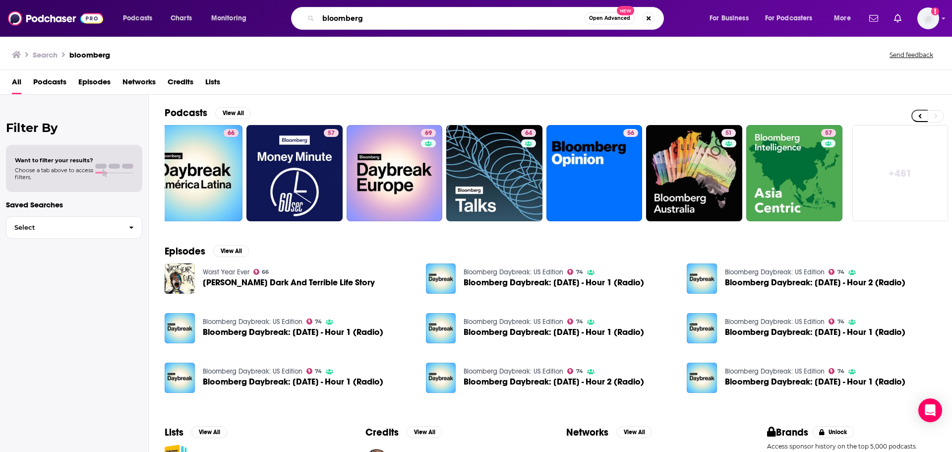
click at [416, 21] on input "bloomberg" at bounding box center [451, 18] width 266 height 16
type input "green"
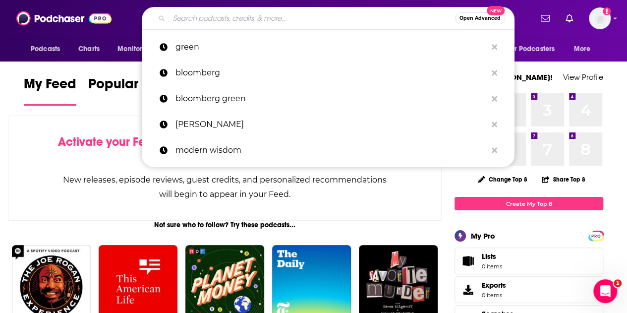
click at [245, 20] on input "Search podcasts, credits, & more..." at bounding box center [312, 18] width 286 height 16
paste input "https://podcasts.apple.com/us/podcast/prof-g-markets/id1744631325"
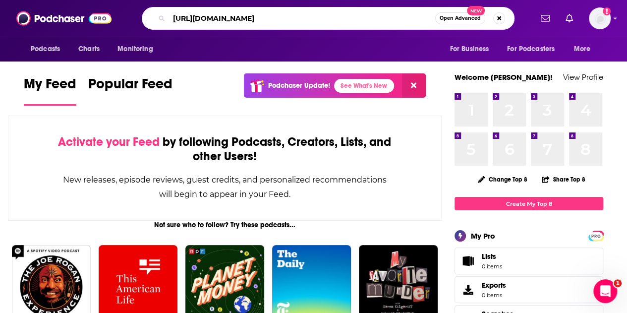
click at [245, 19] on input "https://podcasts.apple.com/us/podcast/prof-g-markets/id1744631325" at bounding box center [302, 18] width 266 height 16
type input "a"
type input "acquired"
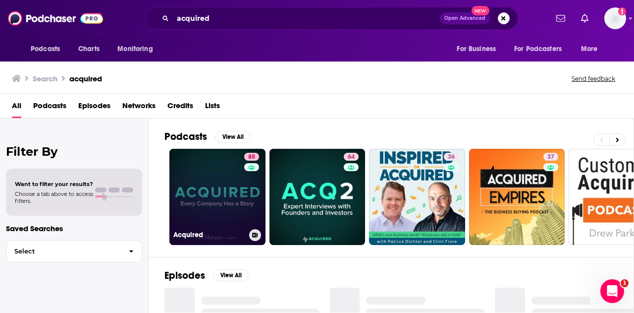
click at [235, 192] on link "85 Acquired" at bounding box center [218, 197] width 96 height 96
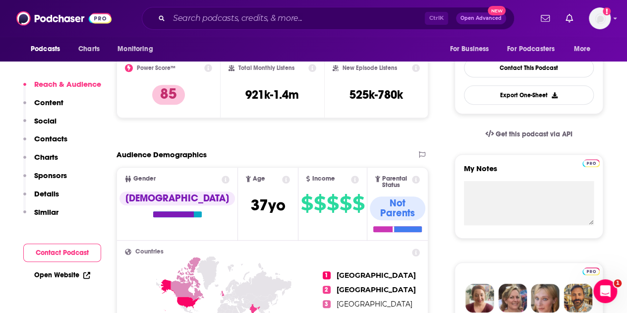
drag, startPoint x: 64, startPoint y: 177, endPoint x: 59, endPoint y: 176, distance: 5.2
click at [63, 177] on p "Sponsors" at bounding box center [50, 175] width 33 height 9
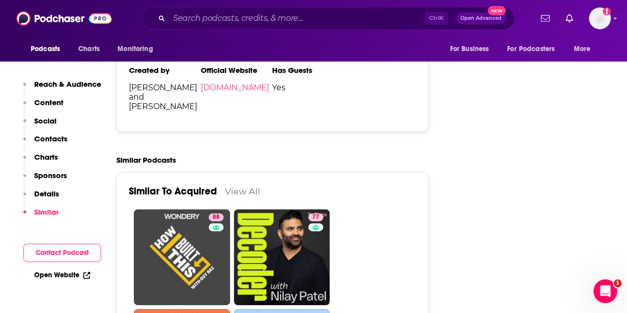
scroll to position [1961, 0]
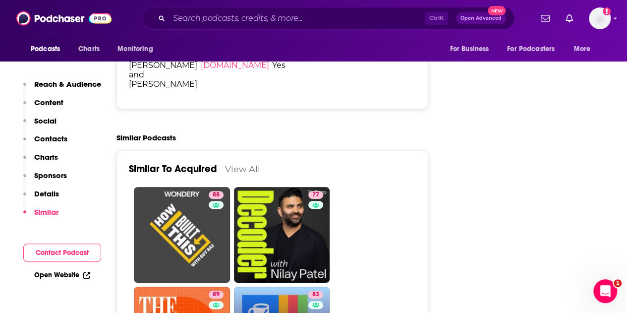
type input "https://www.podchaser.com/podcasts/morning-brew-daily-915631"
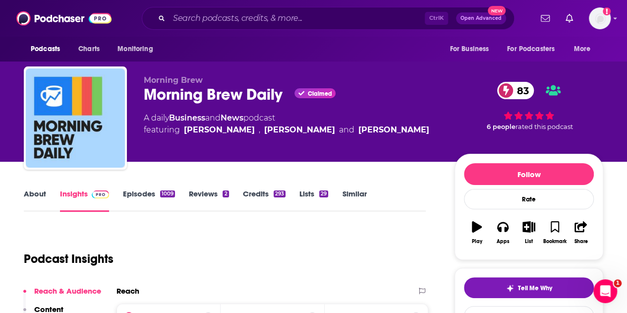
scroll to position [149, 0]
